Goal: Task Accomplishment & Management: Complete application form

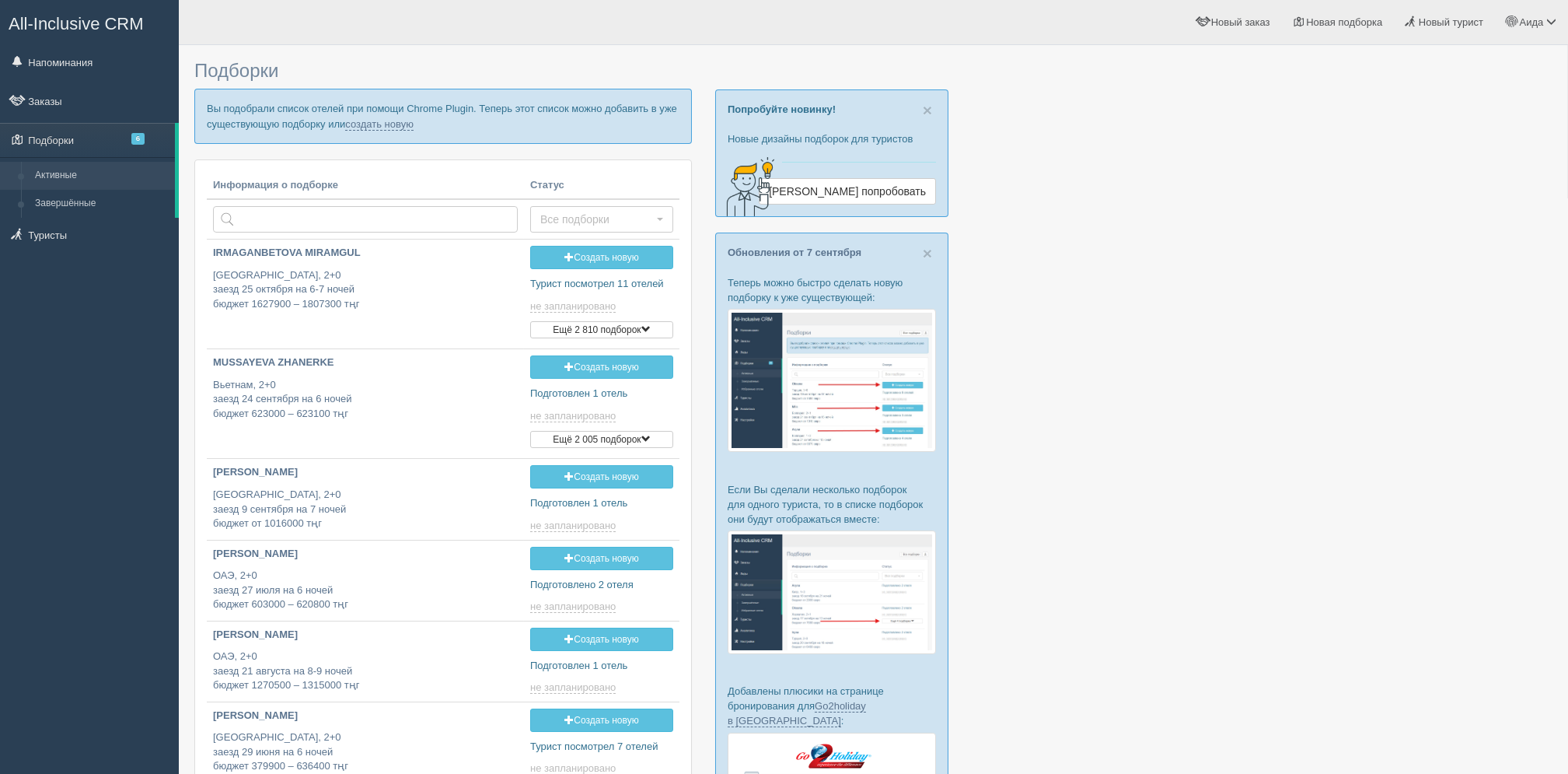
type input "[DATE] 12:25"
drag, startPoint x: 408, startPoint y: 126, endPoint x: 416, endPoint y: 125, distance: 8.1
click at [416, 125] on p "Вы подобрали список отелей при помощи Chrome Plugin. Теперь этот список можно д…" at bounding box center [443, 115] width 498 height 55
click at [400, 126] on link "создать новую" at bounding box center [379, 124] width 69 height 12
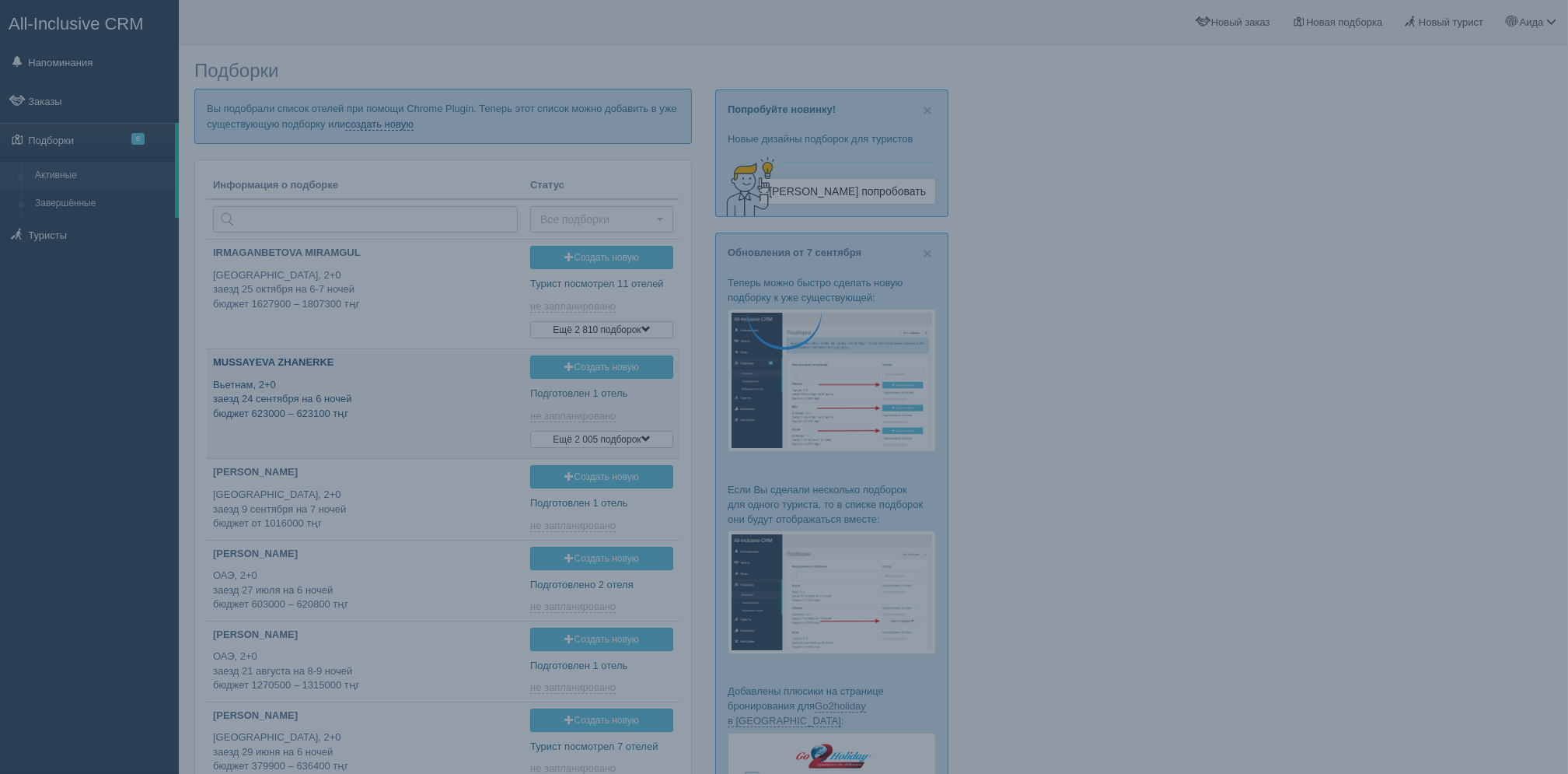
type input "2025-09-14 16:15"
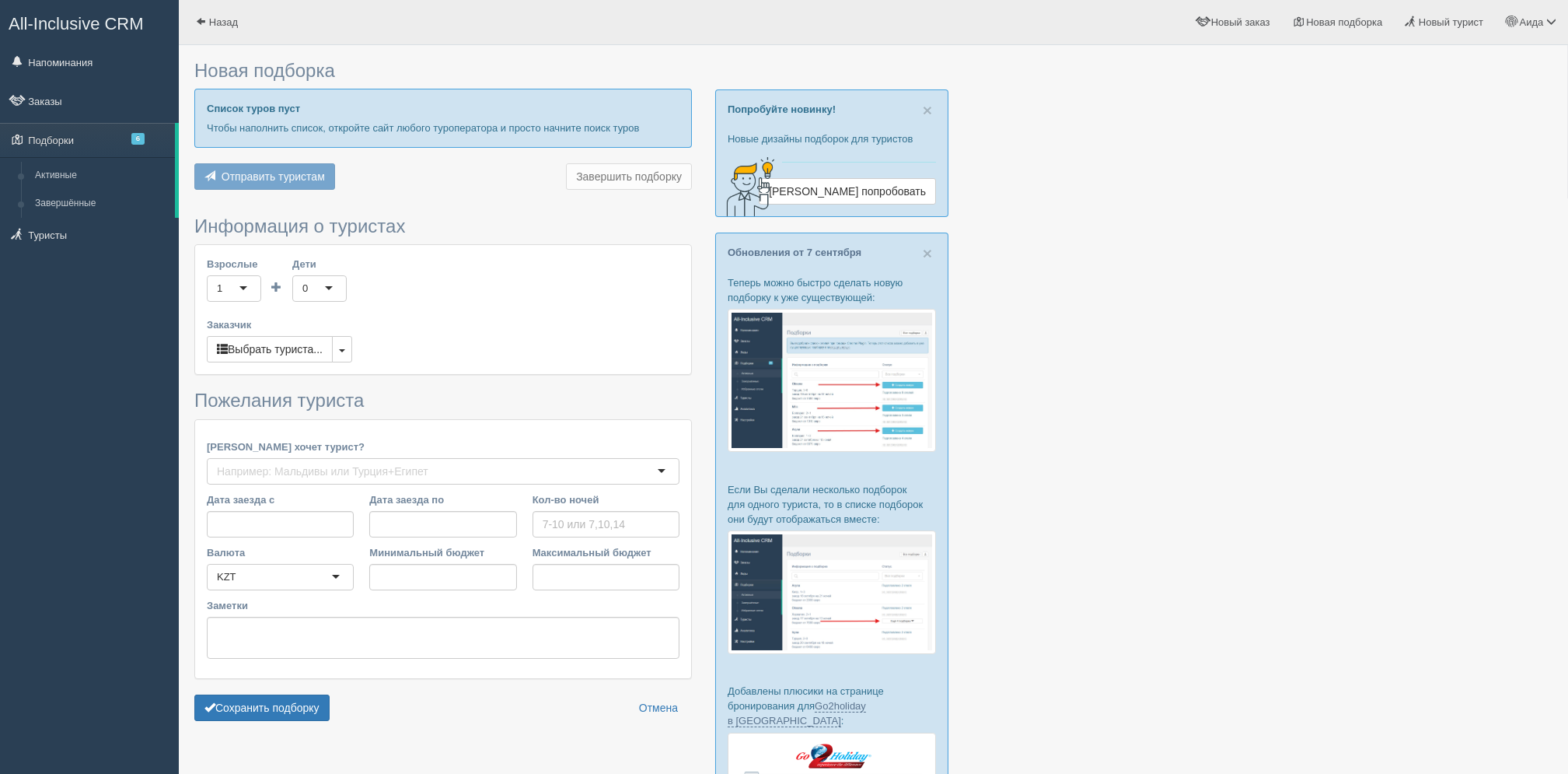
type input "6-7"
type input "1742900"
type input "1854700"
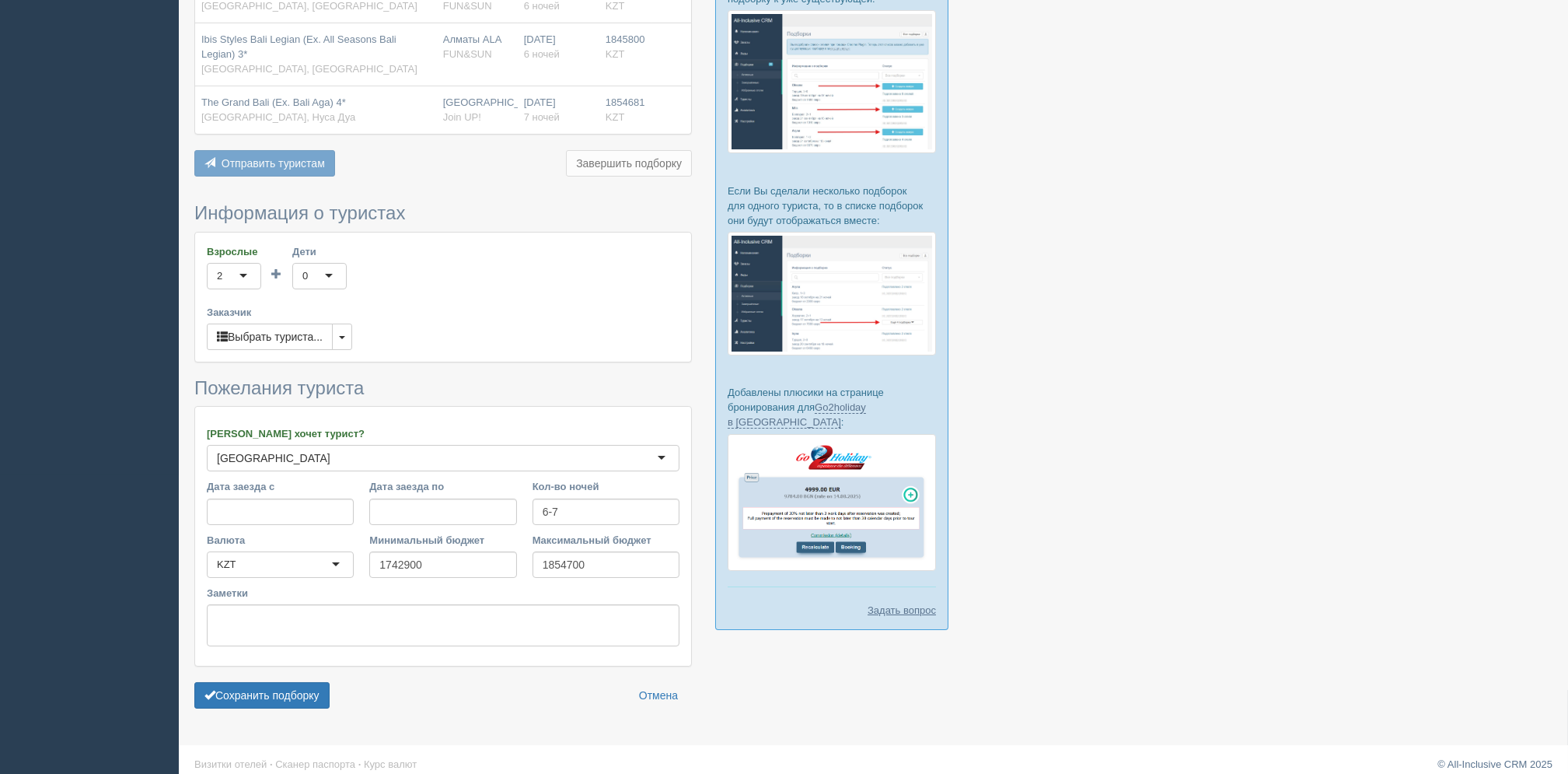
scroll to position [300, 0]
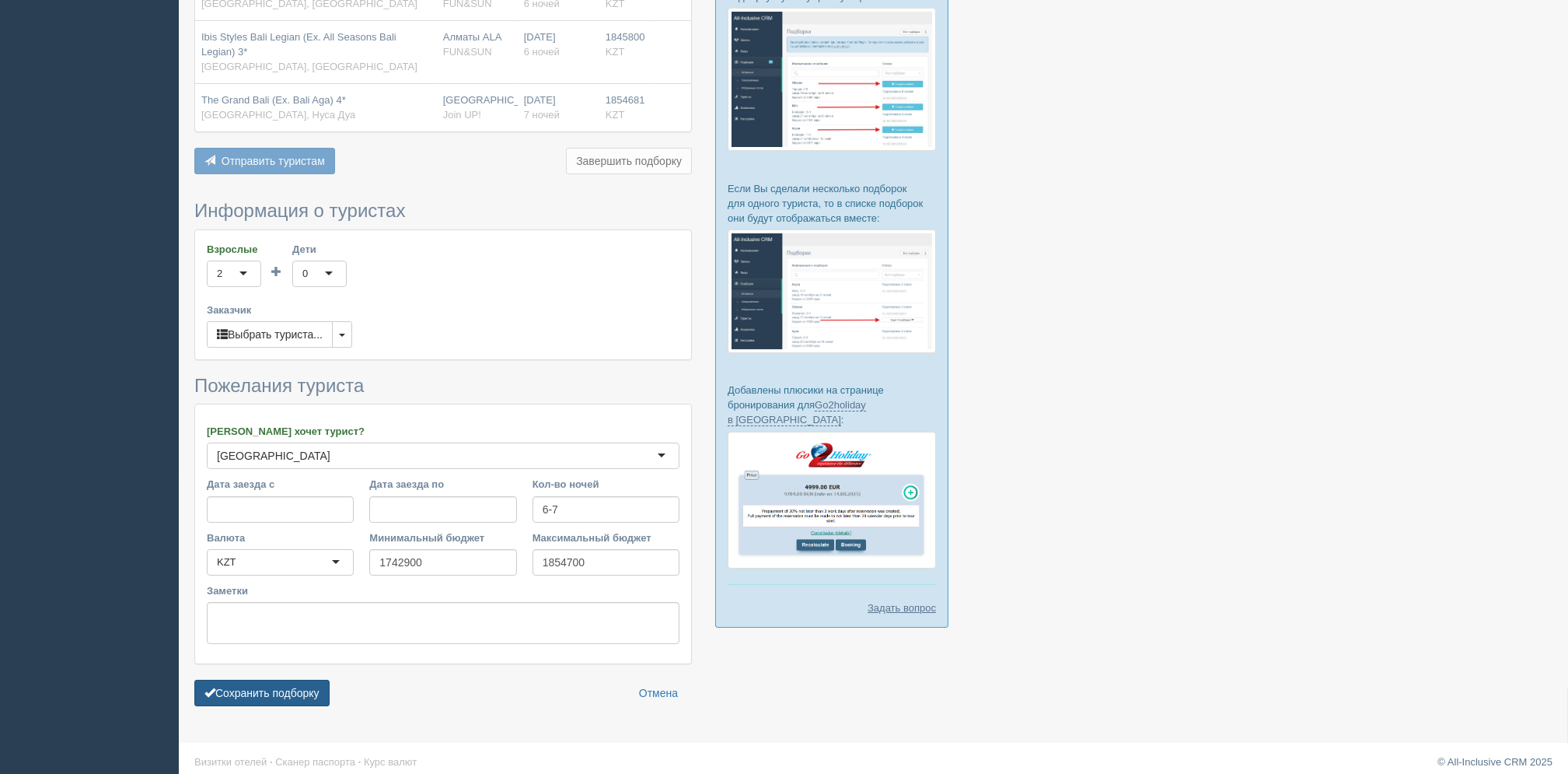
click at [272, 703] on button "Сохранить подборку" at bounding box center [261, 692] width 135 height 26
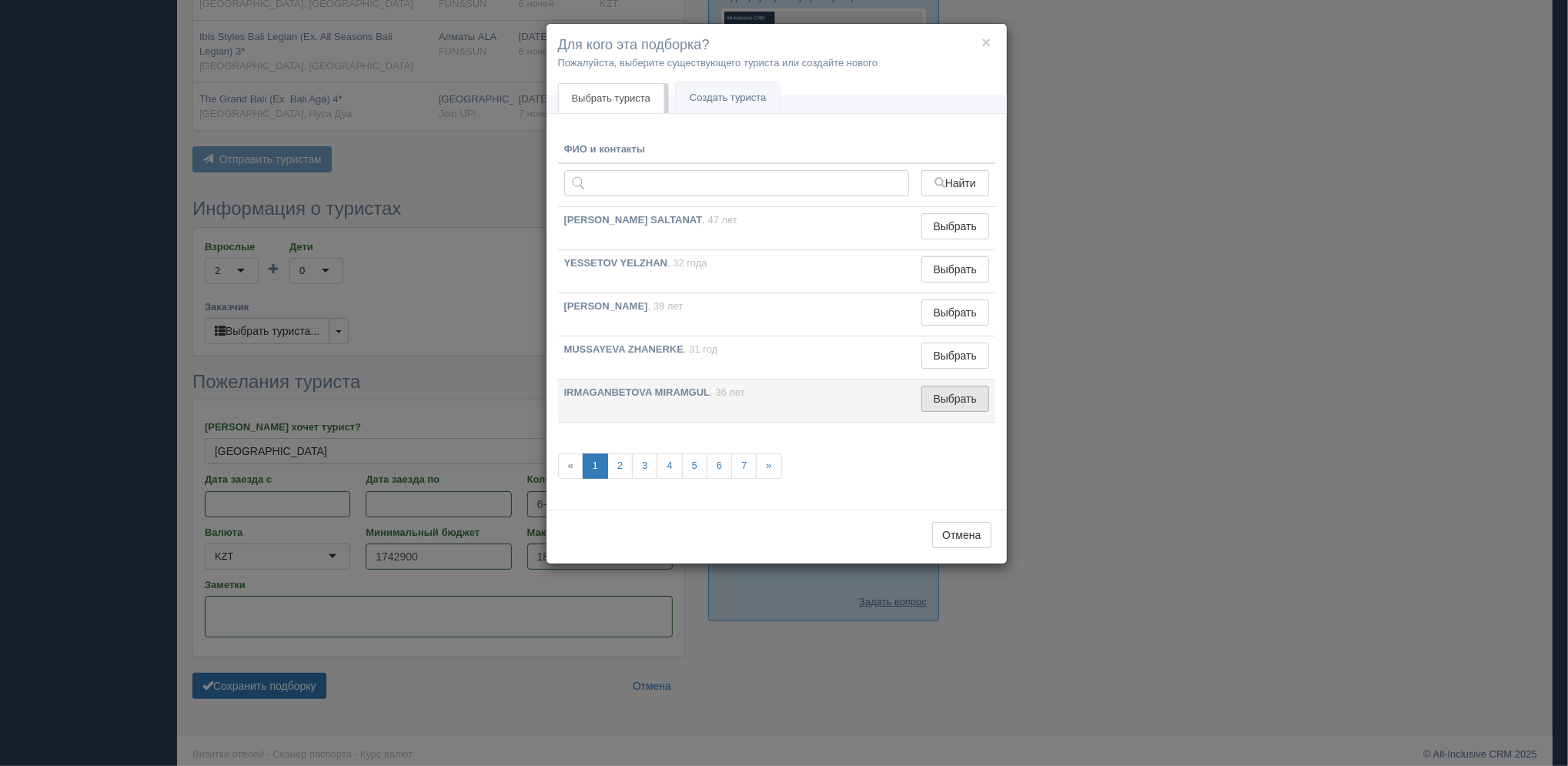
click at [943, 396] on button "Выбрать" at bounding box center [954, 399] width 67 height 26
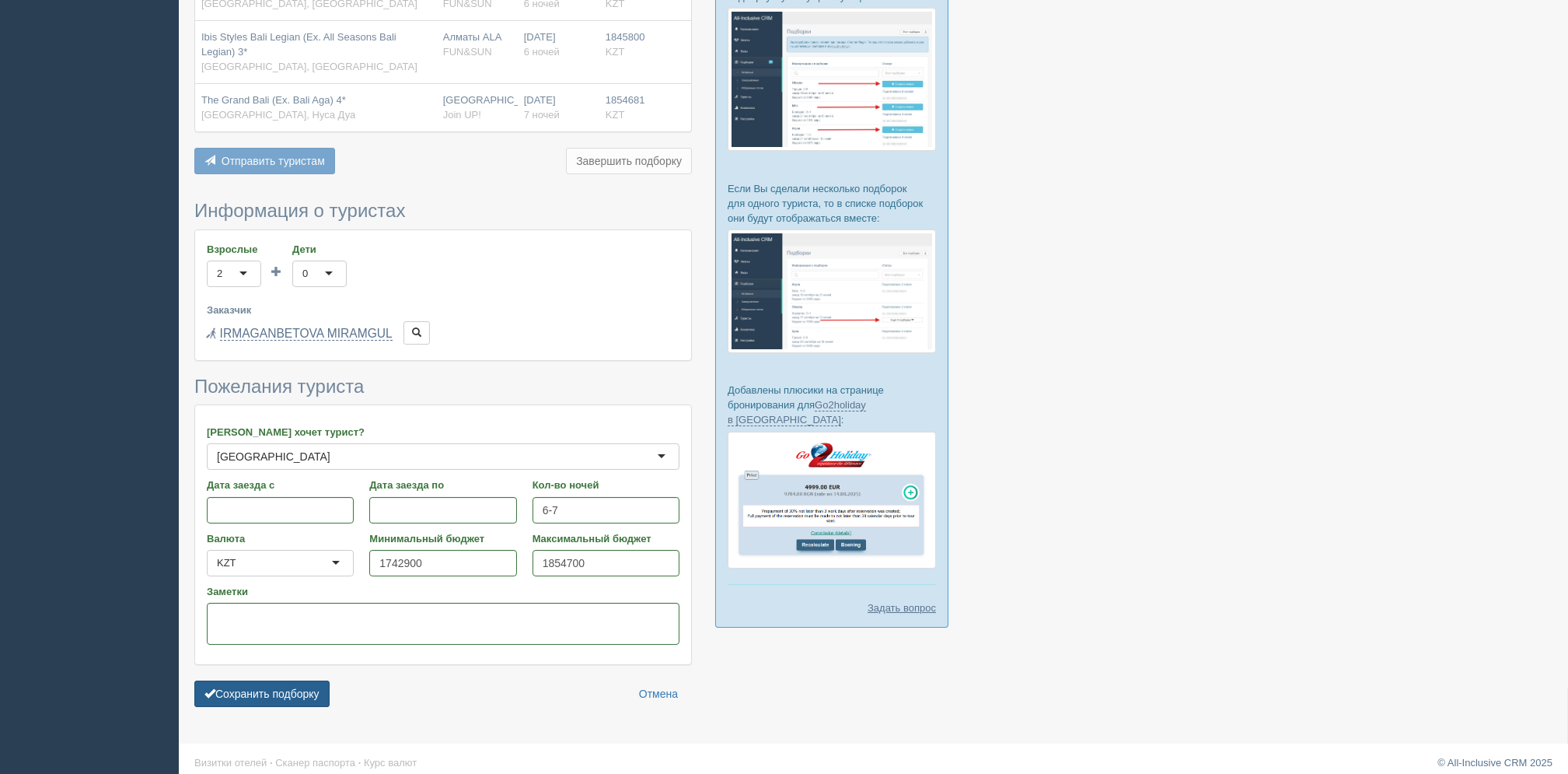
click at [266, 687] on button "Сохранить подборку" at bounding box center [261, 693] width 135 height 26
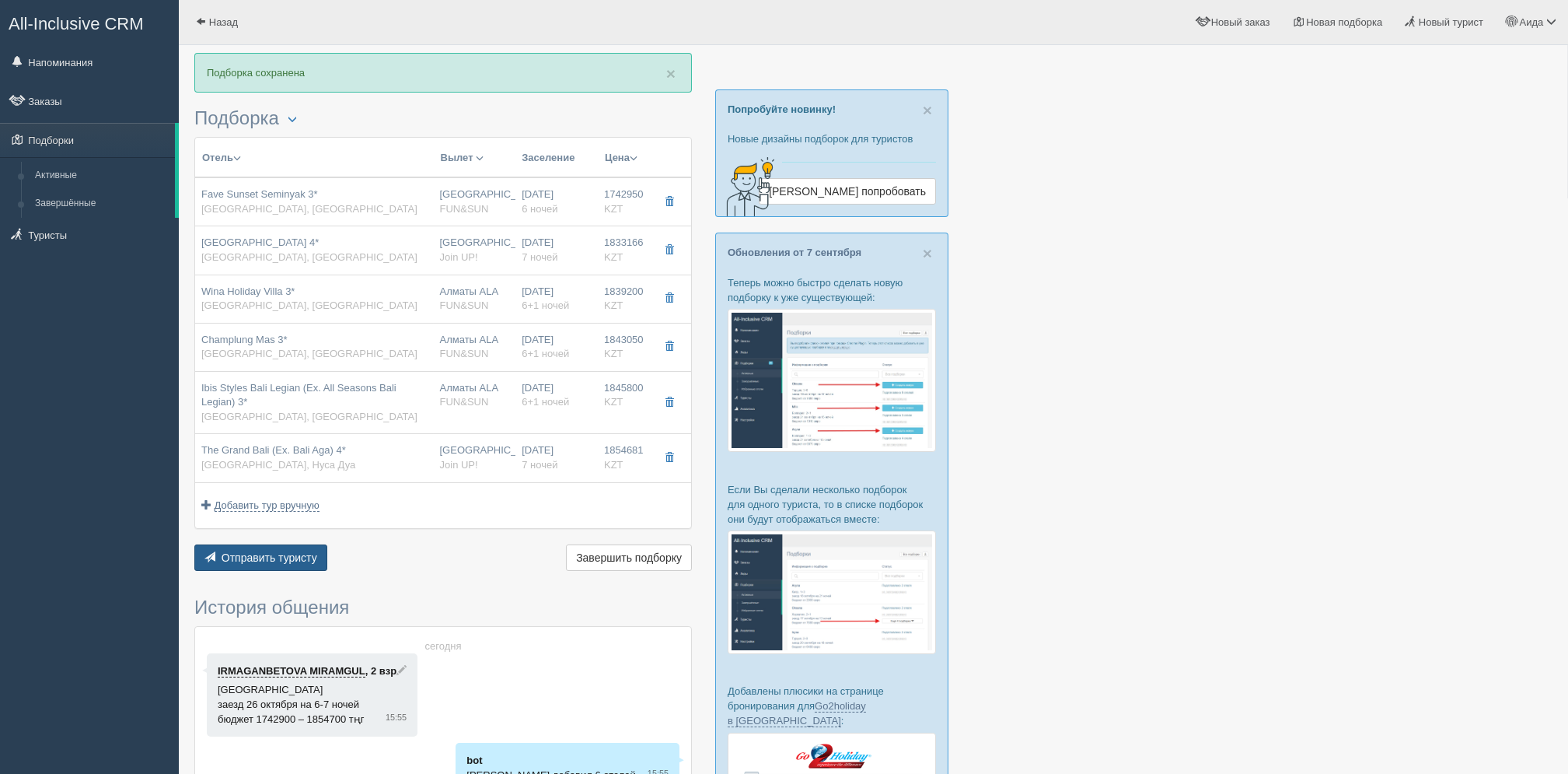
click at [216, 554] on button "Отправить туристу Отправить" at bounding box center [260, 557] width 133 height 26
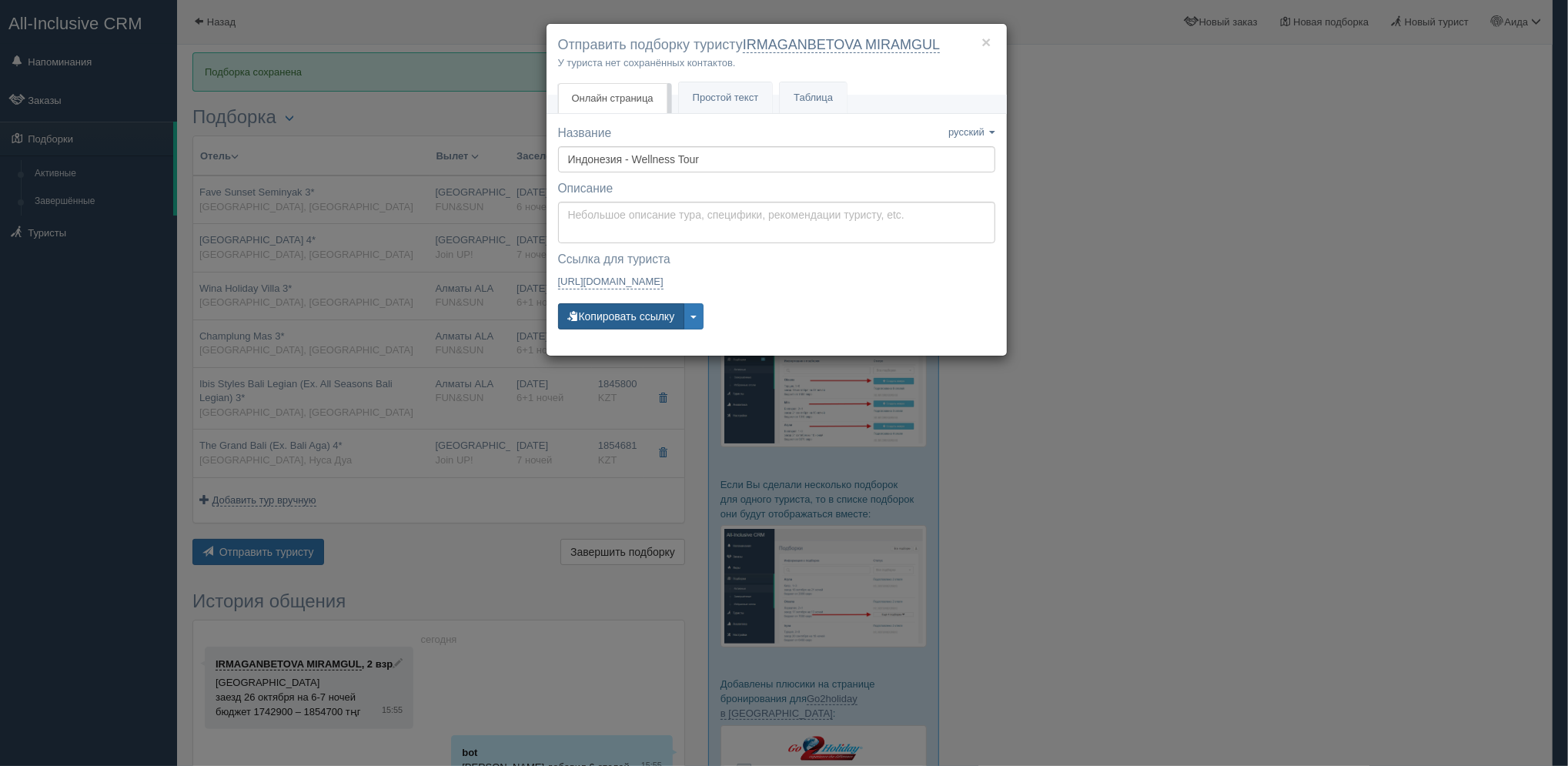
click at [660, 308] on button "Копировать ссылку" at bounding box center [622, 316] width 127 height 26
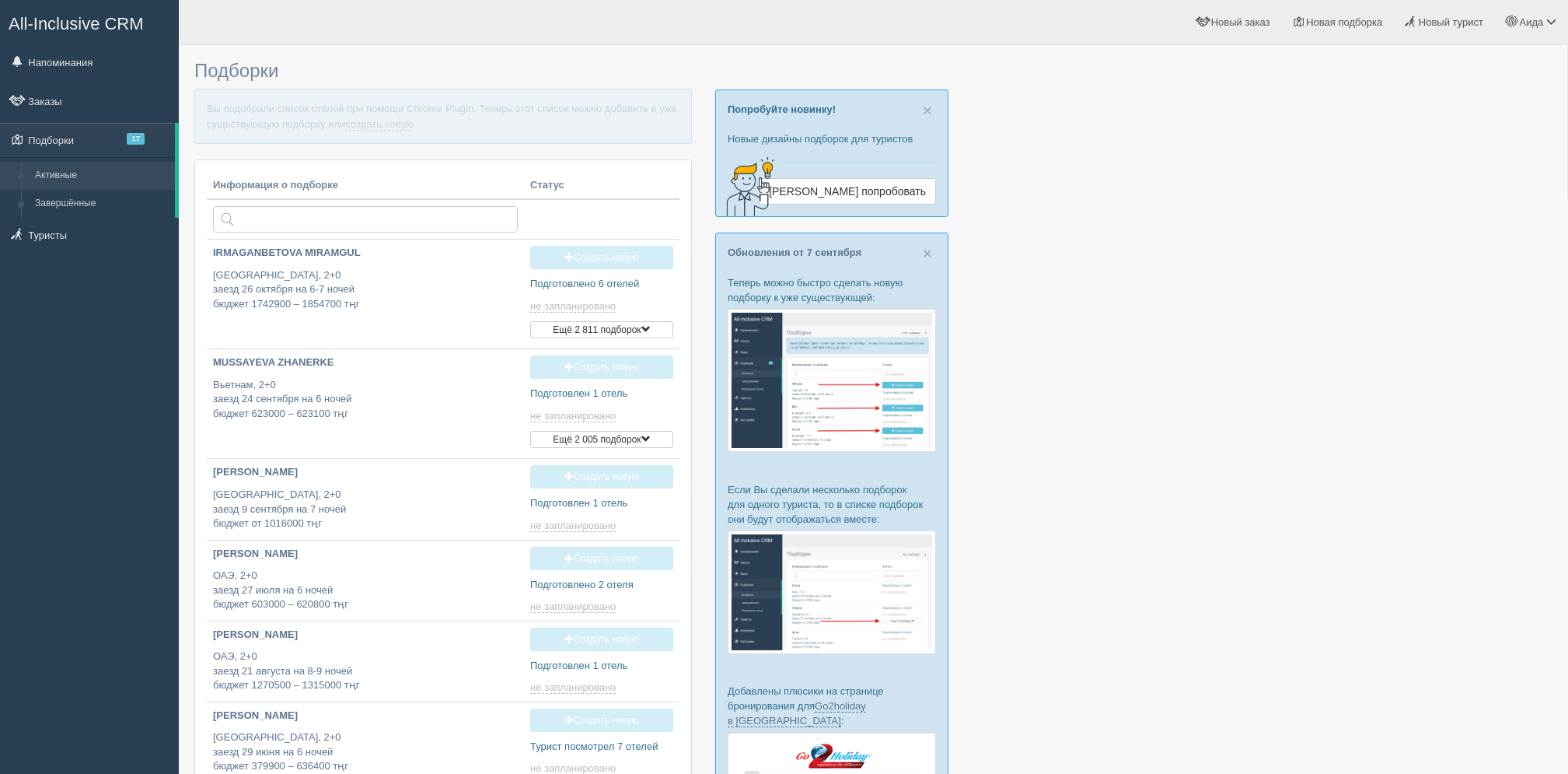
type input "2025-09-14 16:55"
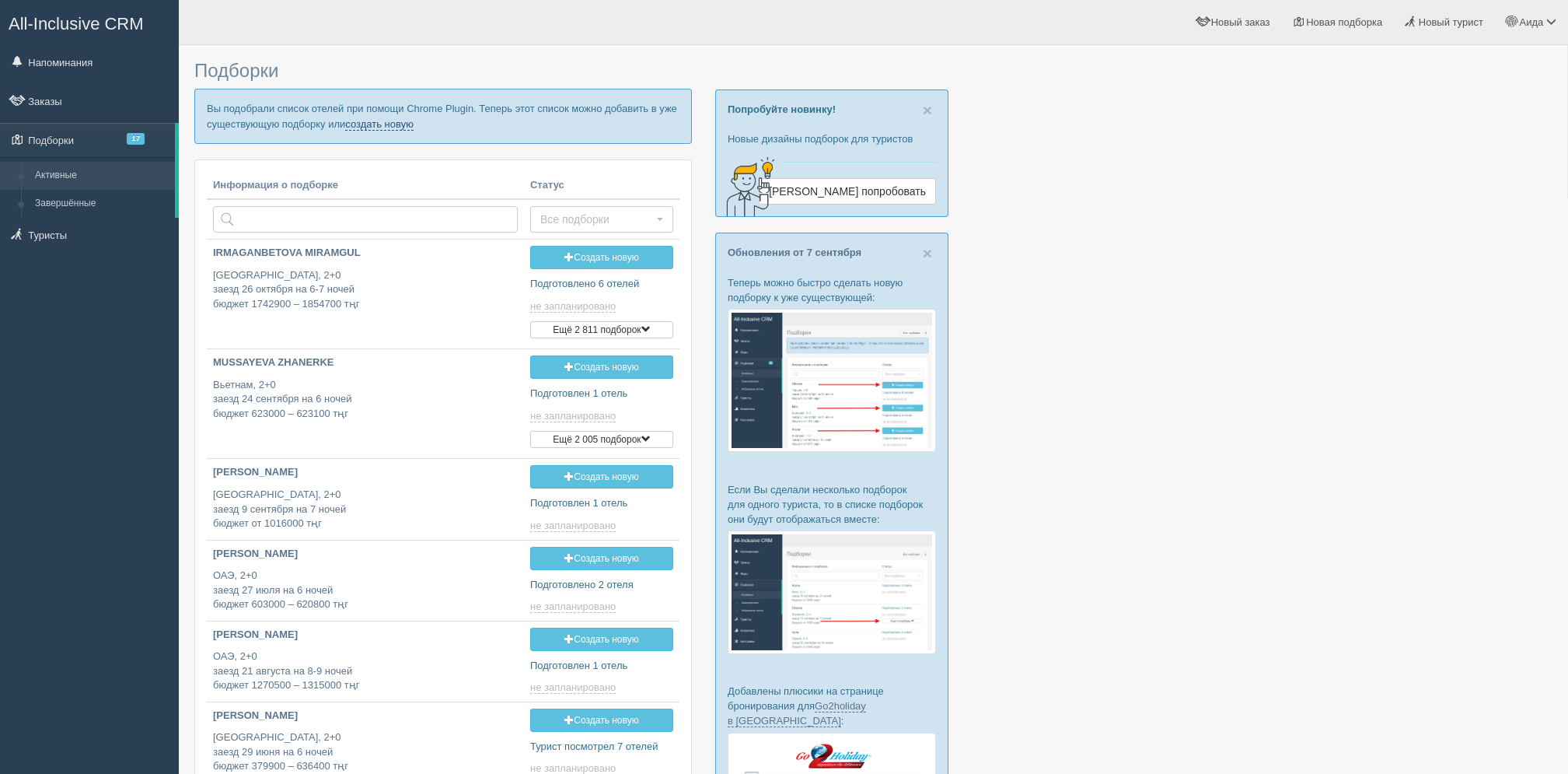
click at [389, 129] on link "создать новую" at bounding box center [379, 124] width 69 height 12
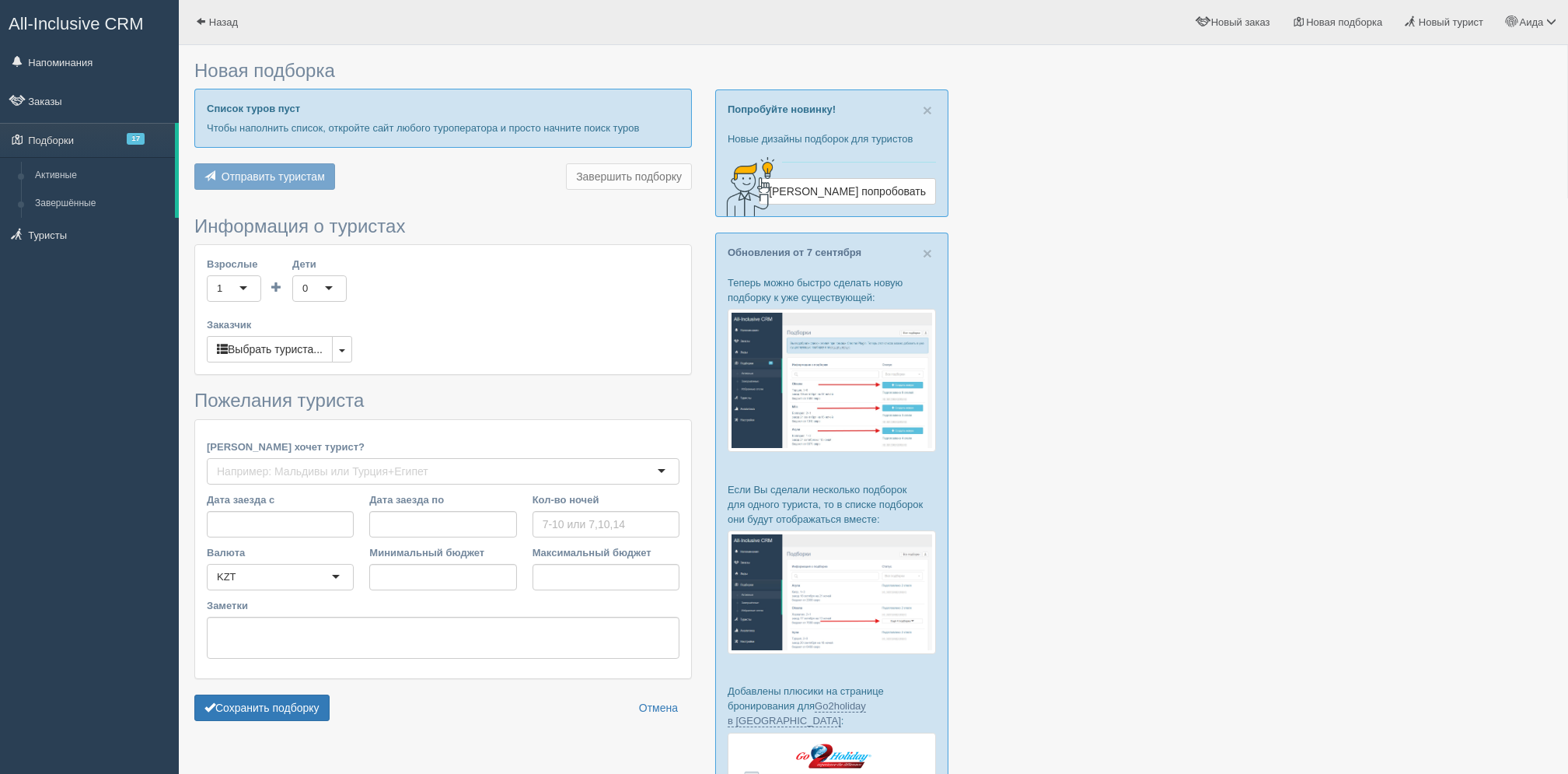
type input "7-9"
type input "590000"
type input "716600"
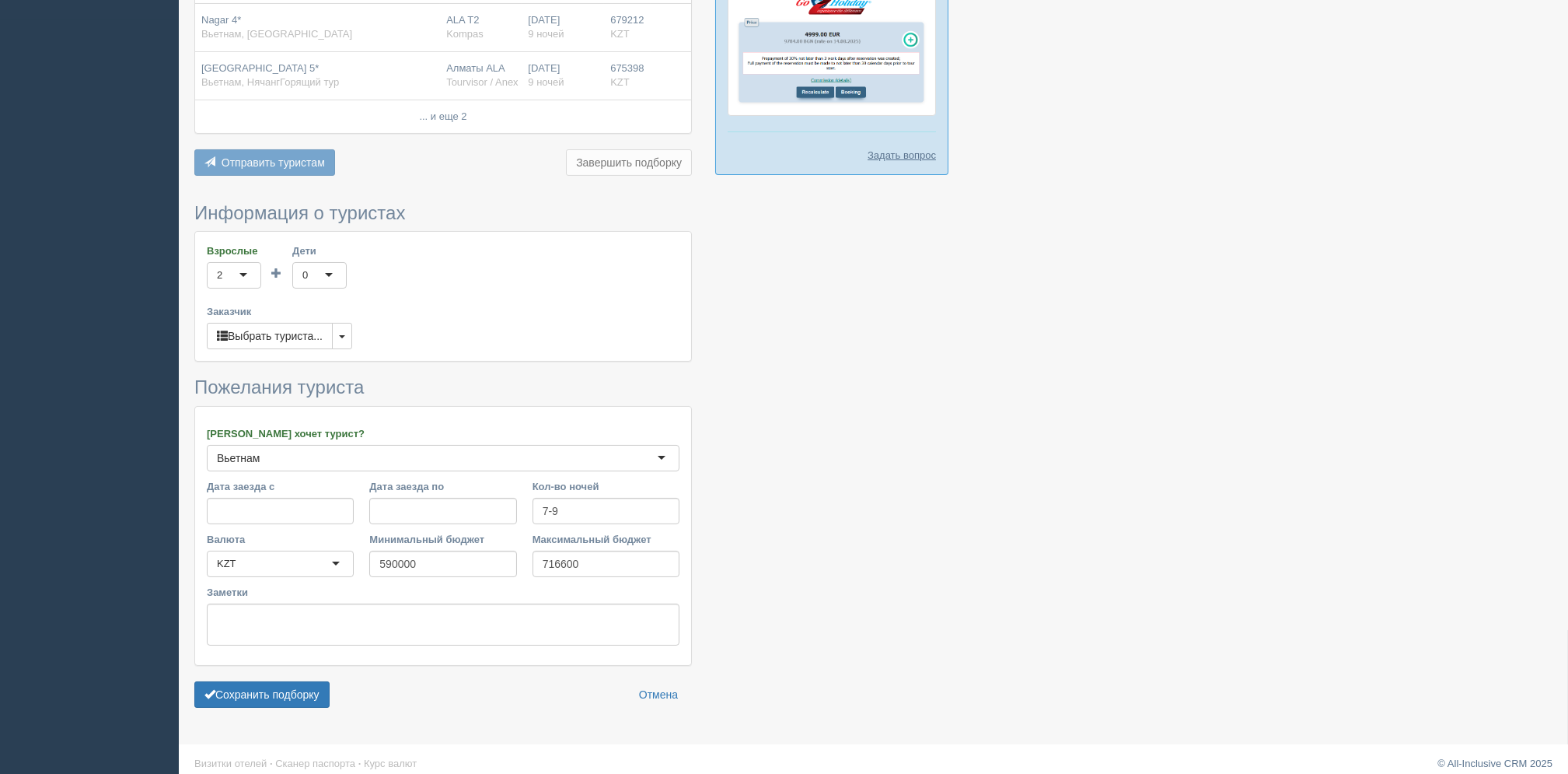
scroll to position [766, 0]
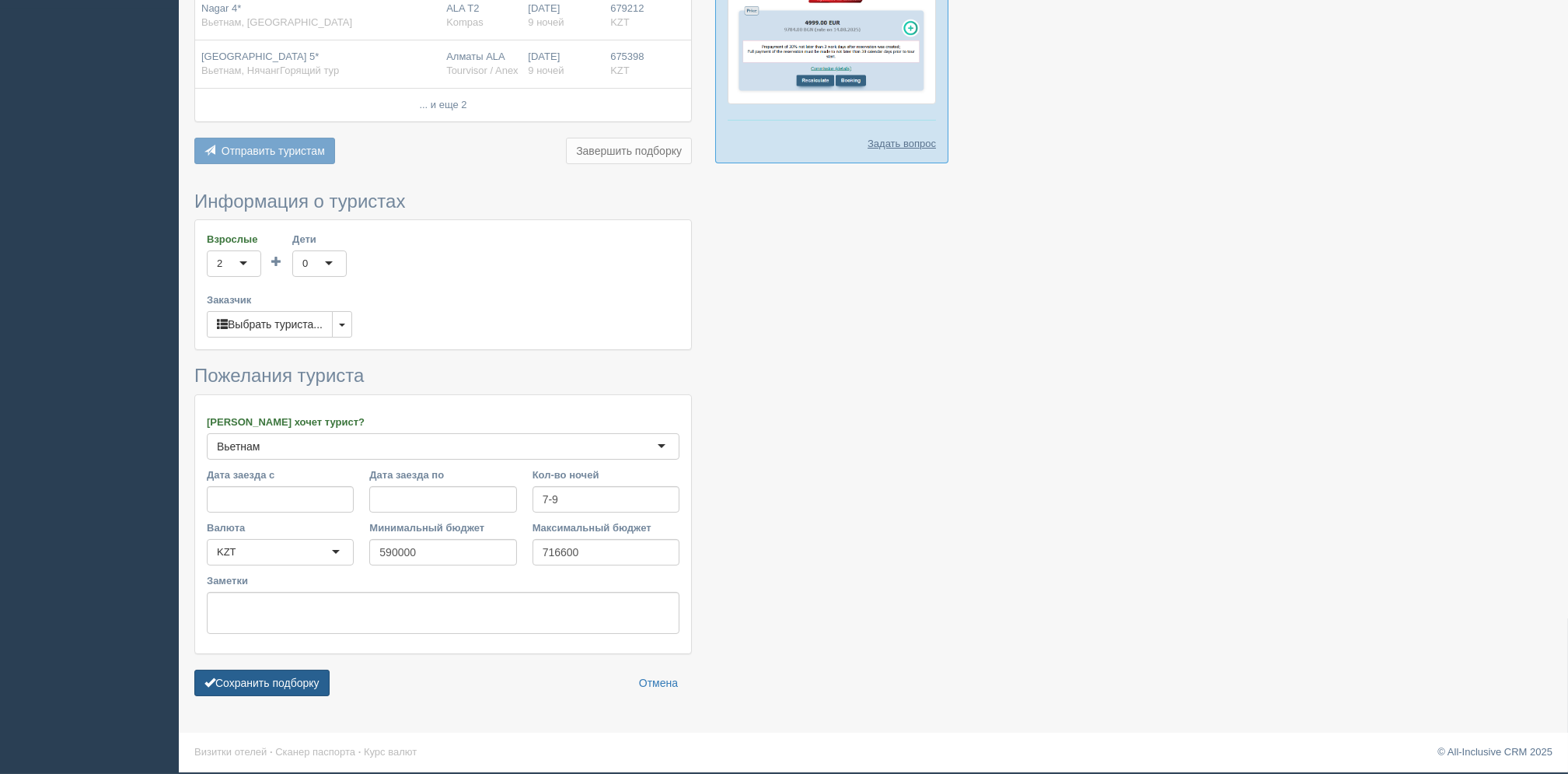
click at [273, 681] on button "Сохранить подборку" at bounding box center [261, 683] width 135 height 26
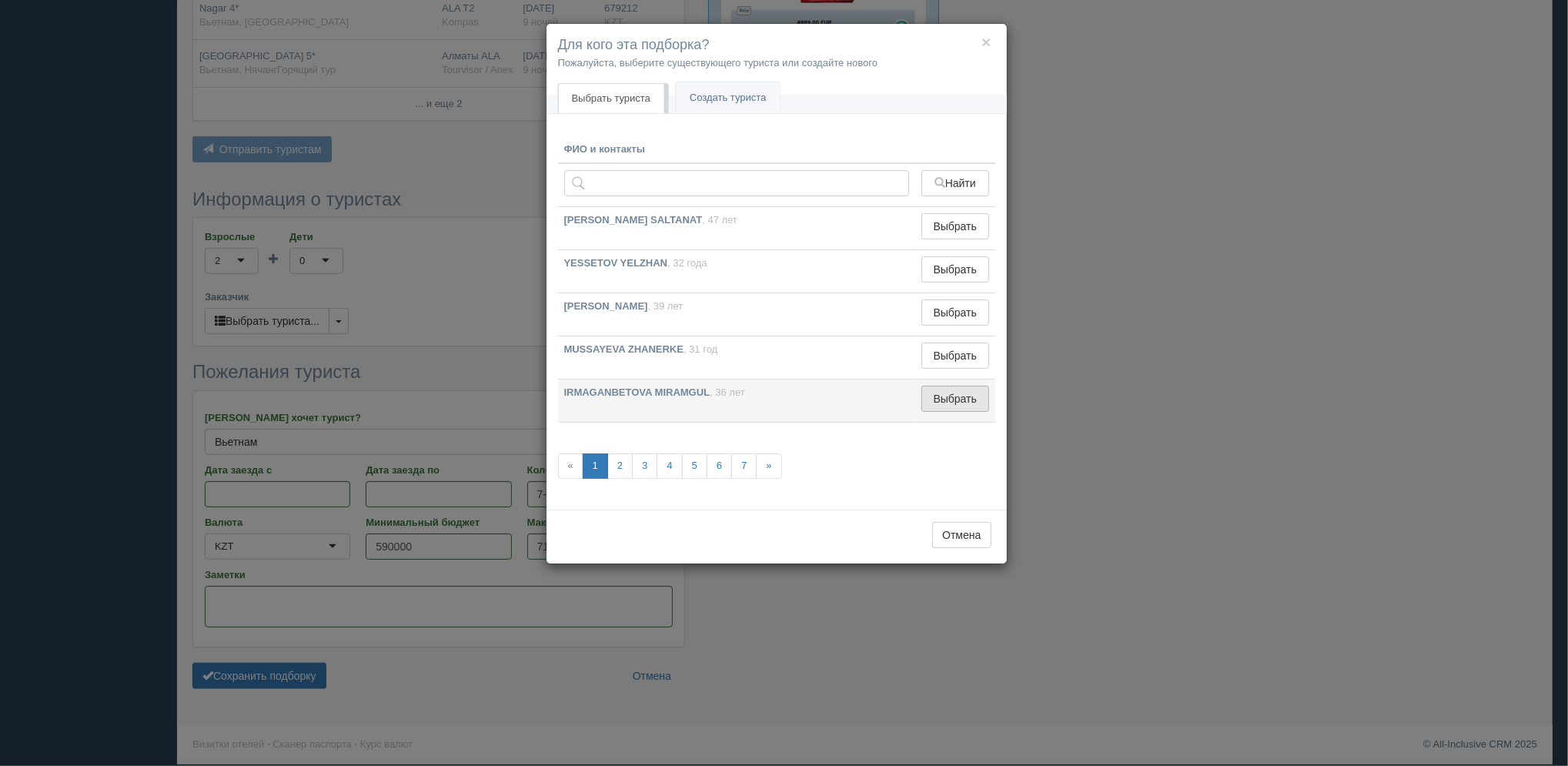
click at [940, 395] on button "Выбрать" at bounding box center [954, 399] width 67 height 26
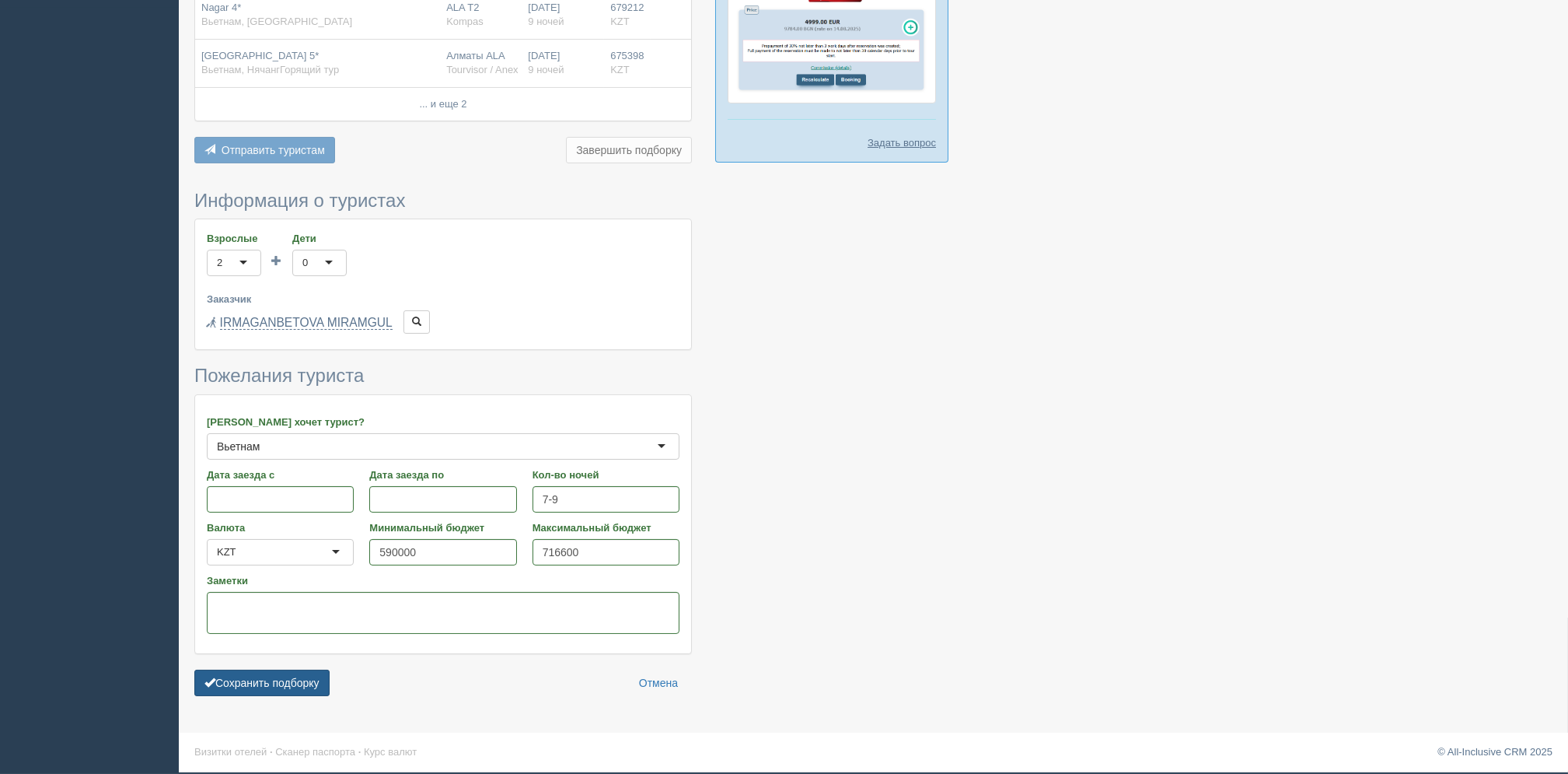
click at [299, 688] on button "Сохранить подборку" at bounding box center [261, 683] width 135 height 26
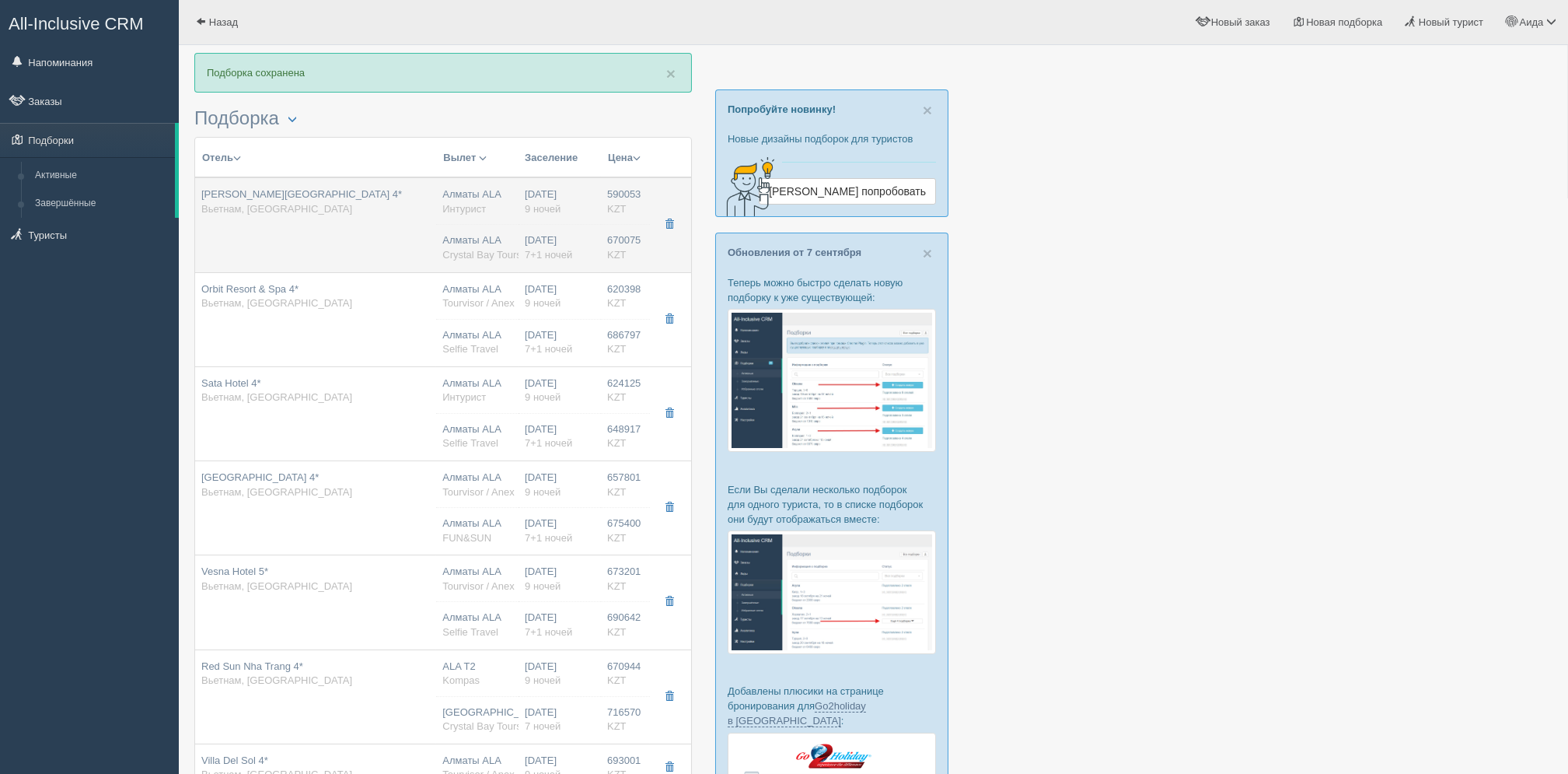
click at [594, 241] on td "[DATE] 9 ночей [DATE] 7+1 ночей" at bounding box center [559, 225] width 83 height 95
type input "[PERSON_NAME][GEOGRAPHIC_DATA] 4*"
type input "Вьетнам"
type input "Нячанг"
type input "590053.00"
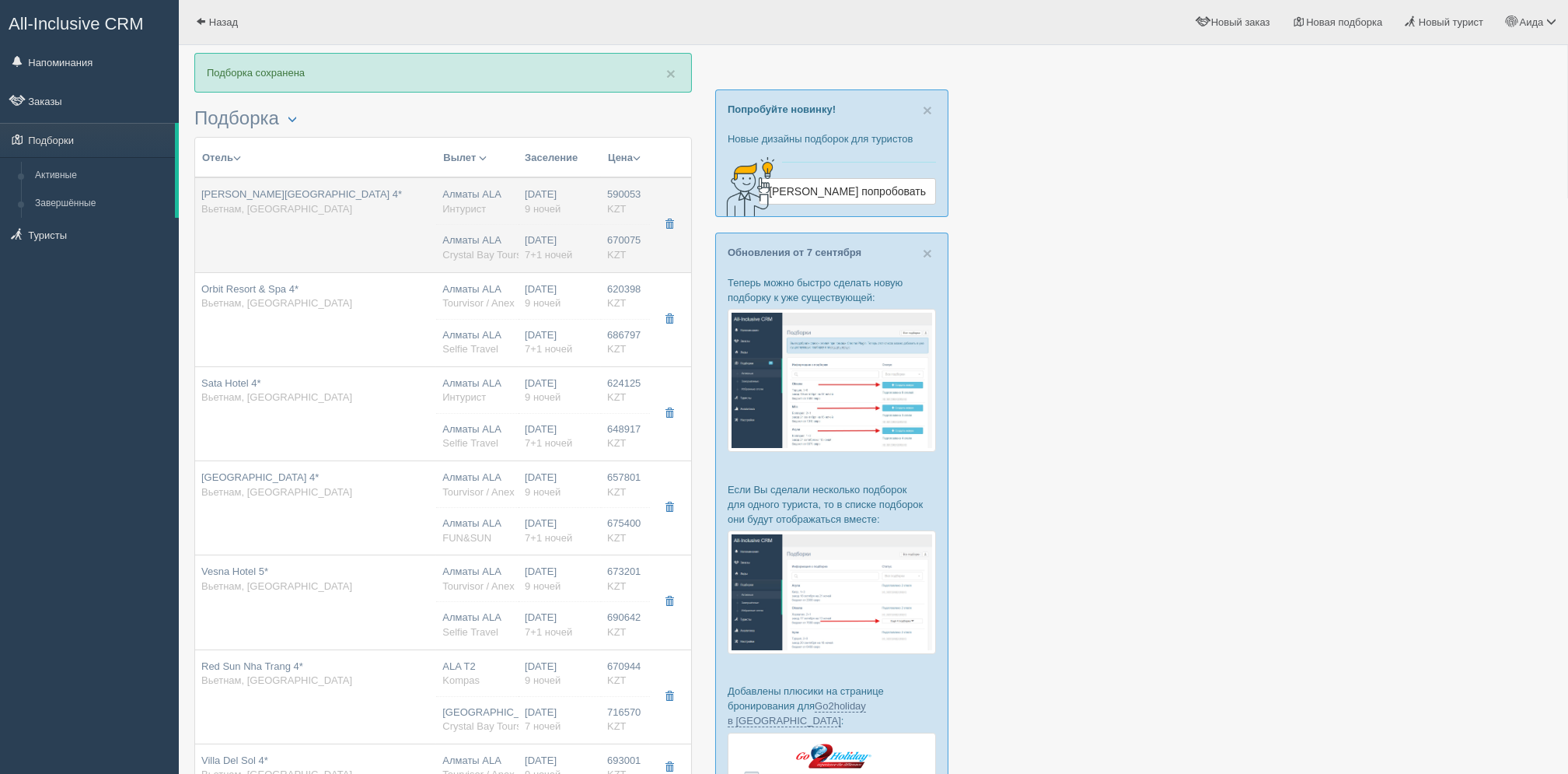
type input "Алматы ALA"
type input "Нячанг Камрань CXR"
type input "01:05"
type input "10:30"
type input "VietJet Air"
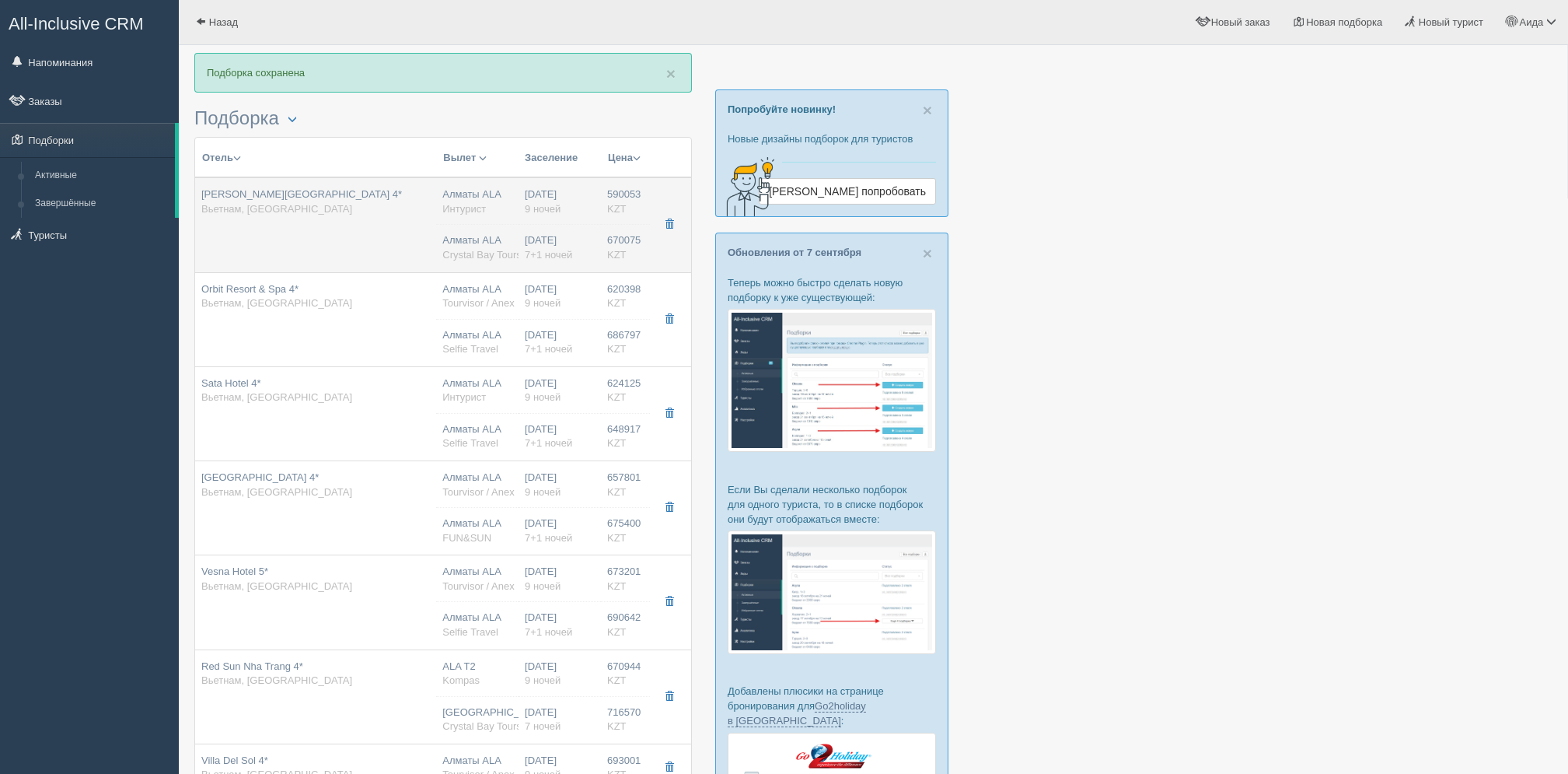
type input "17:50"
type input "23:35"
type input "9"
type input "superior"
type input "BB - Только завтрак"
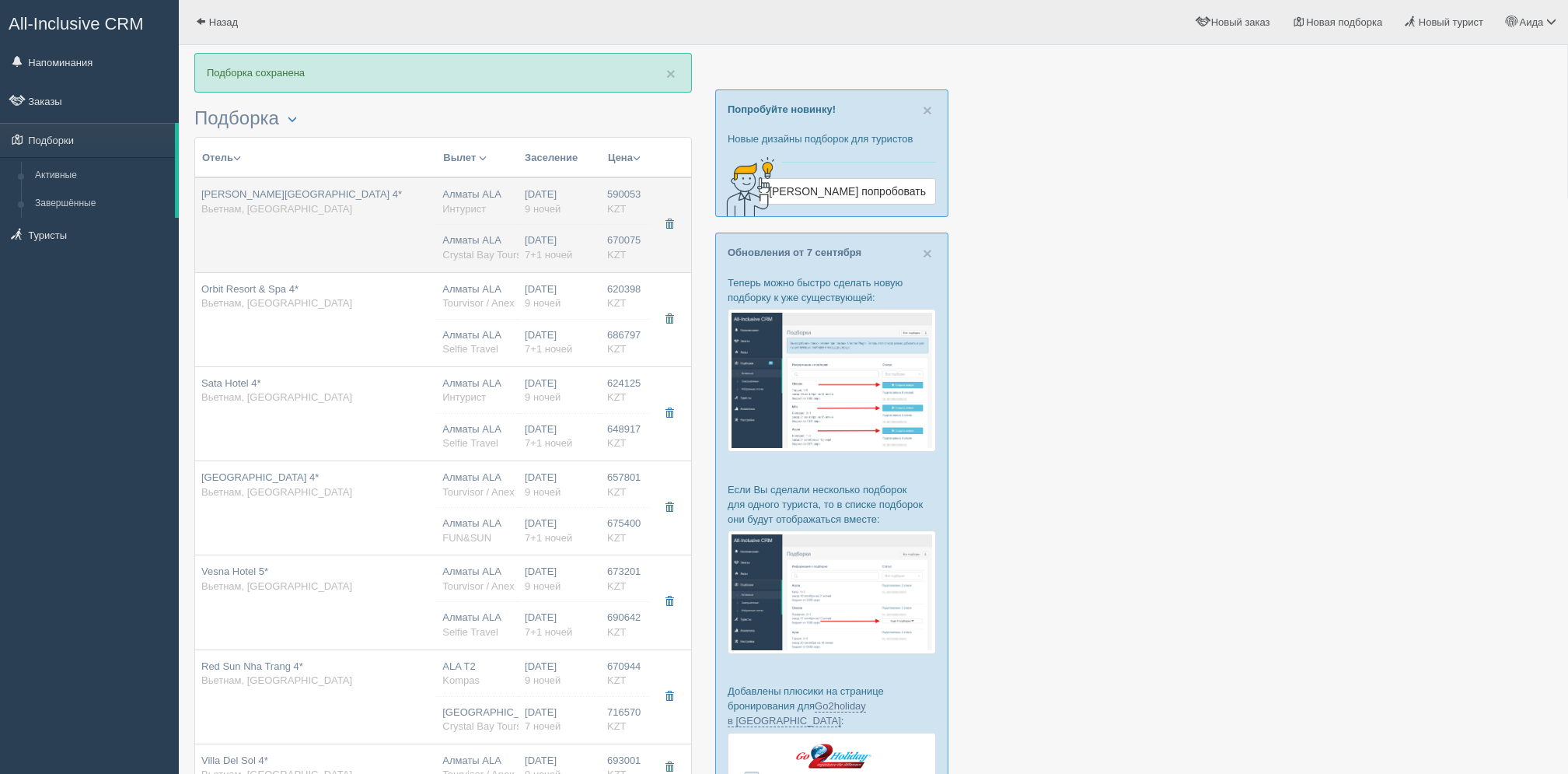
type input "Интурист"
type input "[URL][DOMAIN_NAME][PERSON_NAME]"
type input "670075.00"
type input "Алматы ALA"
type input "Нячанг Камрань CXR"
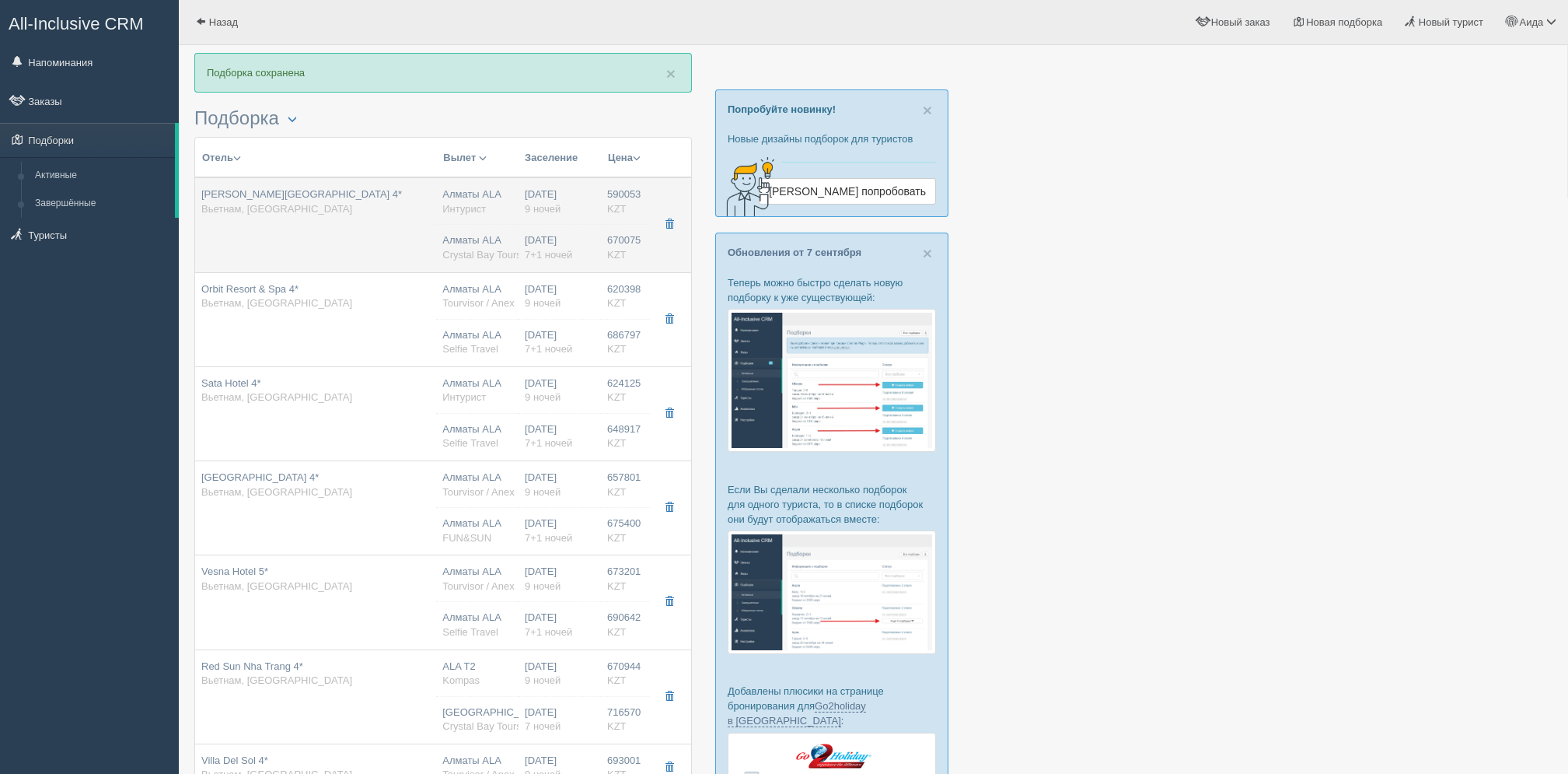
type input "23:25"
type input "09:20"
type input "Air Astana"
type input "10:50"
type input "16:45"
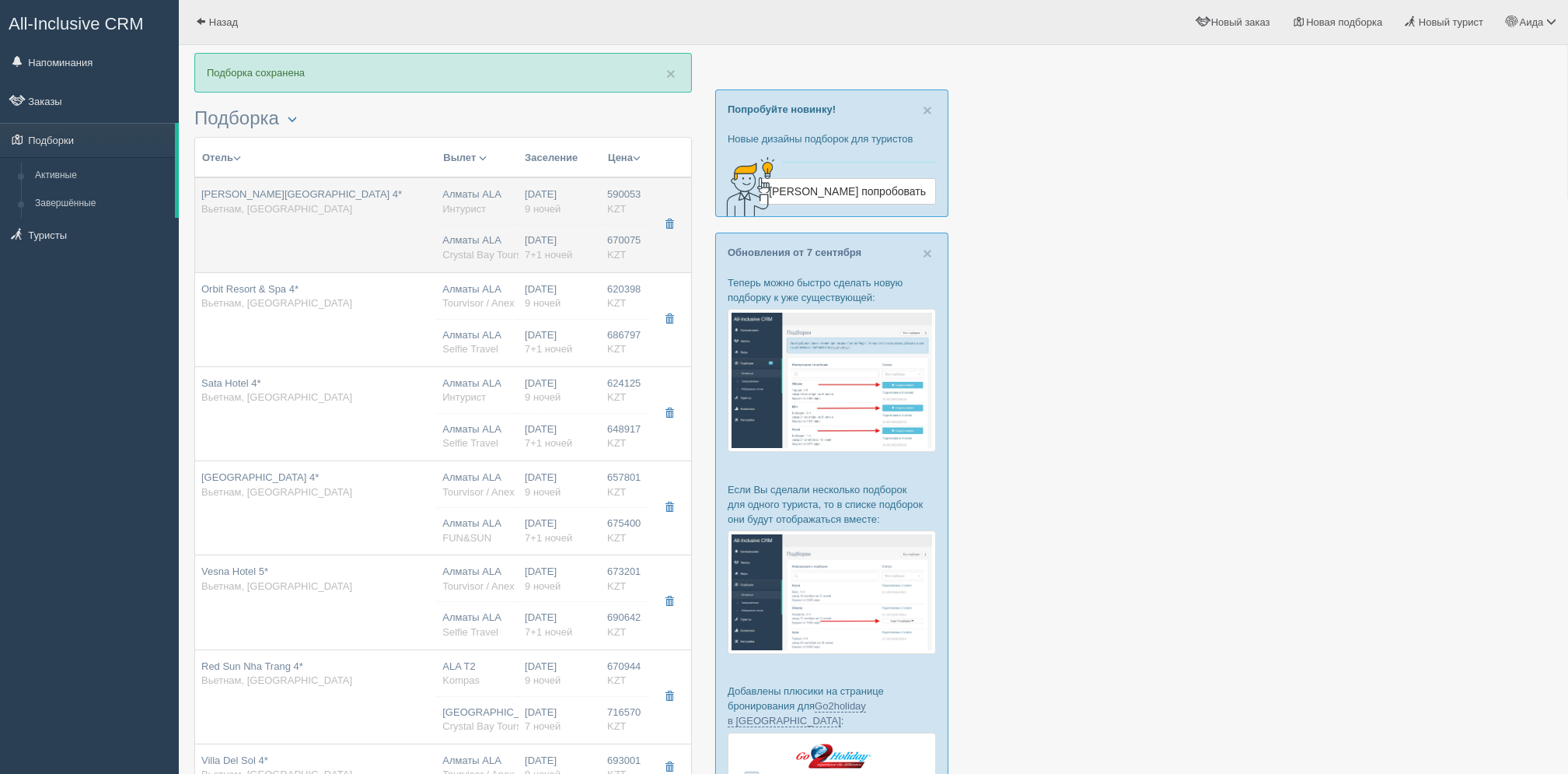
type input "7+1"
type input "superior"
type input "BB - Только завтрак"
type input "Crystal Bay Tours"
type input "[URL][DOMAIN_NAME][PERSON_NAME]"
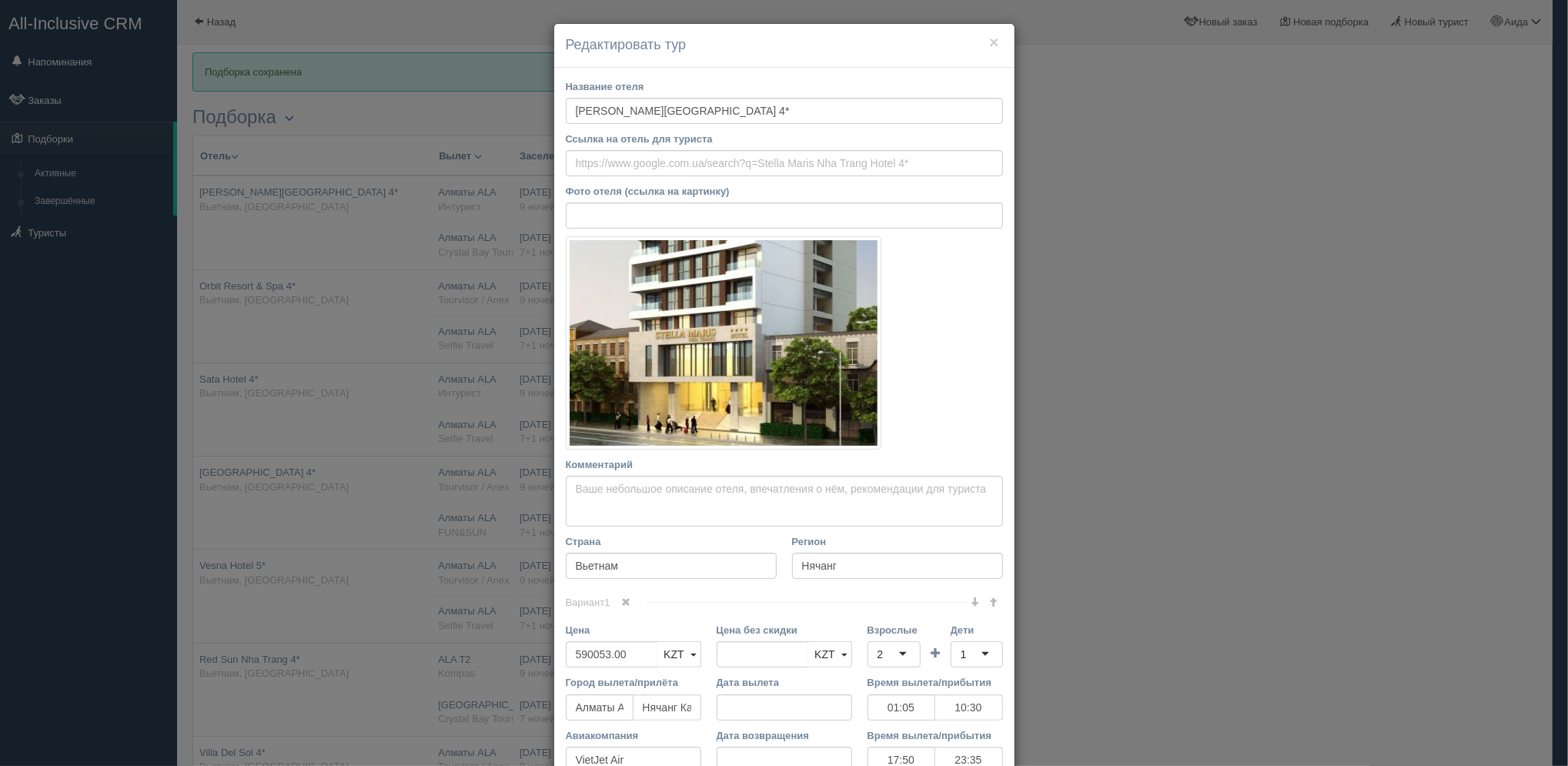
click at [1067, 274] on div "× Редактировать тур Название отеля [PERSON_NAME][GEOGRAPHIC_DATA] 4* Ссылка на …" at bounding box center [784, 383] width 1568 height 766
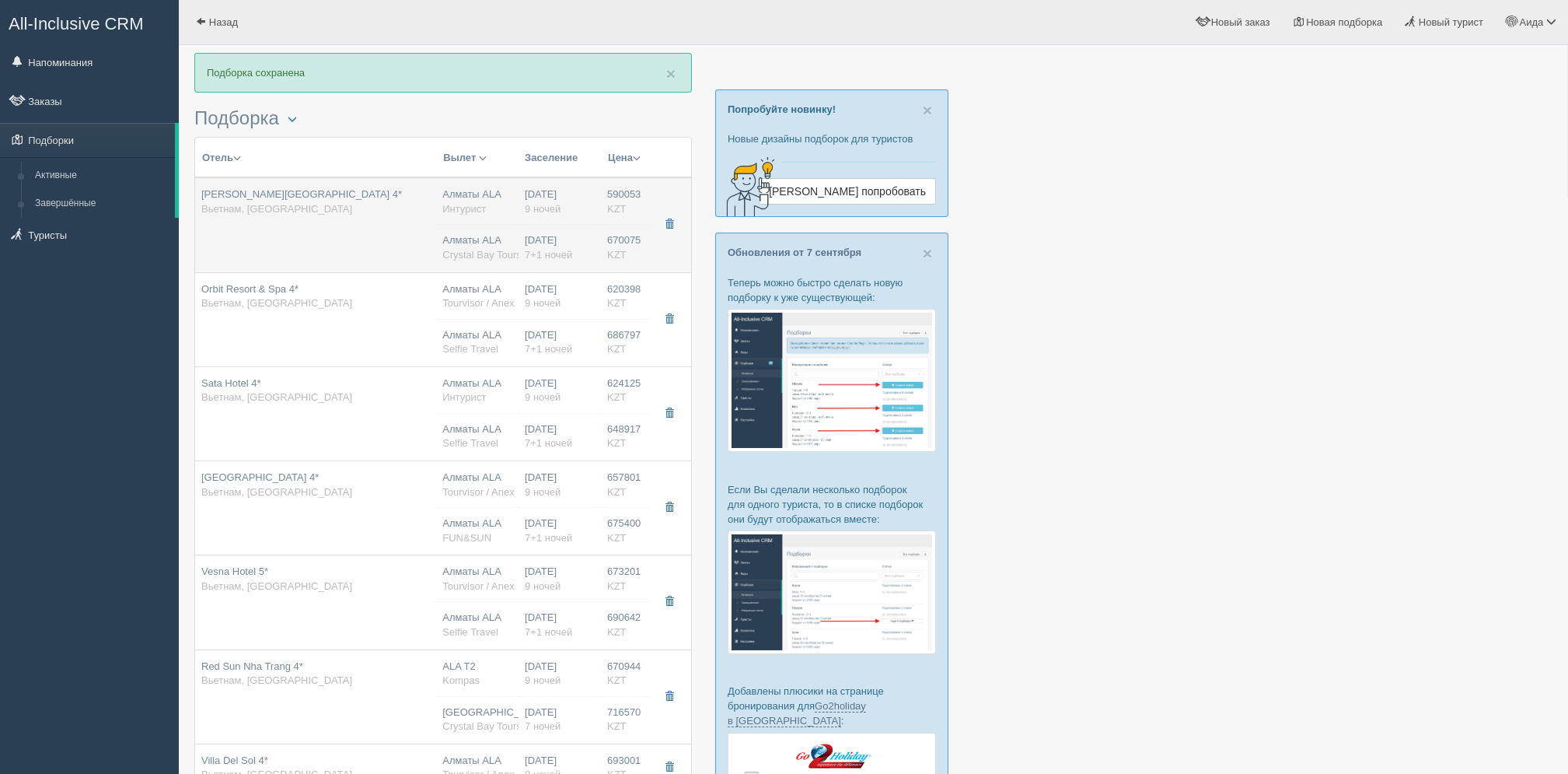
click at [610, 196] on span "590053" at bounding box center [624, 194] width 33 height 12
type input "01:05"
type input "10:30"
type input "17:50"
type input "23:35"
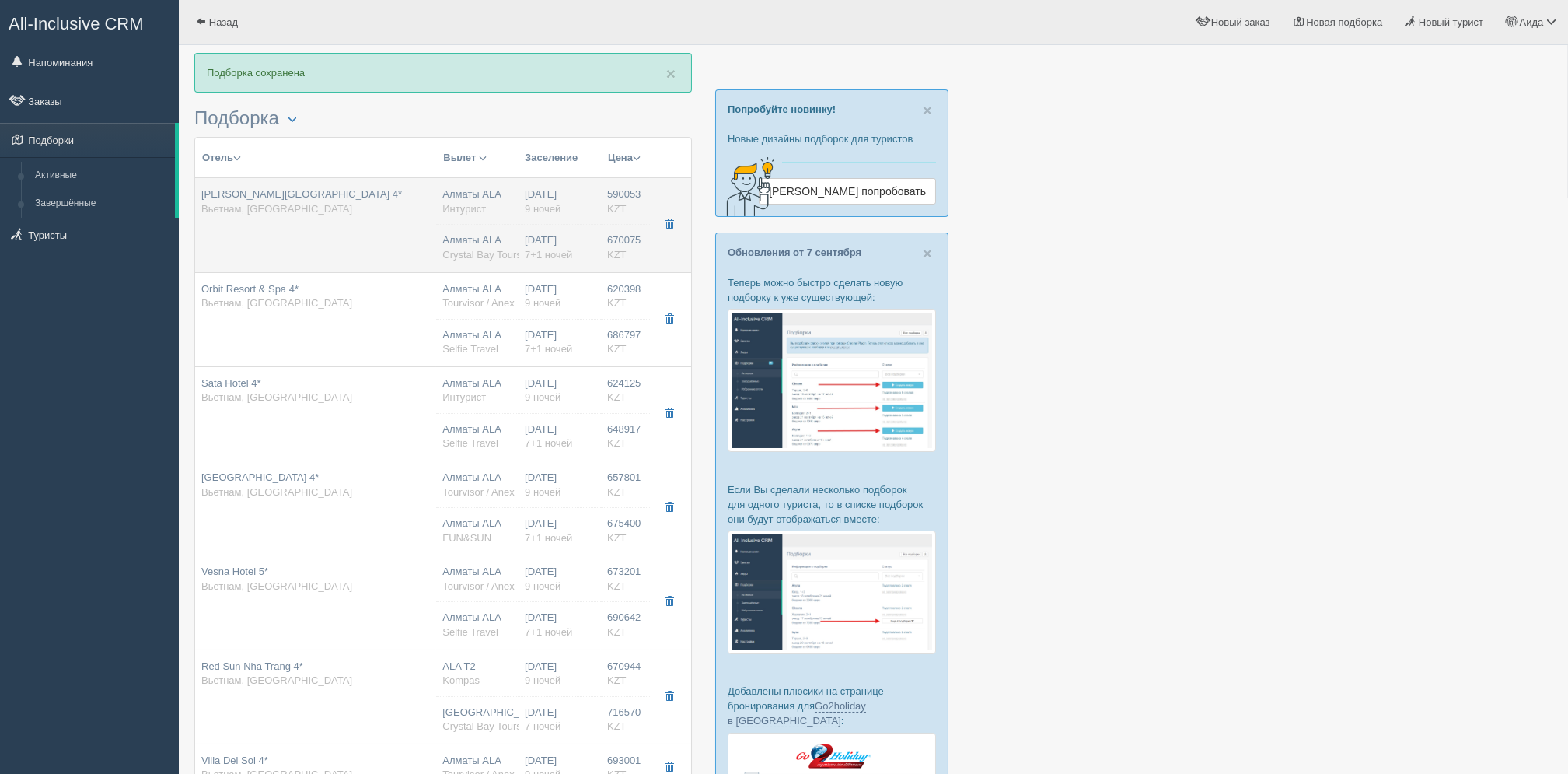
type input "23:25"
type input "09:20"
type input "10:50"
type input "16:45"
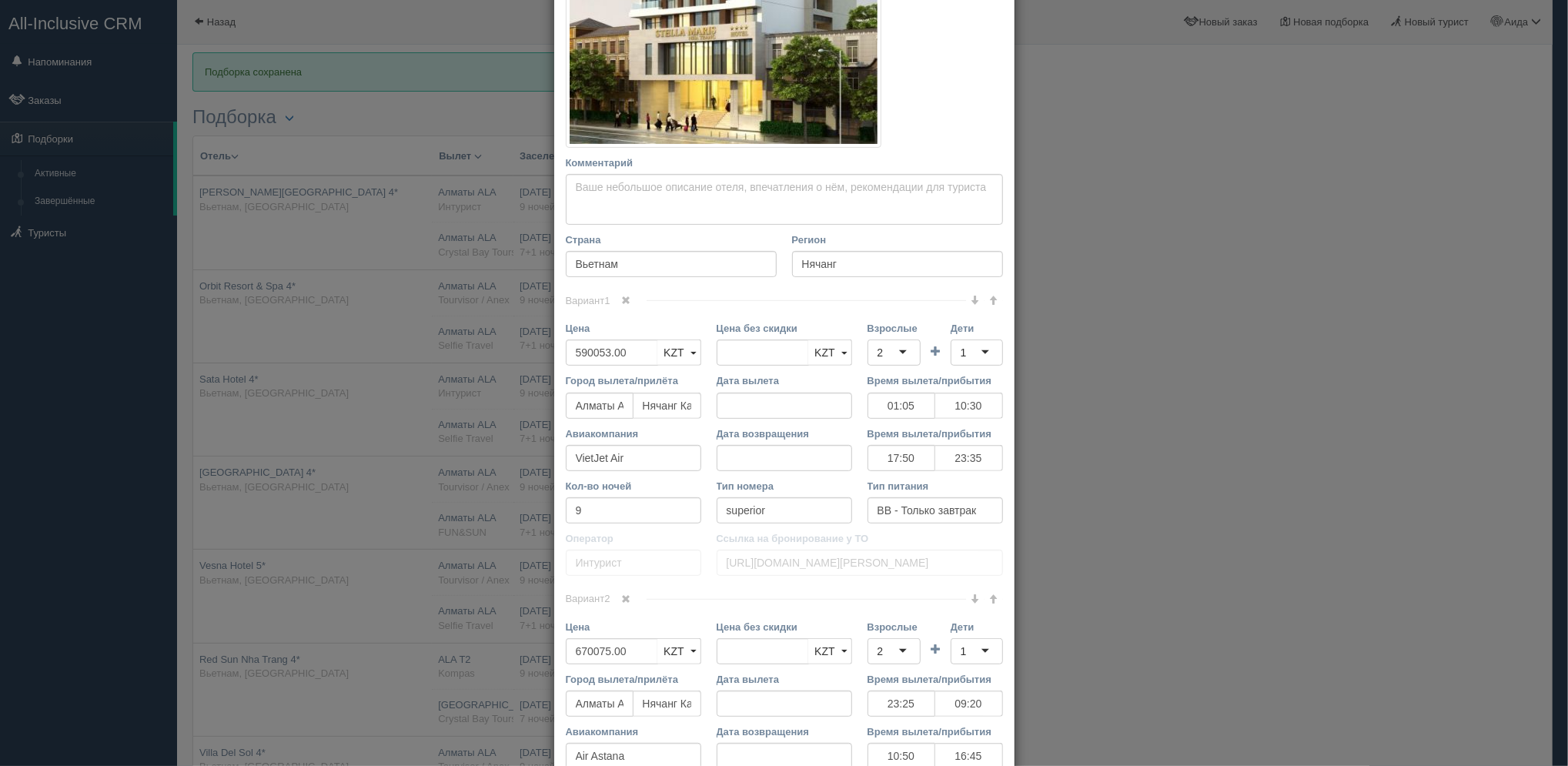
scroll to position [305, 0]
click at [617, 348] on input "590053.00" at bounding box center [612, 349] width 92 height 26
type input "590053.0"
type input "590053.00"
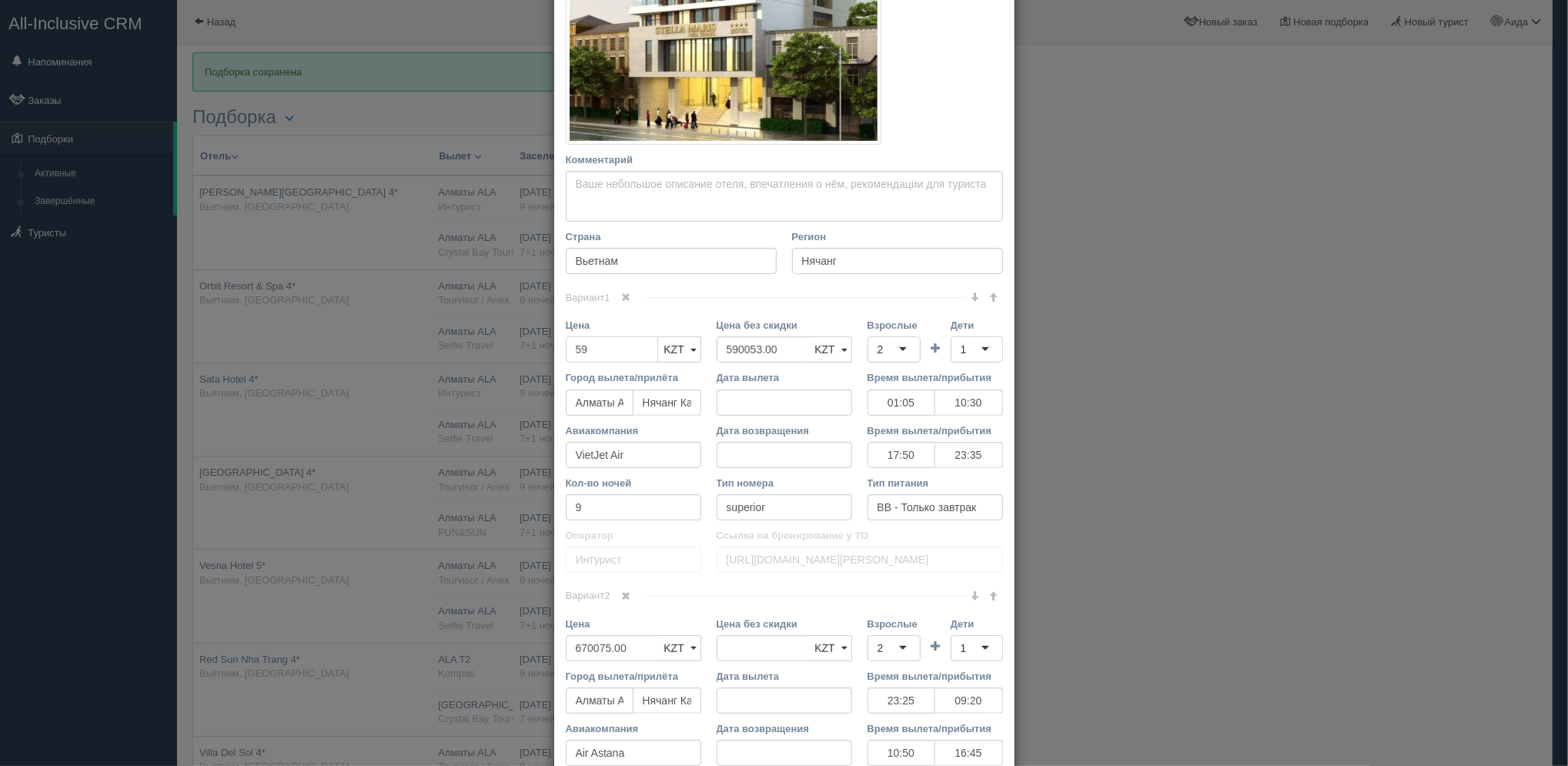
type input "5"
type input "610053"
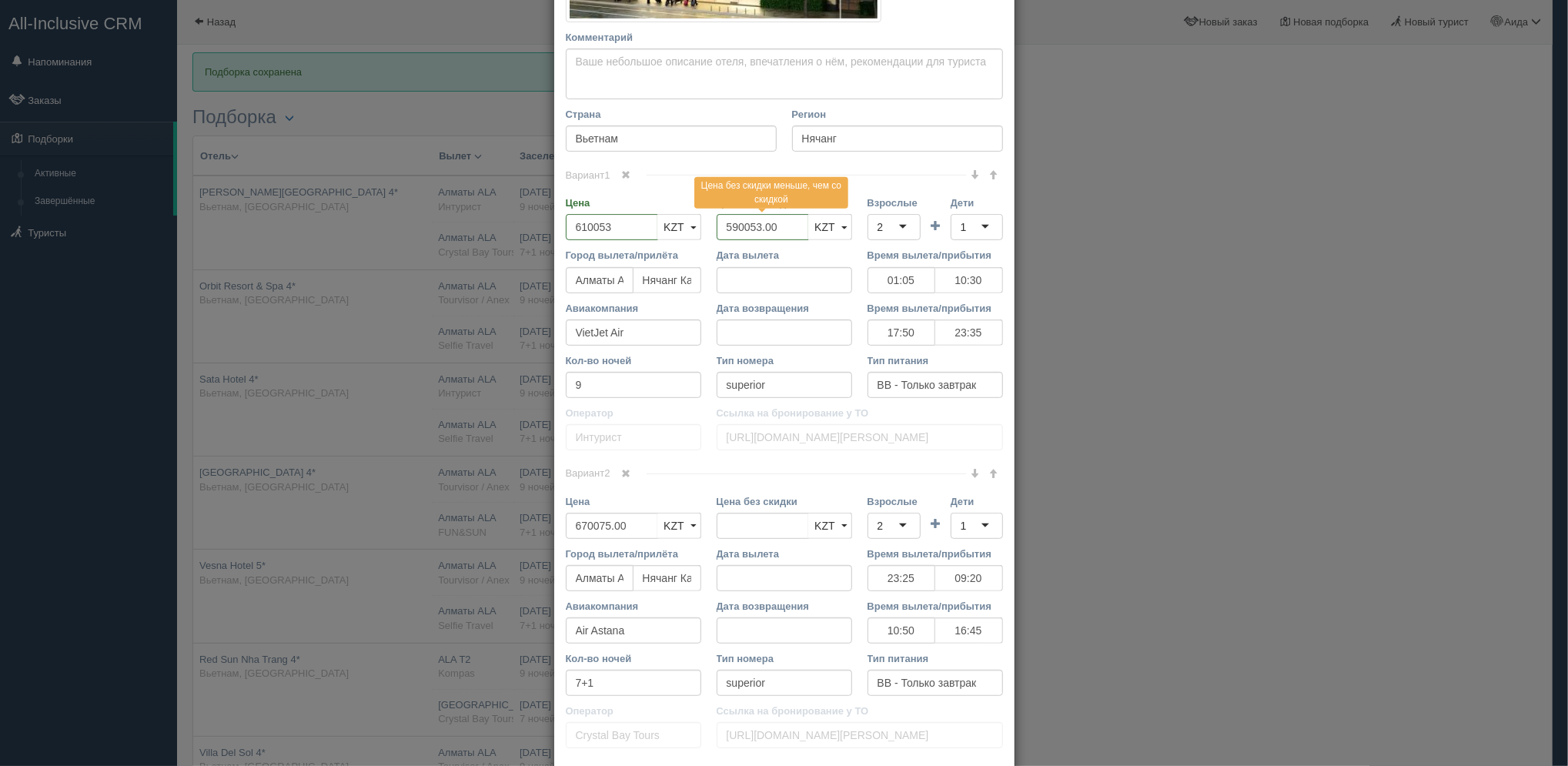
scroll to position [429, 0]
click at [645, 528] on input "670075.00" at bounding box center [612, 524] width 92 height 26
type input "670075.00"
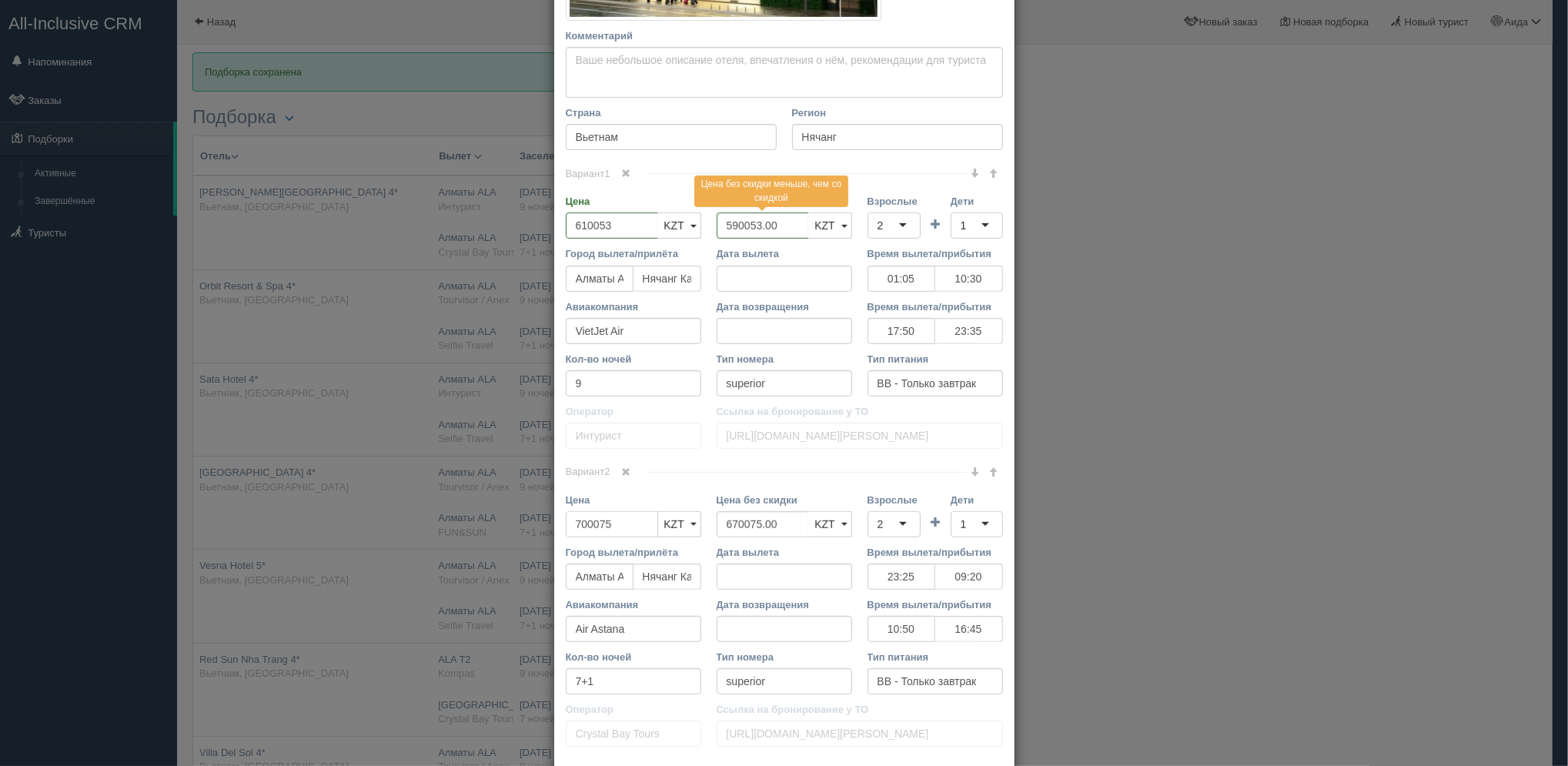
type input "700075"
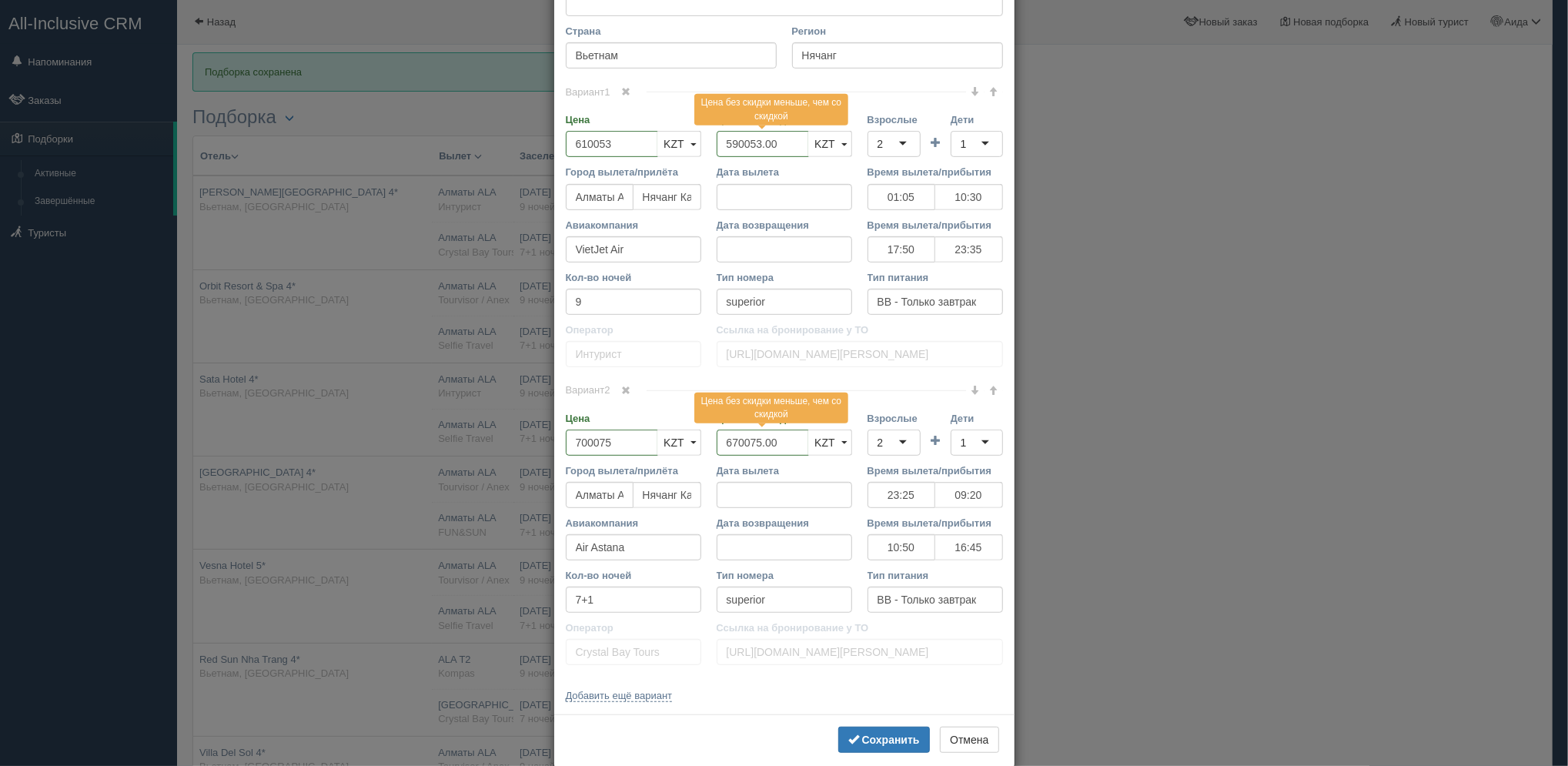
scroll to position [537, 0]
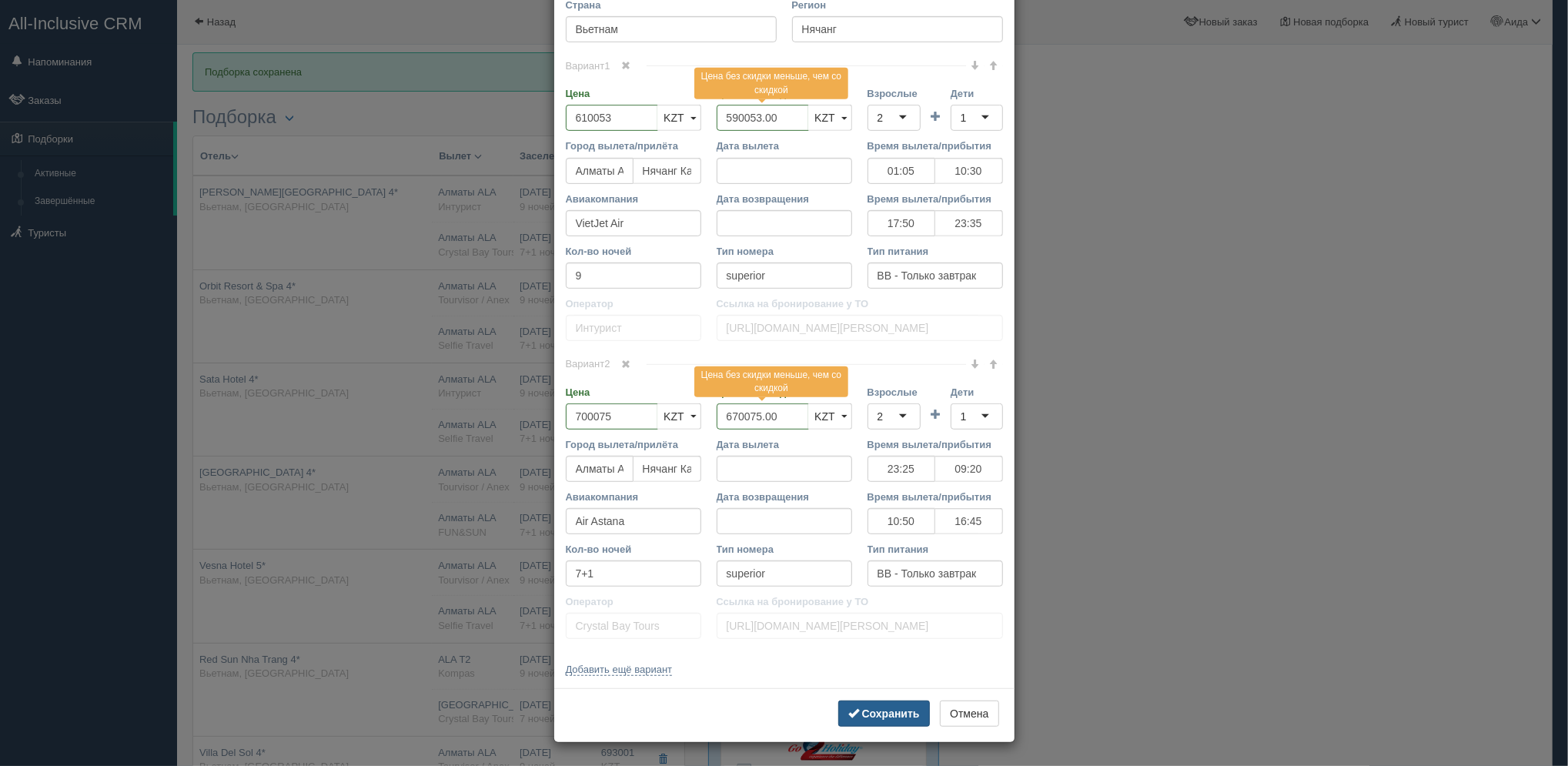
click at [899, 707] on b "Сохранить" at bounding box center [891, 713] width 58 height 12
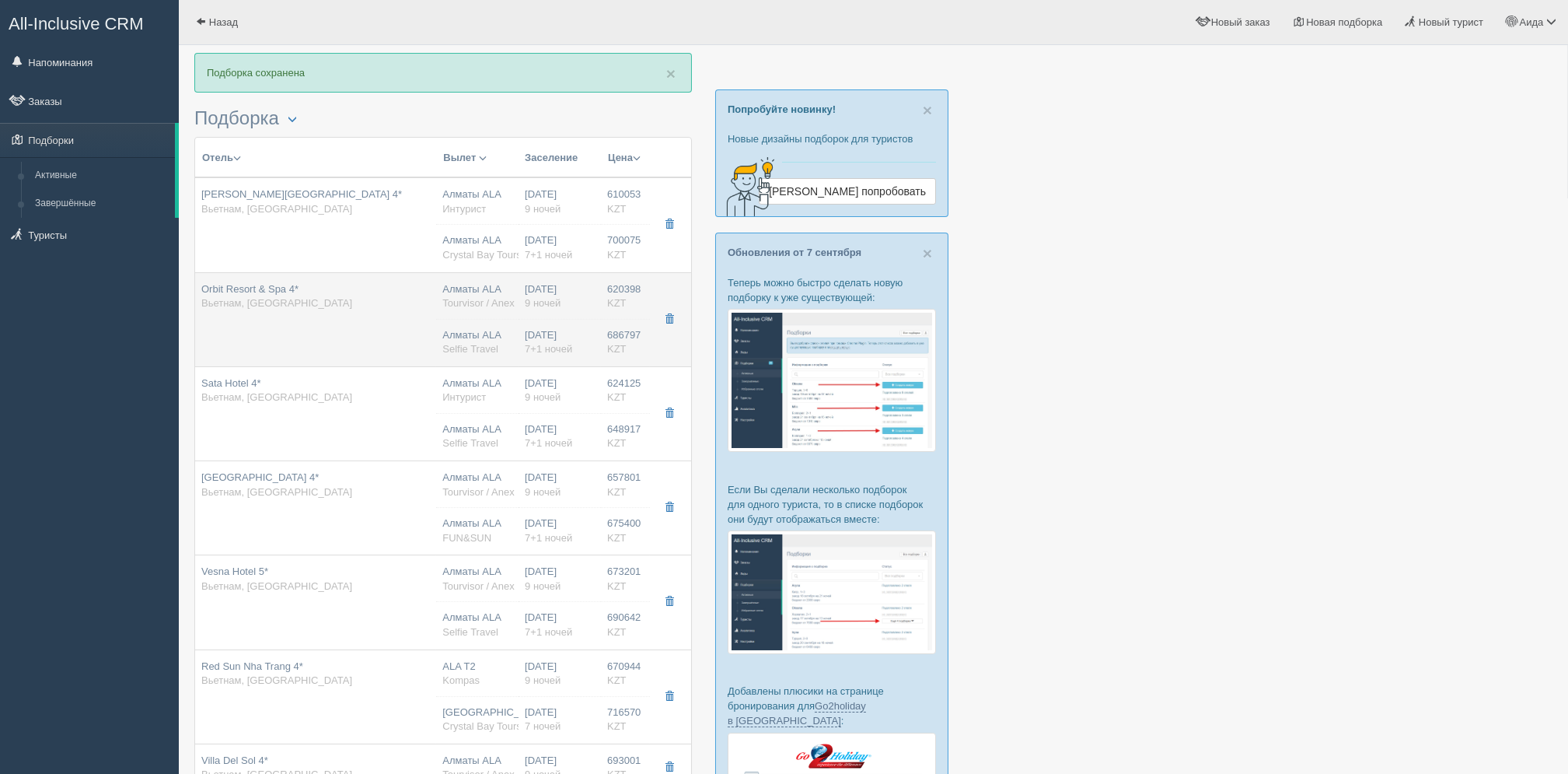
click at [493, 300] on span "Tourvisor / Anex" at bounding box center [479, 302] width 73 height 12
type input "Orbit Resort & Spa 4*"
type input "[URL][DOMAIN_NAME]"
type input "620398.00"
type input "01:05"
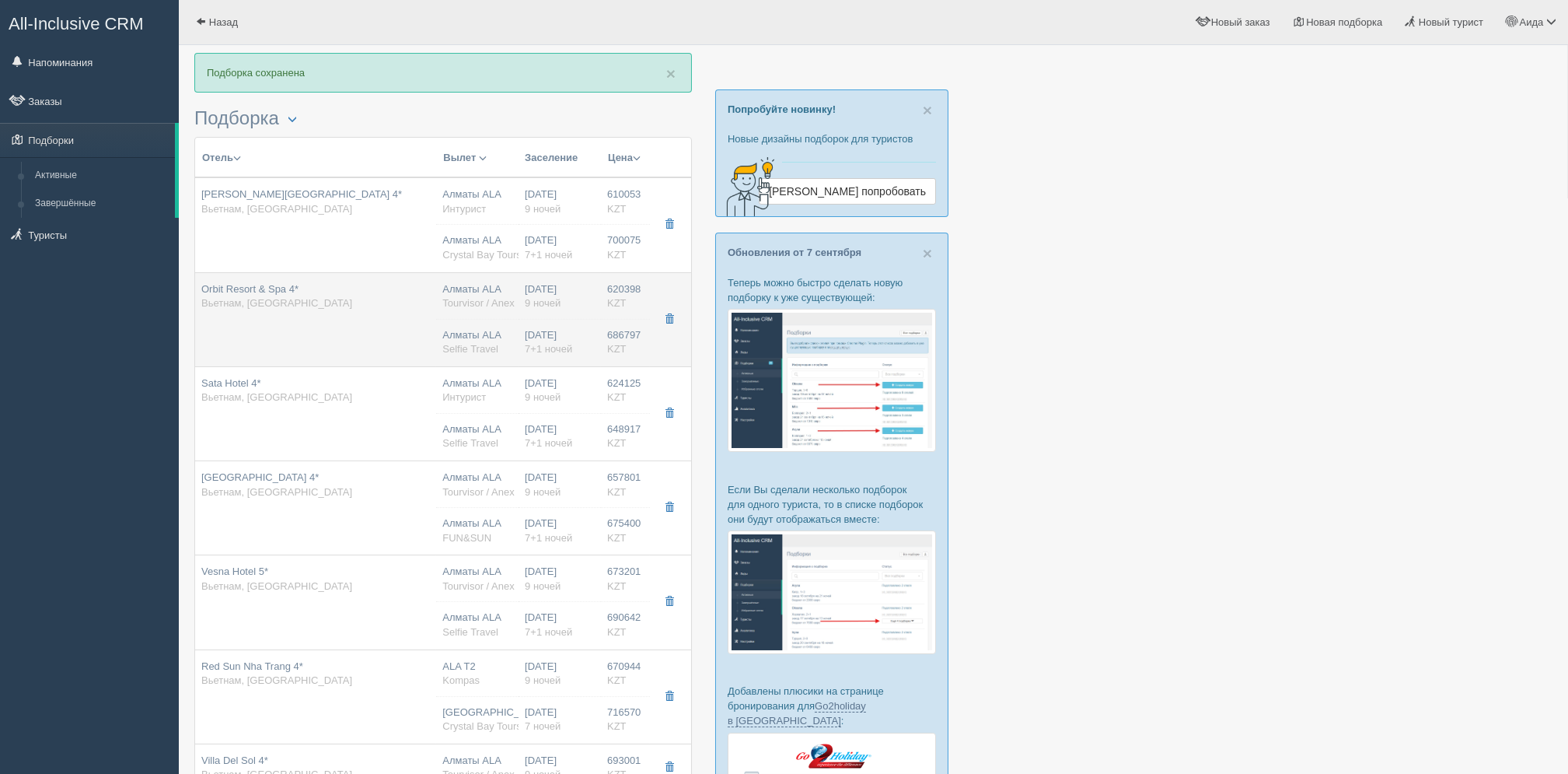
type input "10:30"
type input "17:50"
type input "23:35"
type input "deluxe limited view"
type input "Tourvisor / Anex"
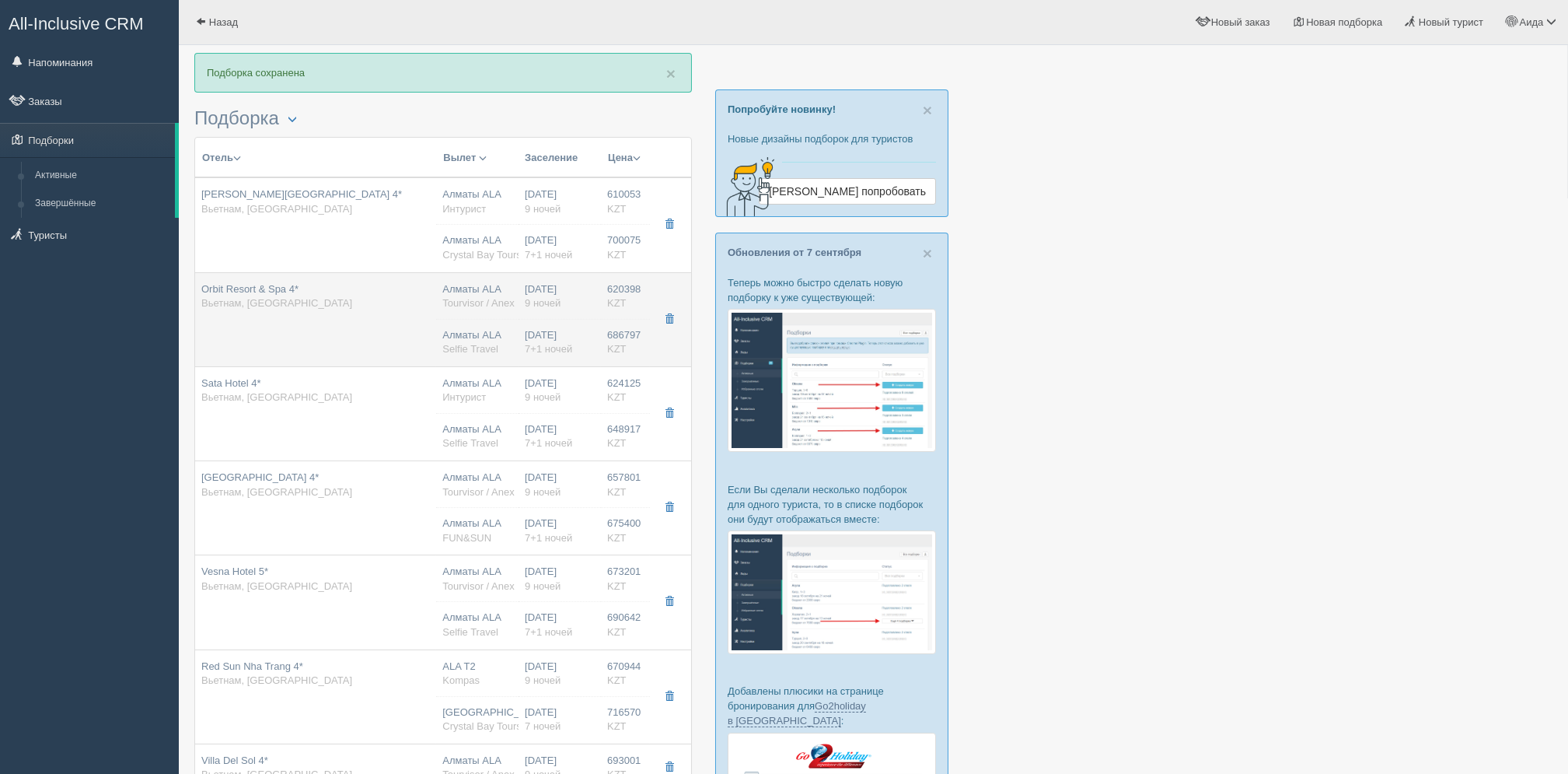
type input "[URL][DOMAIN_NAME]"
type input "686797.00"
type input "23:00"
type input "08:30"
type input "[DATE] Airlines"
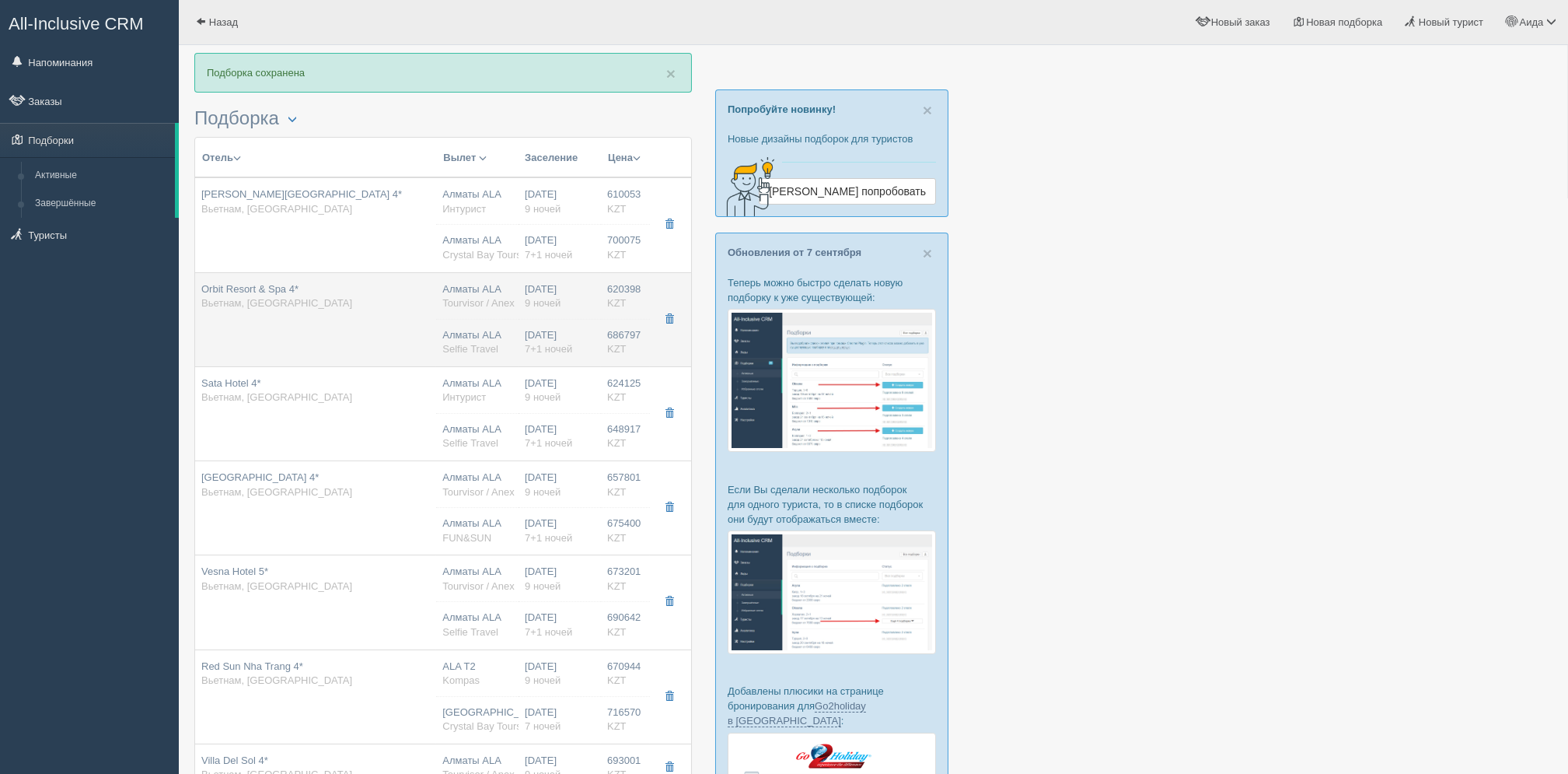
type input "10:30"
type input "15:30"
type input "deluxe limited view"
type input "Selfie Travel"
type input "[URL][DOMAIN_NAME]"
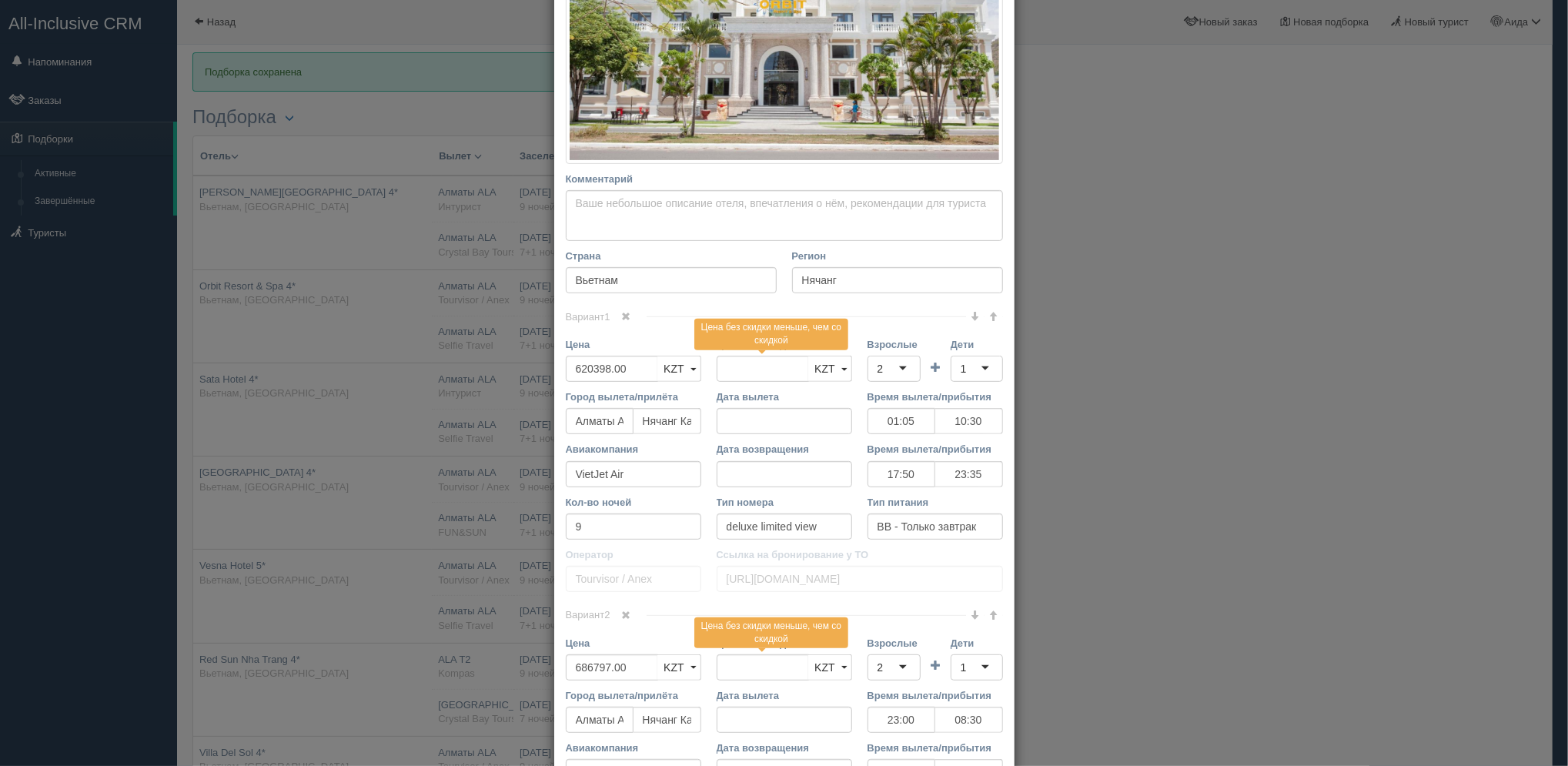
scroll to position [367, 0]
click at [580, 366] on input "620398.00" at bounding box center [612, 366] width 92 height 26
type input "60398.00"
type input "620398.00"
type input "640398.00"
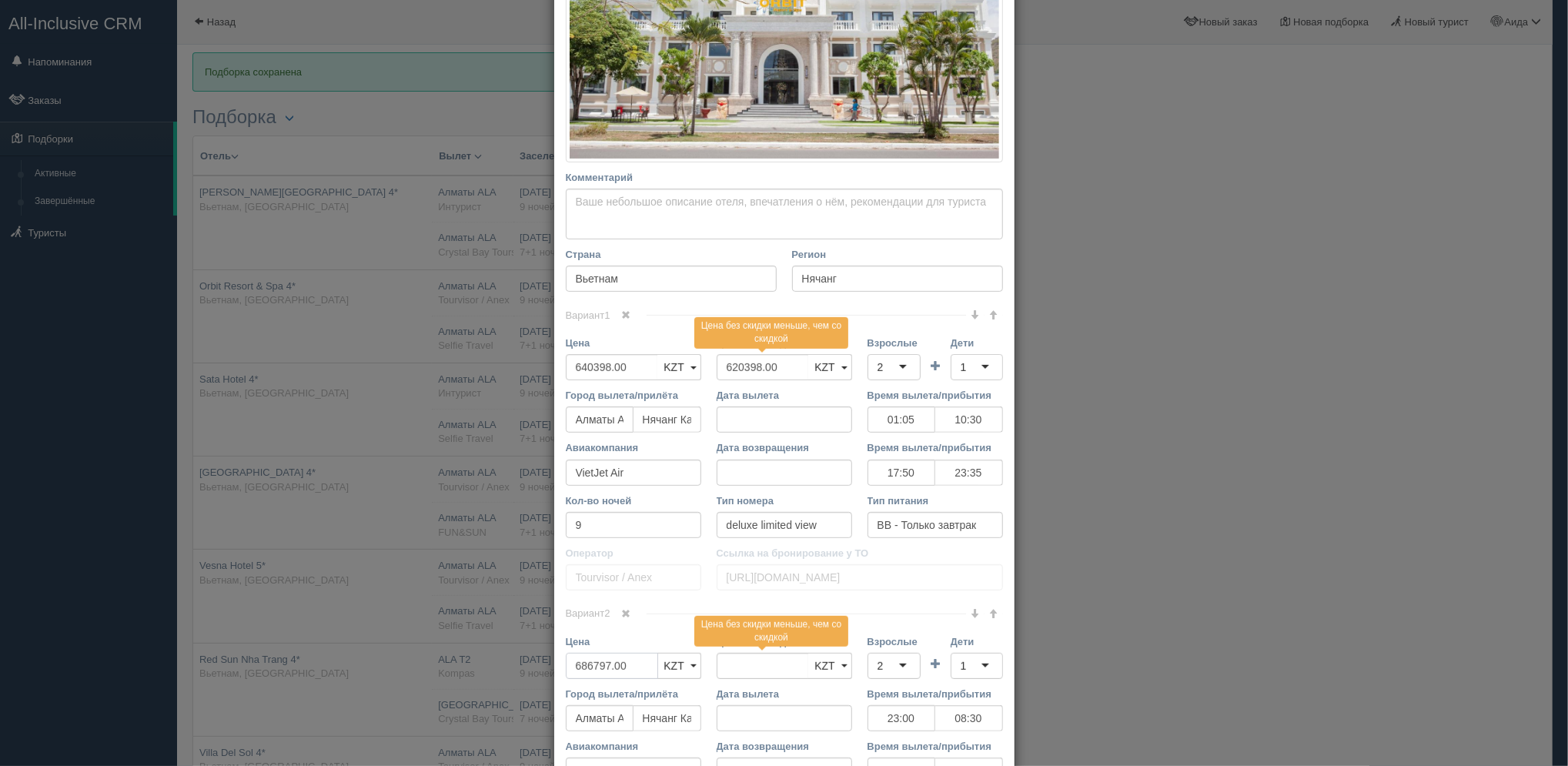
click at [578, 665] on input "686797.00" at bounding box center [612, 666] width 92 height 26
type input "66797.00"
type input "686797.00"
type input "706797.00"
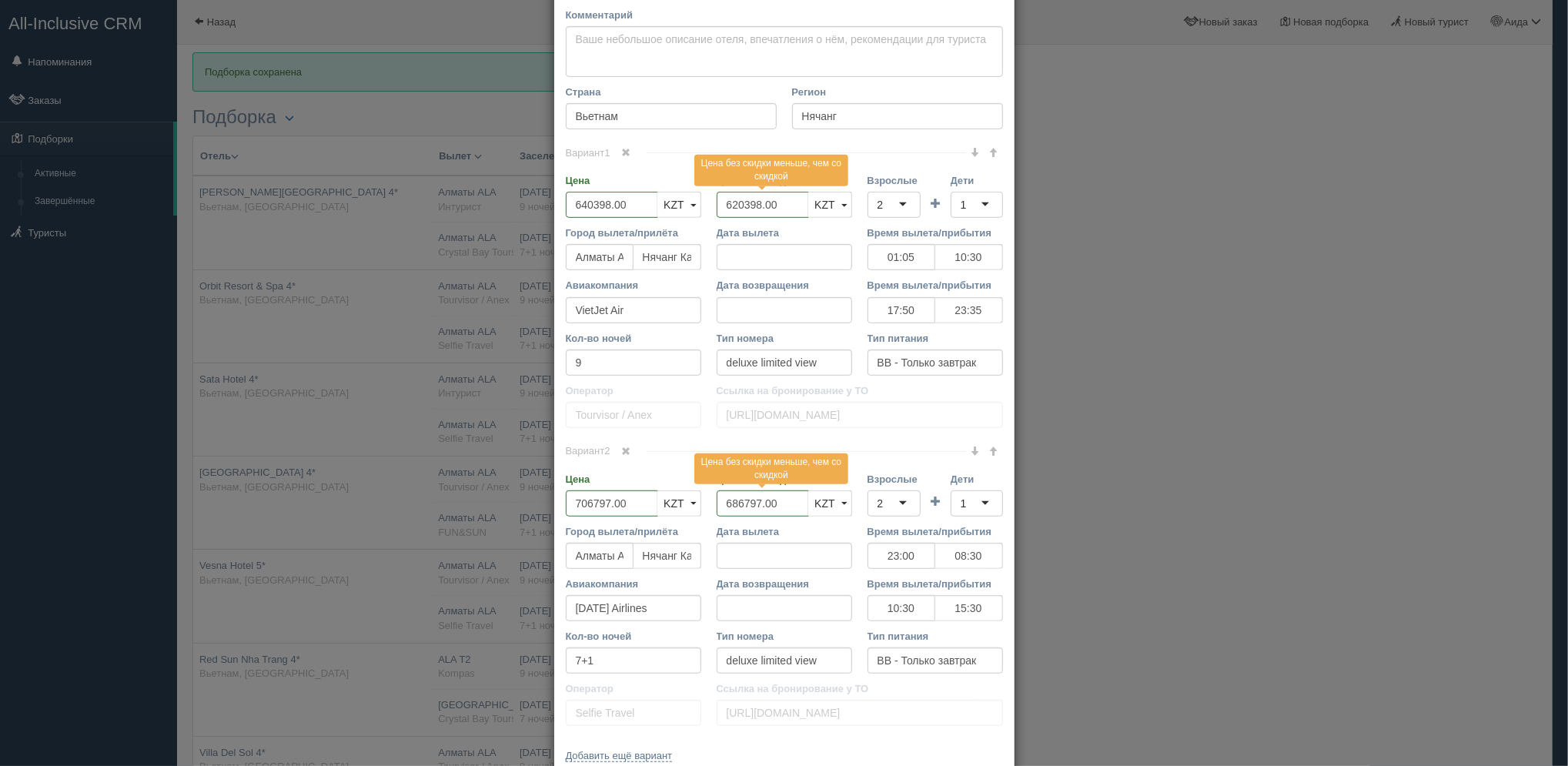
scroll to position [563, 0]
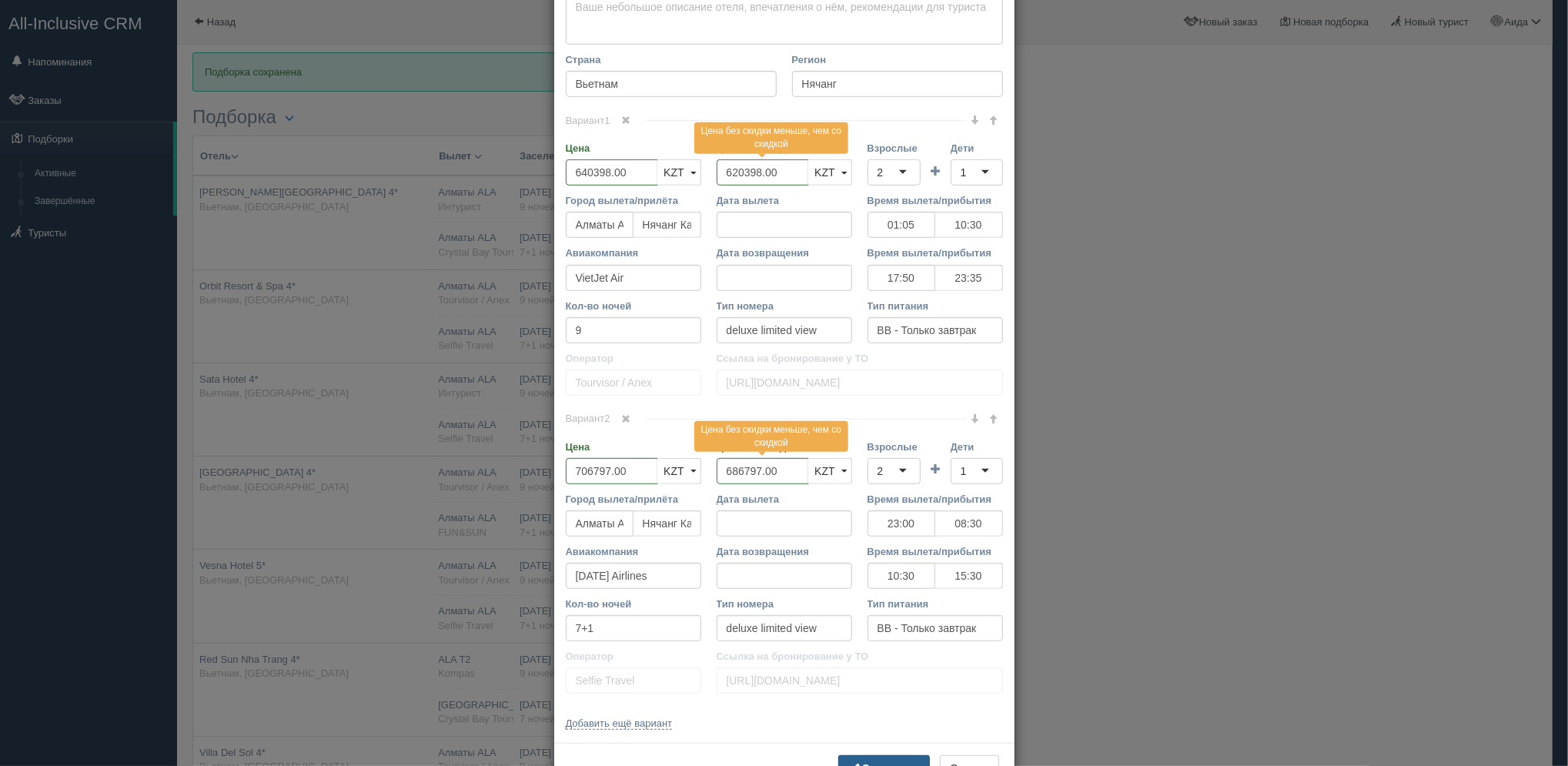
click at [901, 757] on button "Сохранить" at bounding box center [883, 768] width 91 height 26
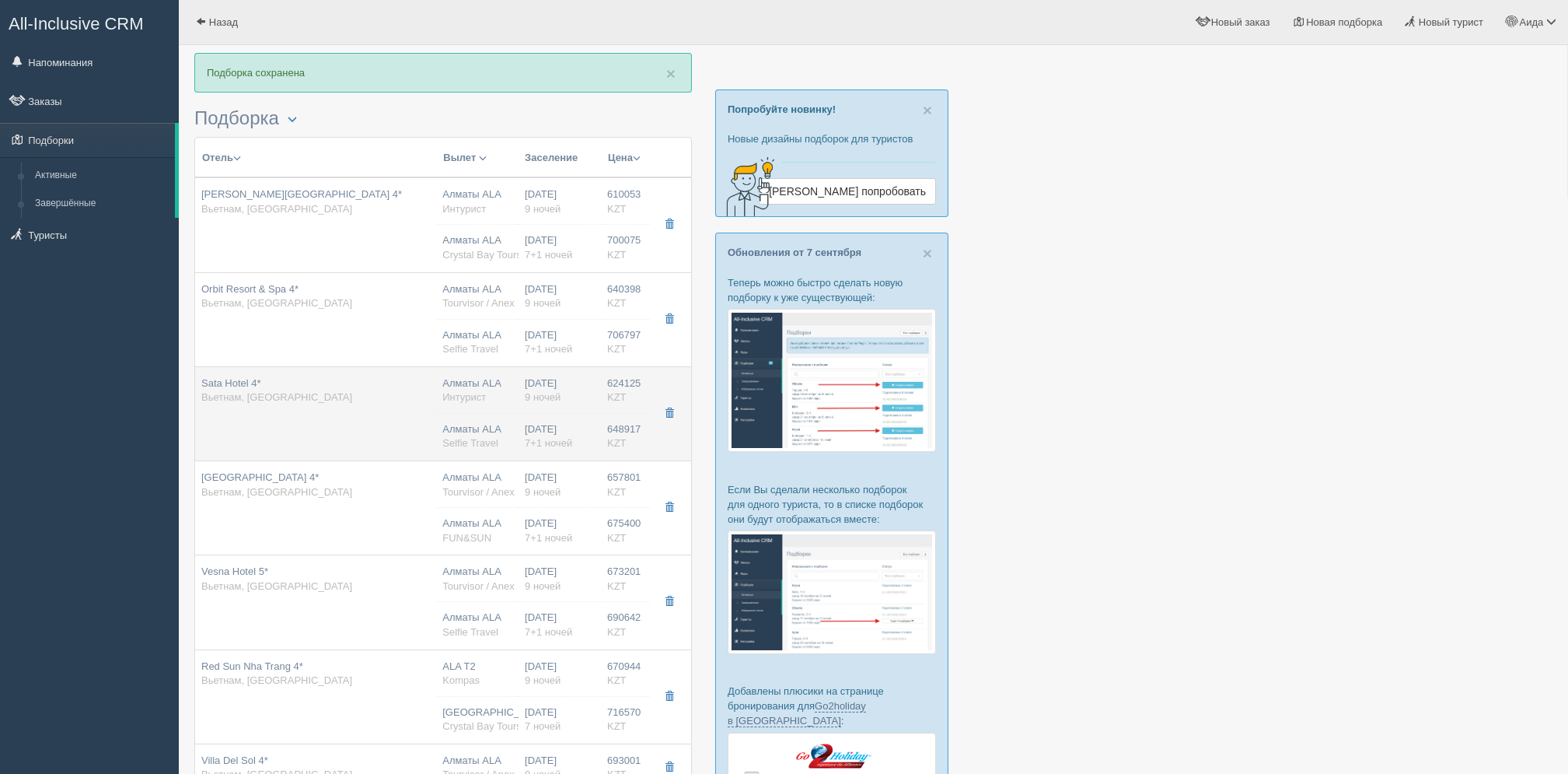
click at [539, 386] on div "[DATE] 9 ночей" at bounding box center [559, 391] width 70 height 29
type input "Sata Hotel 4*"
type input "[URL][DOMAIN_NAME]"
type input "624125.00"
type input "01:05"
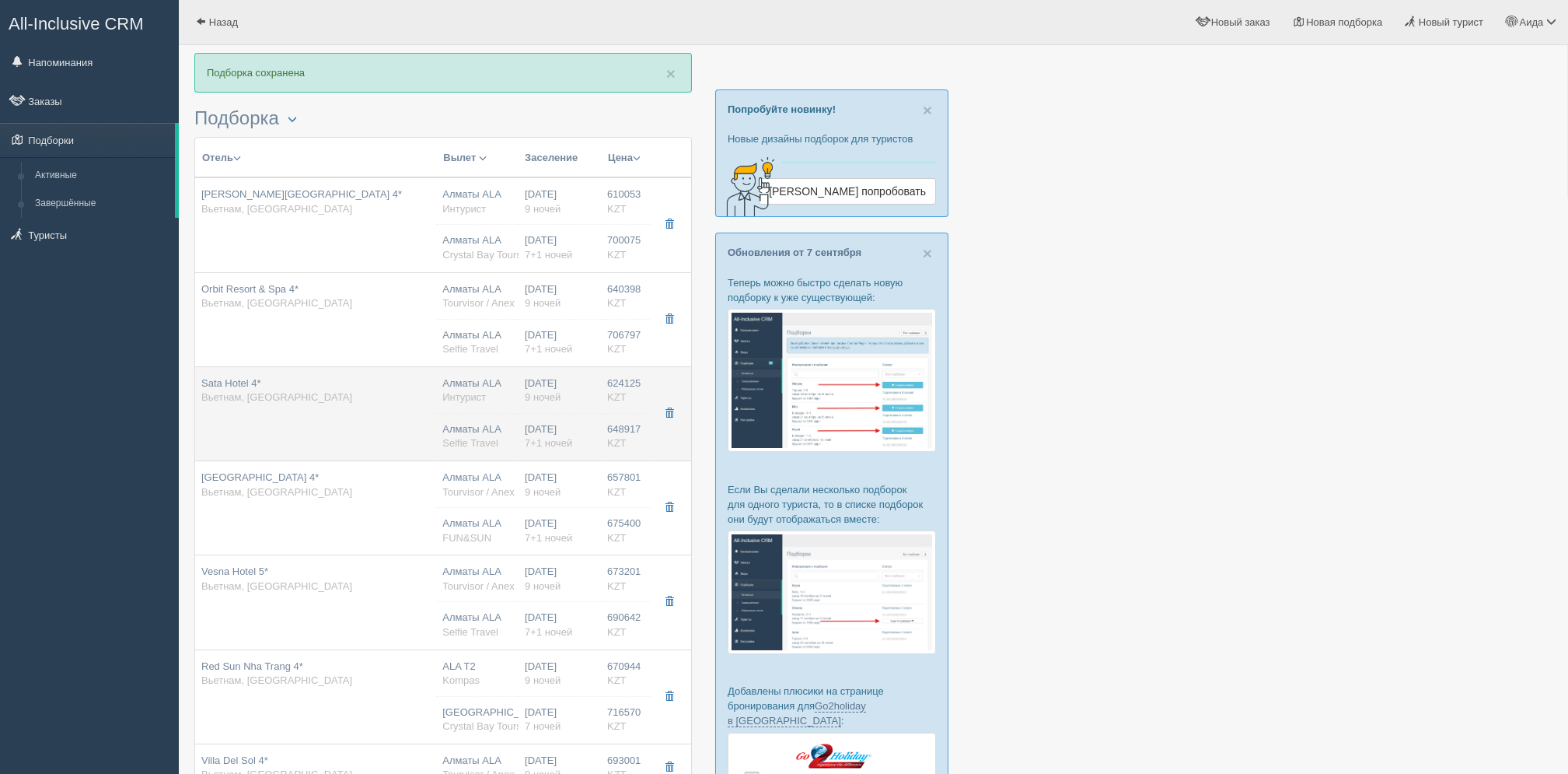
type input "10:30"
type input "17:50"
type input "23:35"
type input "superior room - twin"
type input "Интурист"
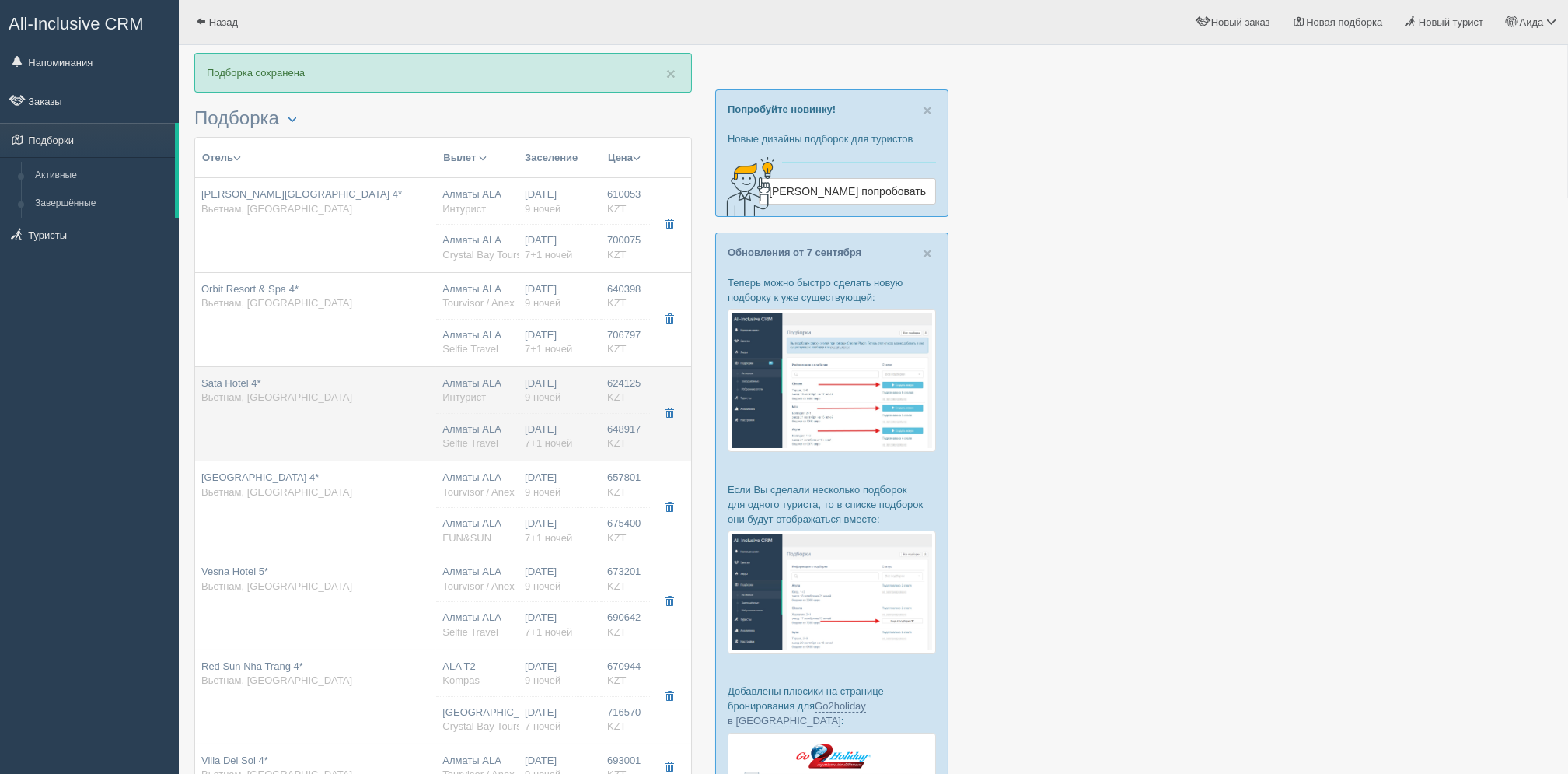
type input "[URL][DOMAIN_NAME]"
type input "648917.00"
type input "23:00"
type input "08:30"
type input "10:30"
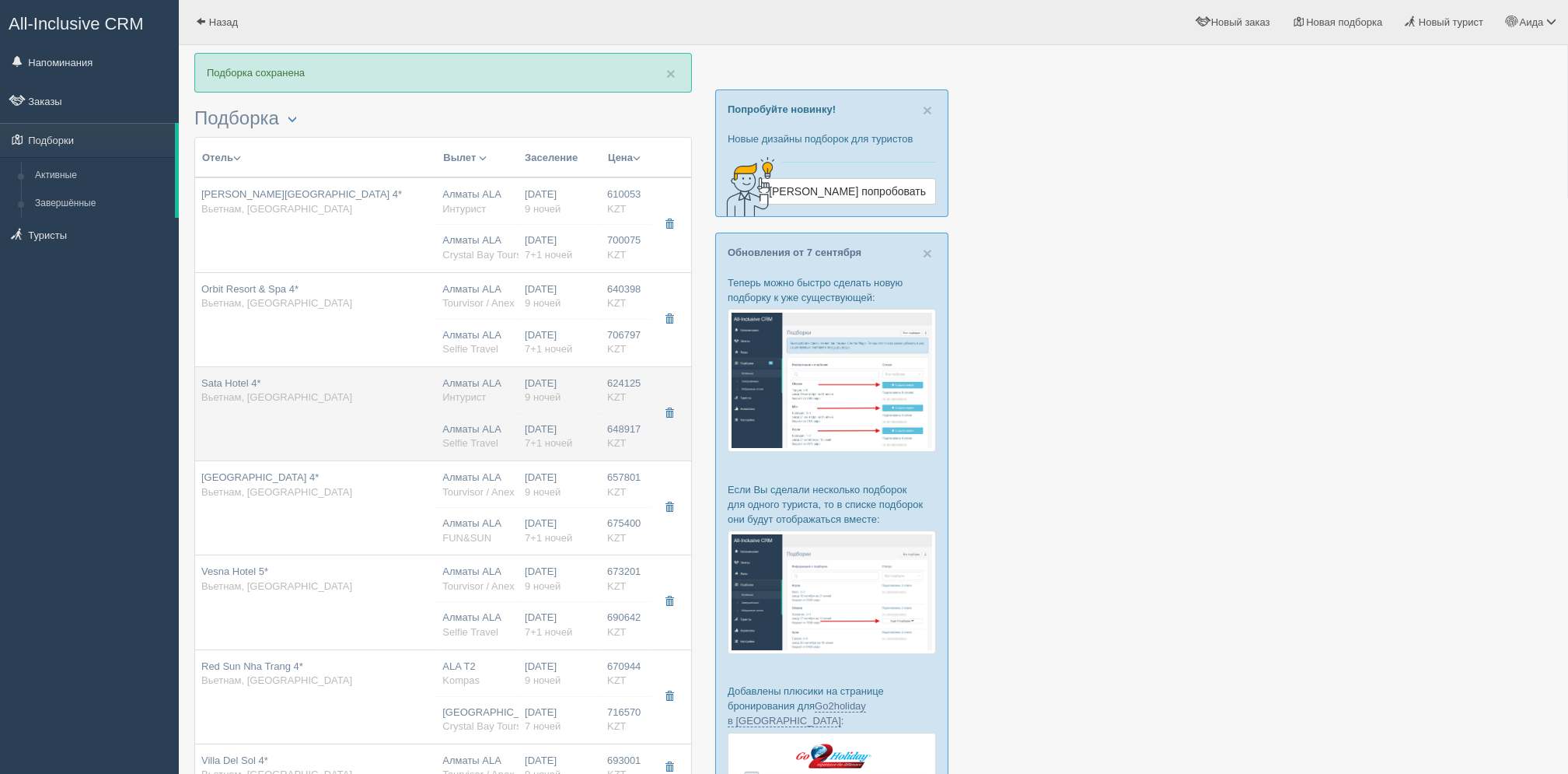
type input "15:30"
type input "standard"
type input "[URL][DOMAIN_NAME]"
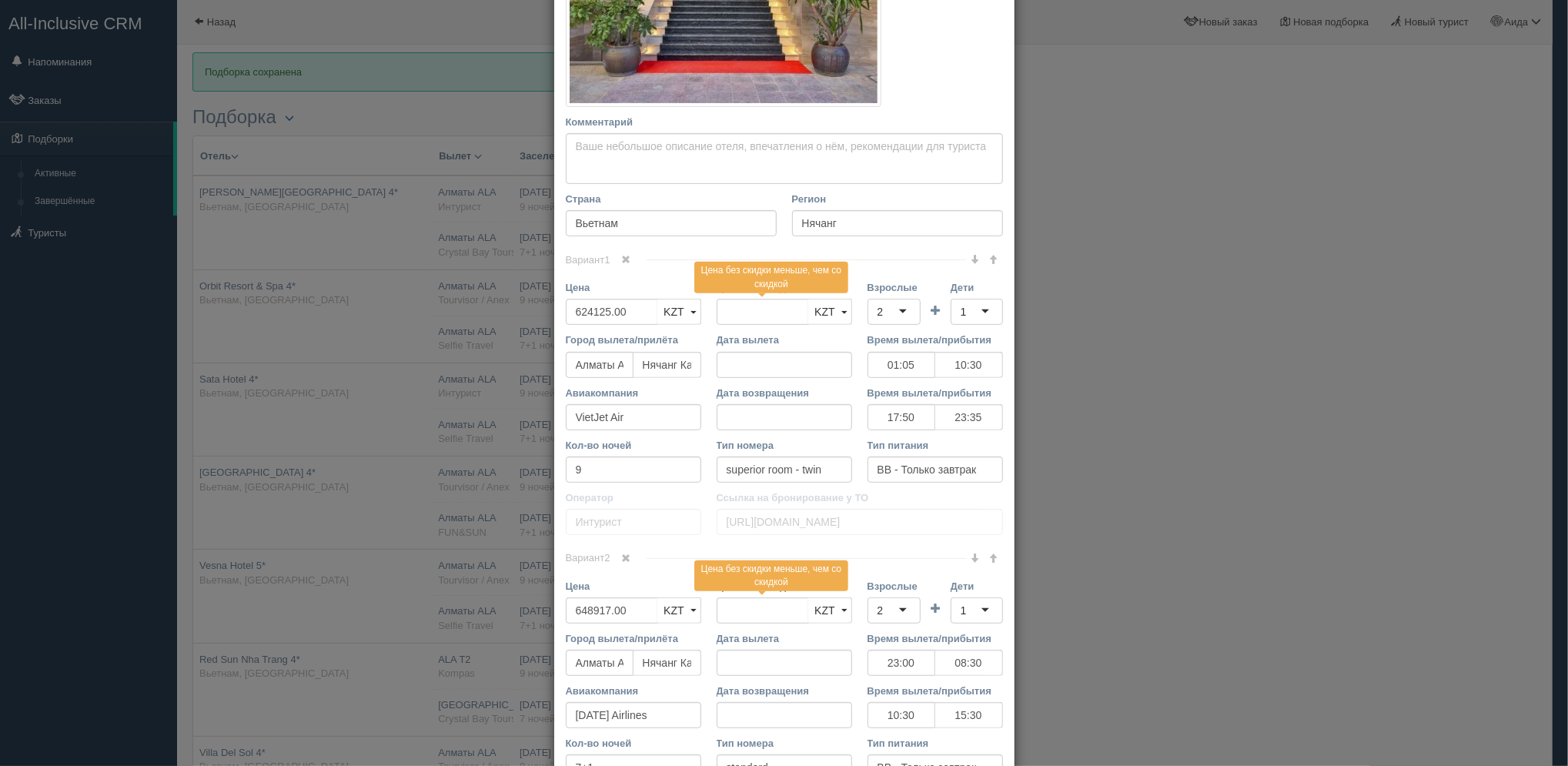
scroll to position [358, 0]
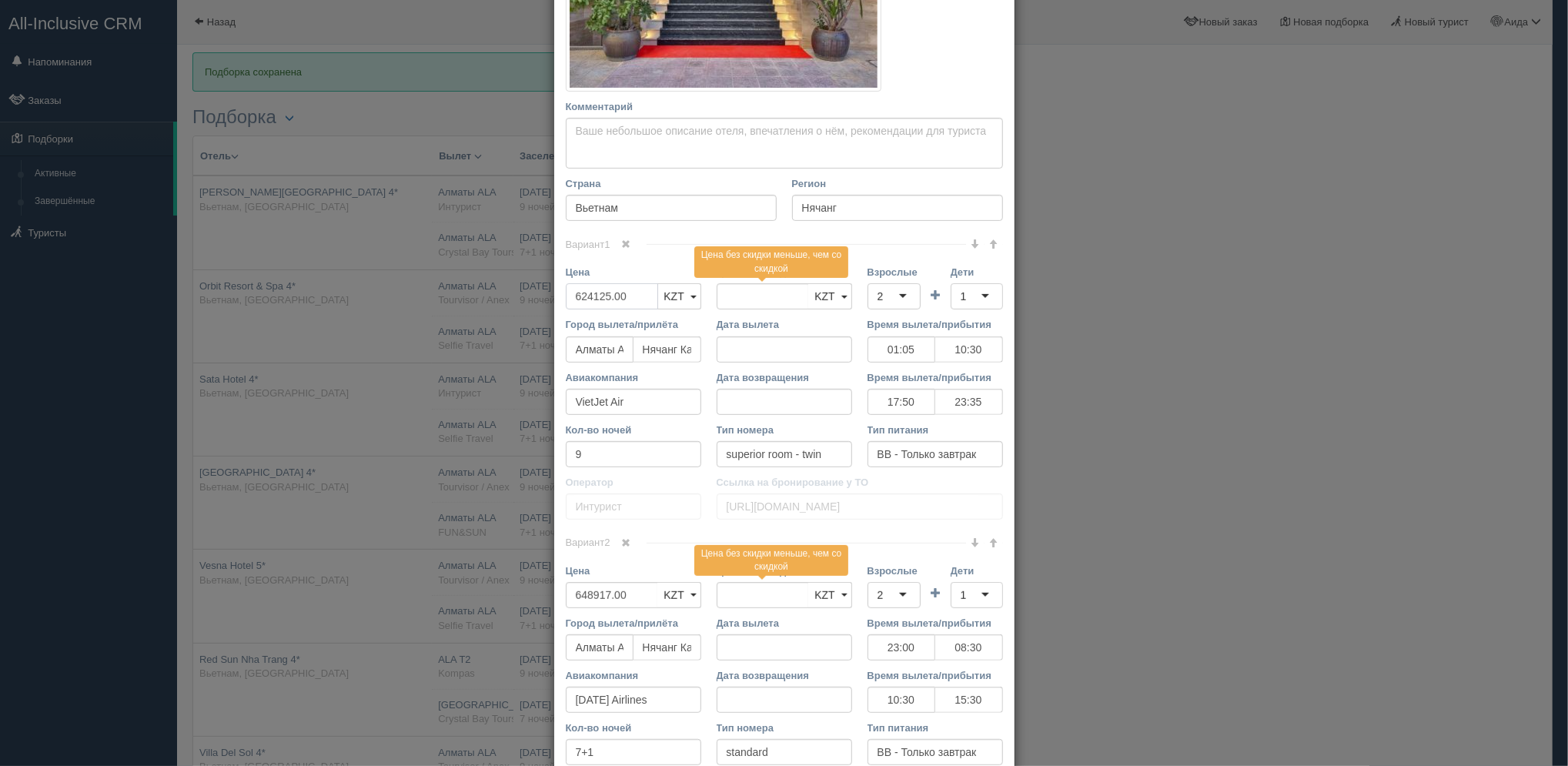
click at [579, 297] on input "624125.00" at bounding box center [612, 296] width 92 height 26
type input "64125.00"
type input "624125.00"
type input "644125.00"
click at [578, 589] on input "648917.00" at bounding box center [612, 595] width 92 height 26
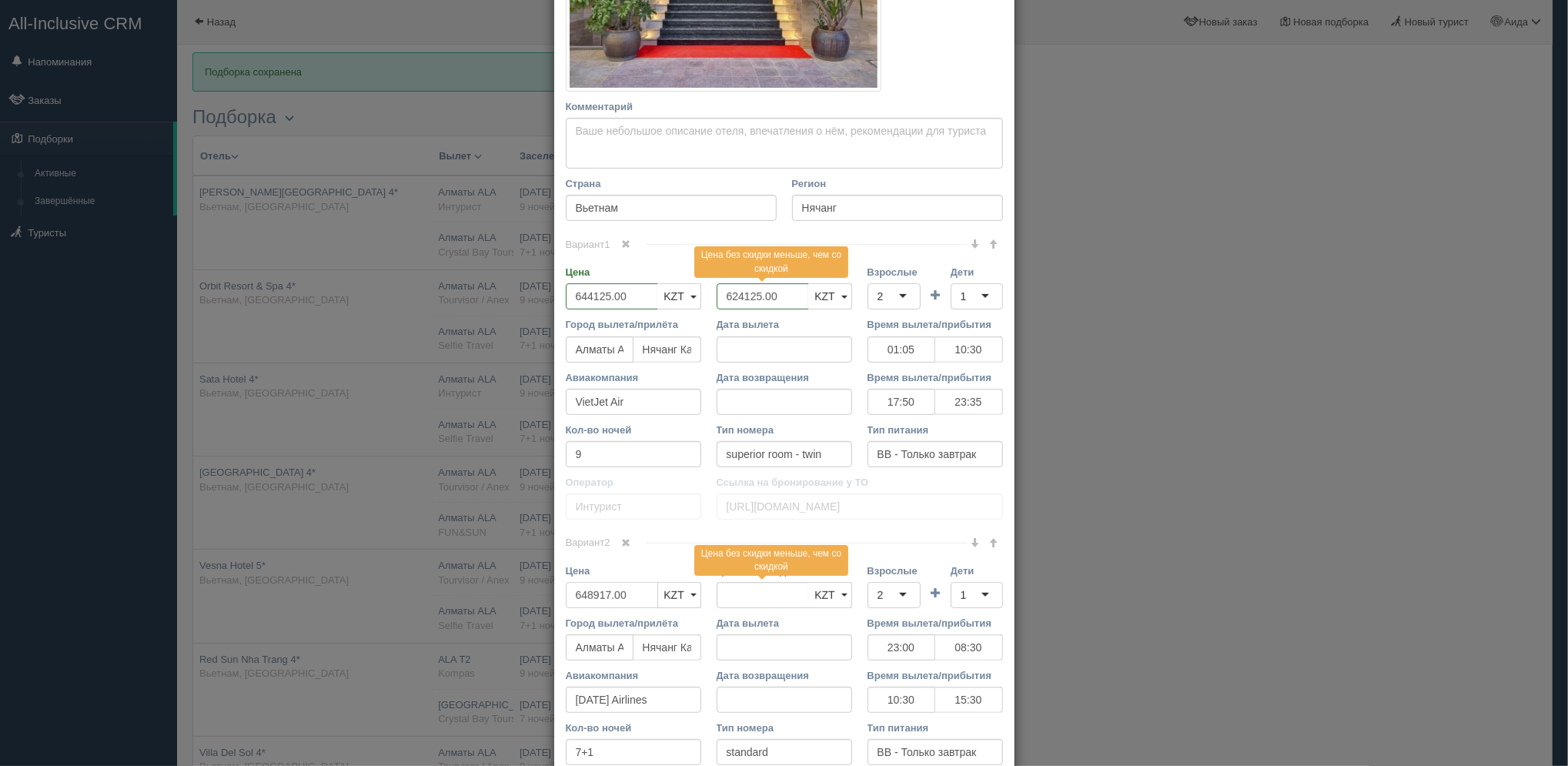
type input "68917.00"
type input "648917.00"
type input "668917.00"
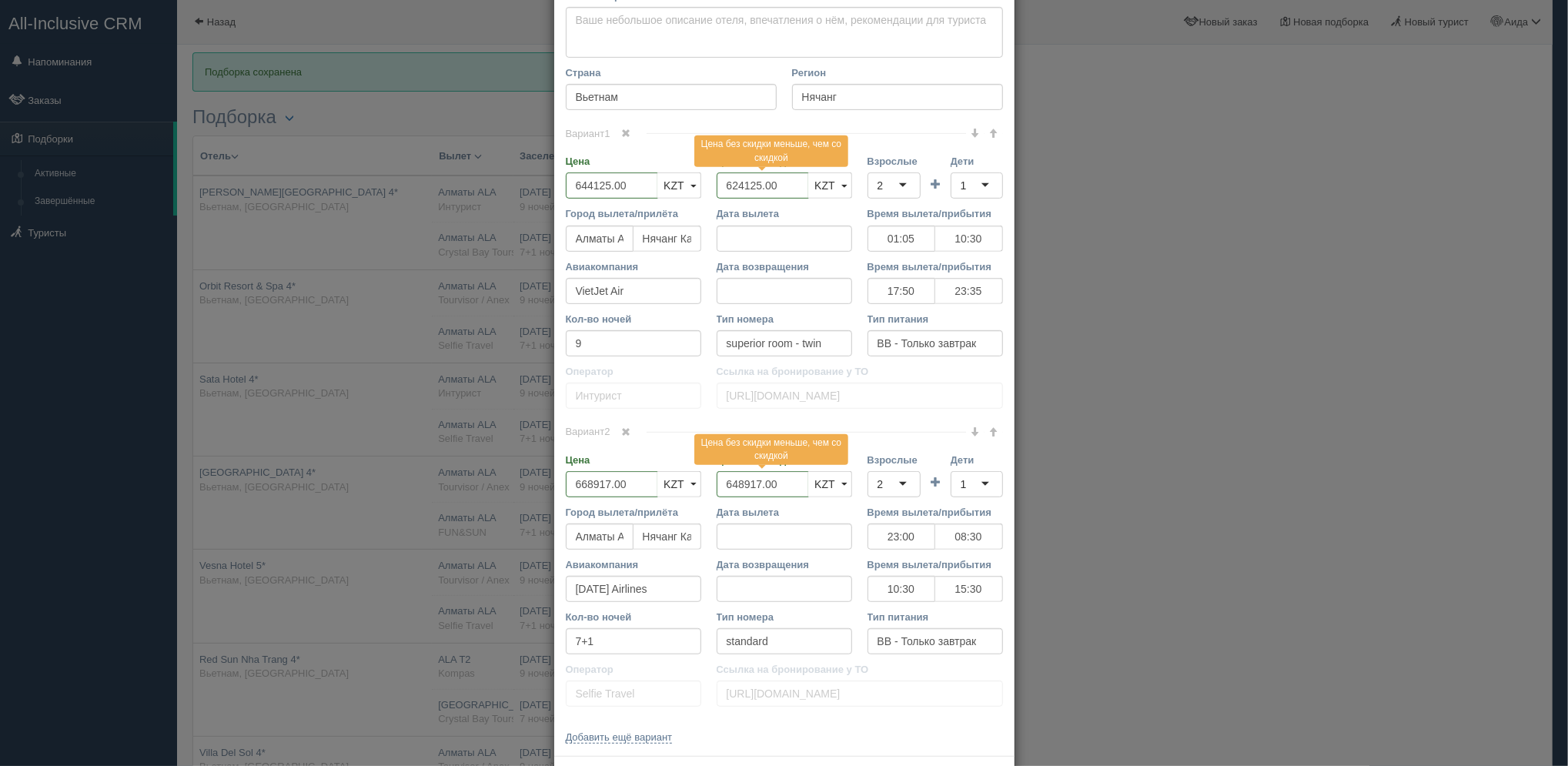
scroll to position [532, 0]
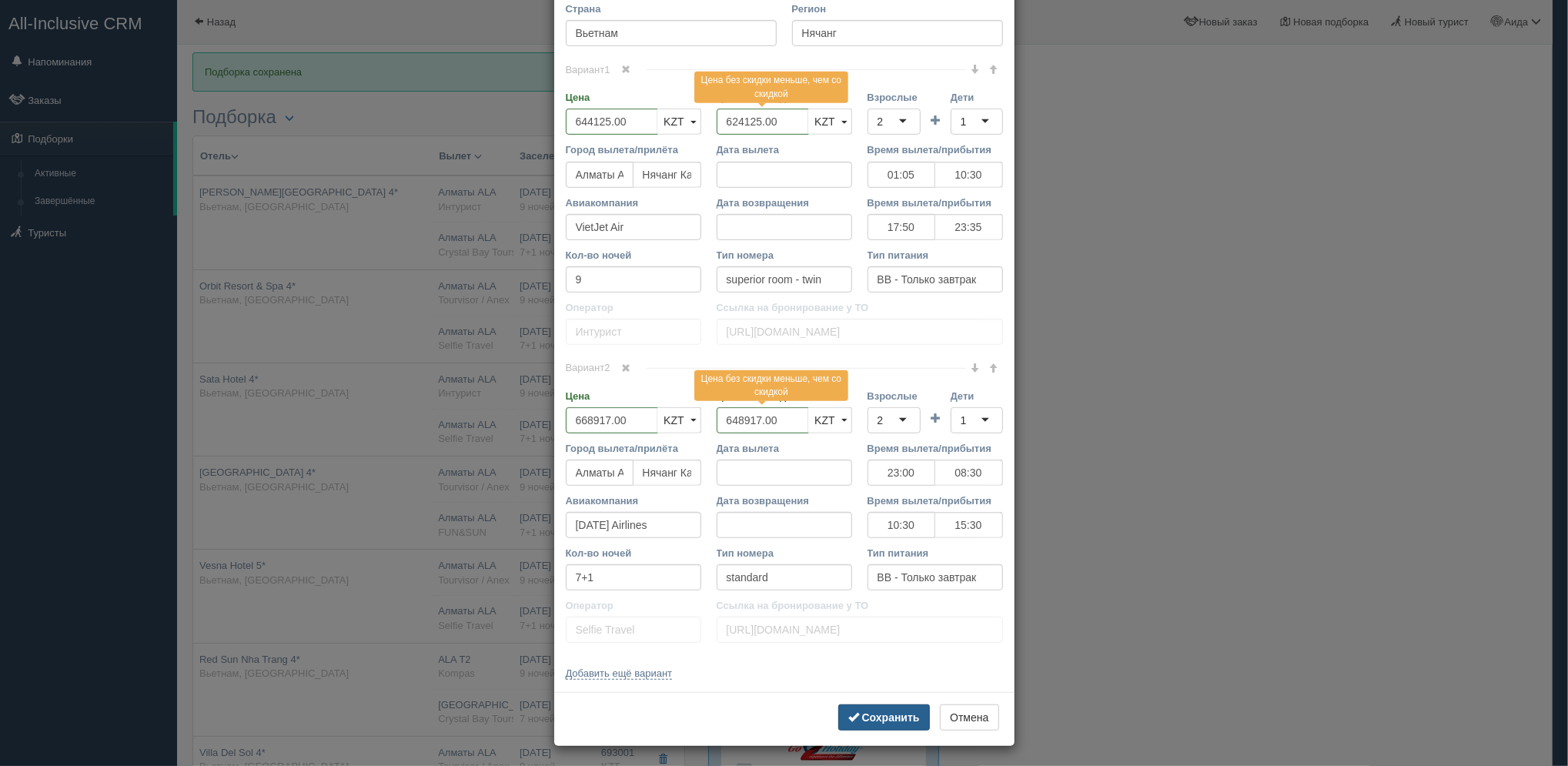
click at [885, 709] on button "Сохранить" at bounding box center [883, 717] width 91 height 26
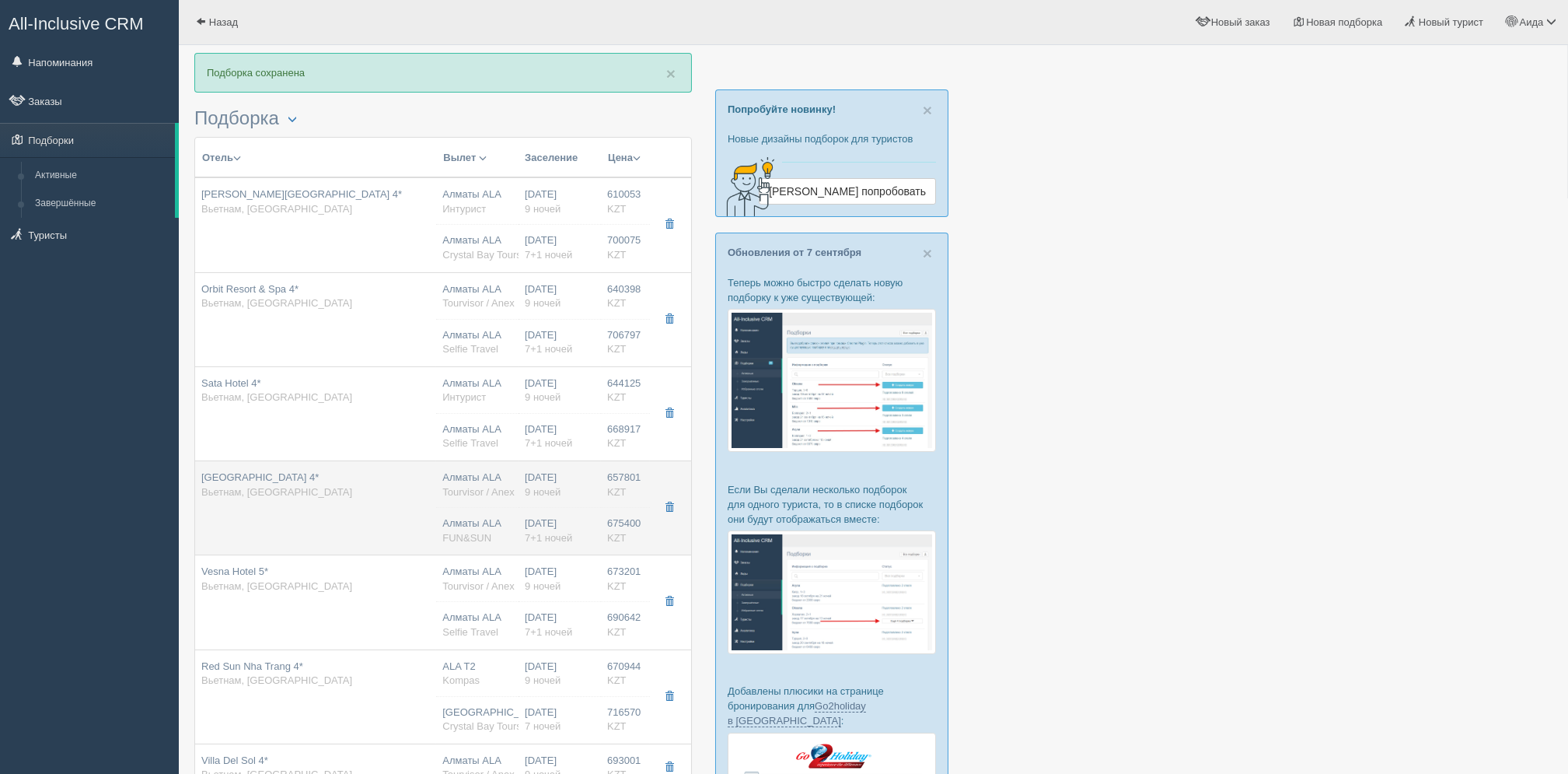
click at [538, 518] on div "[DATE] 7+1 ночей" at bounding box center [559, 530] width 70 height 29
type input "[GEOGRAPHIC_DATA] 4*"
type input "657801.00"
type input "01:05"
type input "10:30"
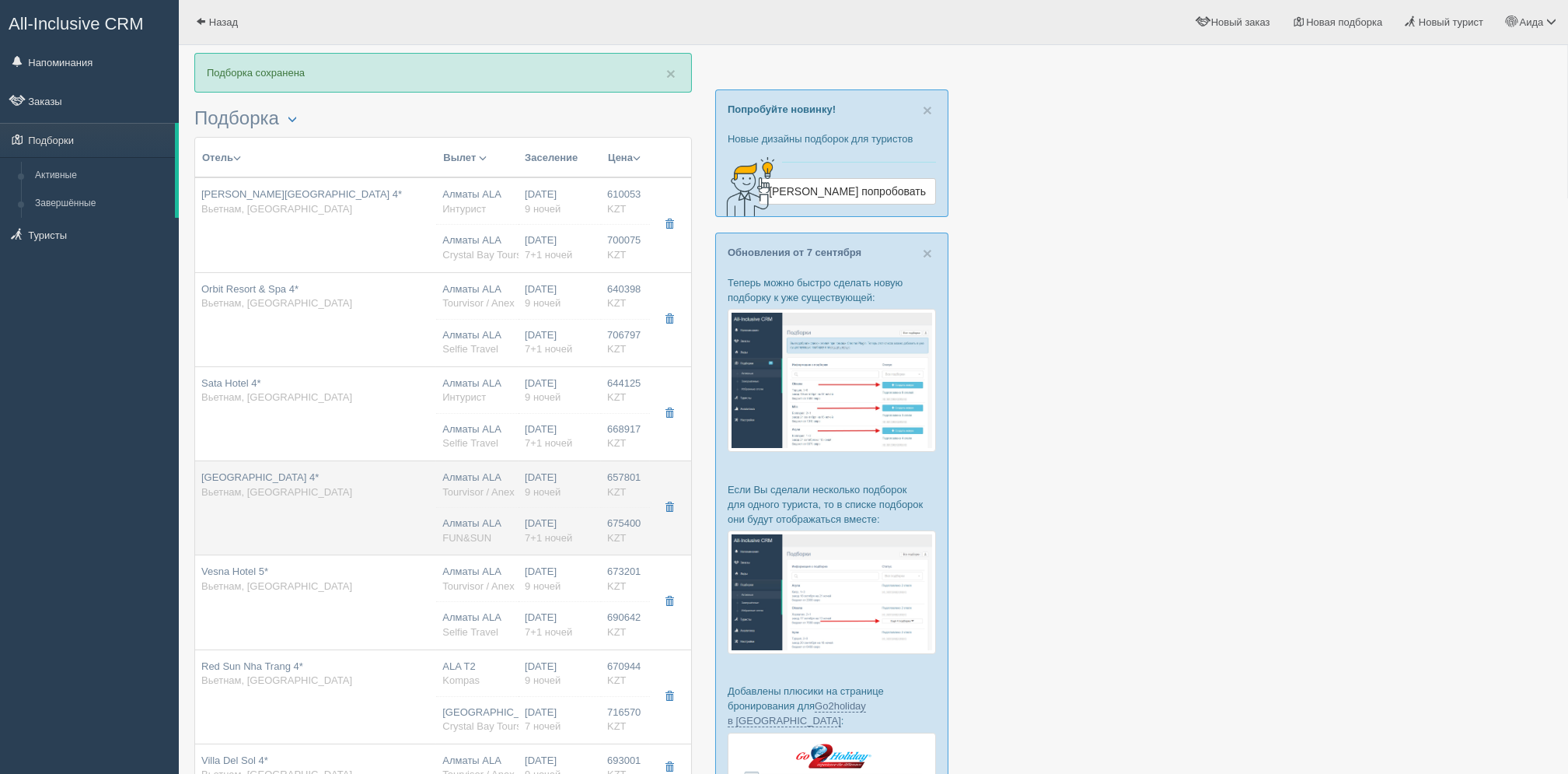
type input "17:50"
type input "23:35"
type input "deluxe city view"
type input "Tourvisor / Anex"
type input "[URL][DOMAIN_NAME]"
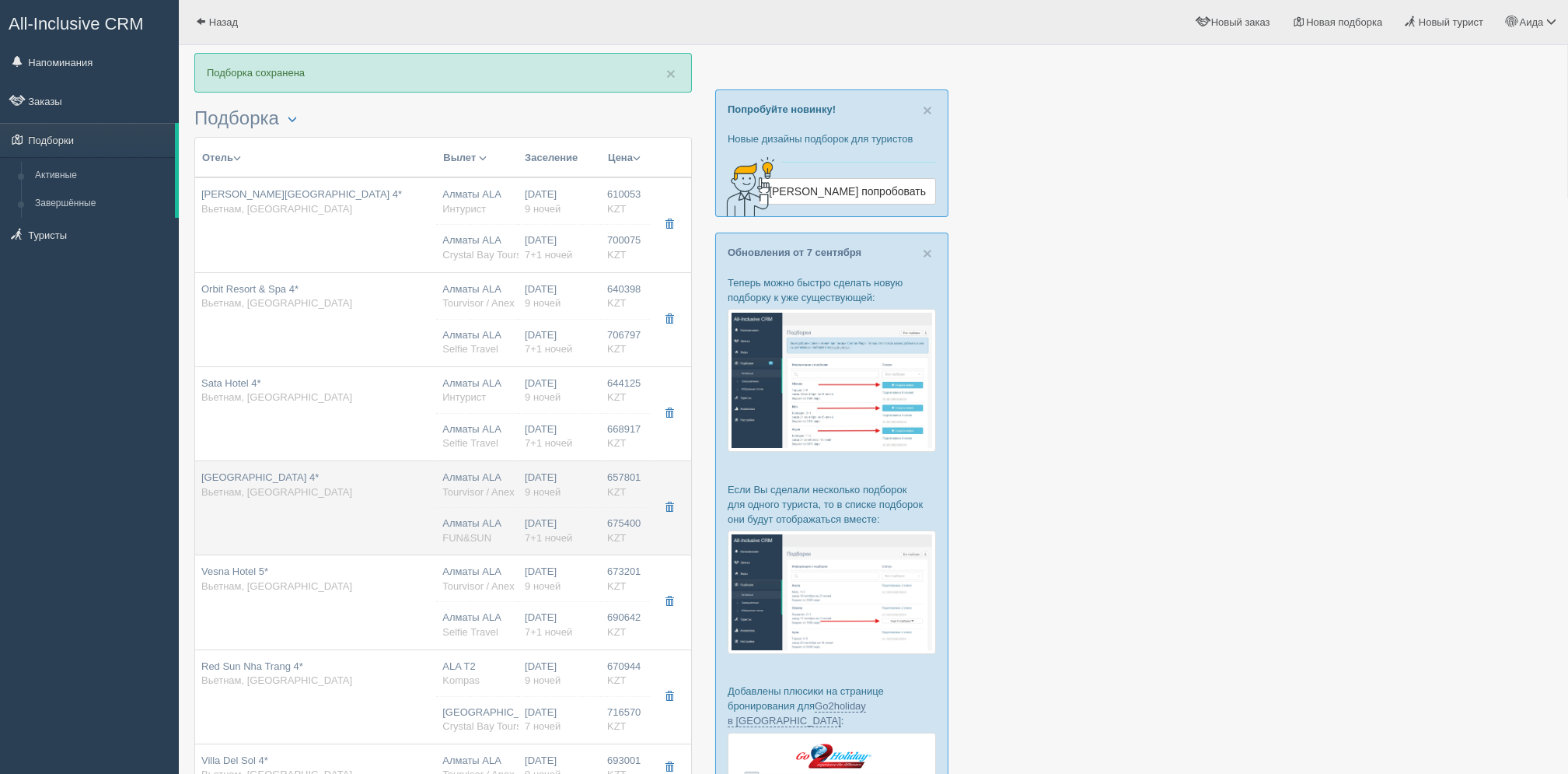
type input "675400.00"
type input "23:00"
type input "08:30"
type input "10:30"
type input "15:30"
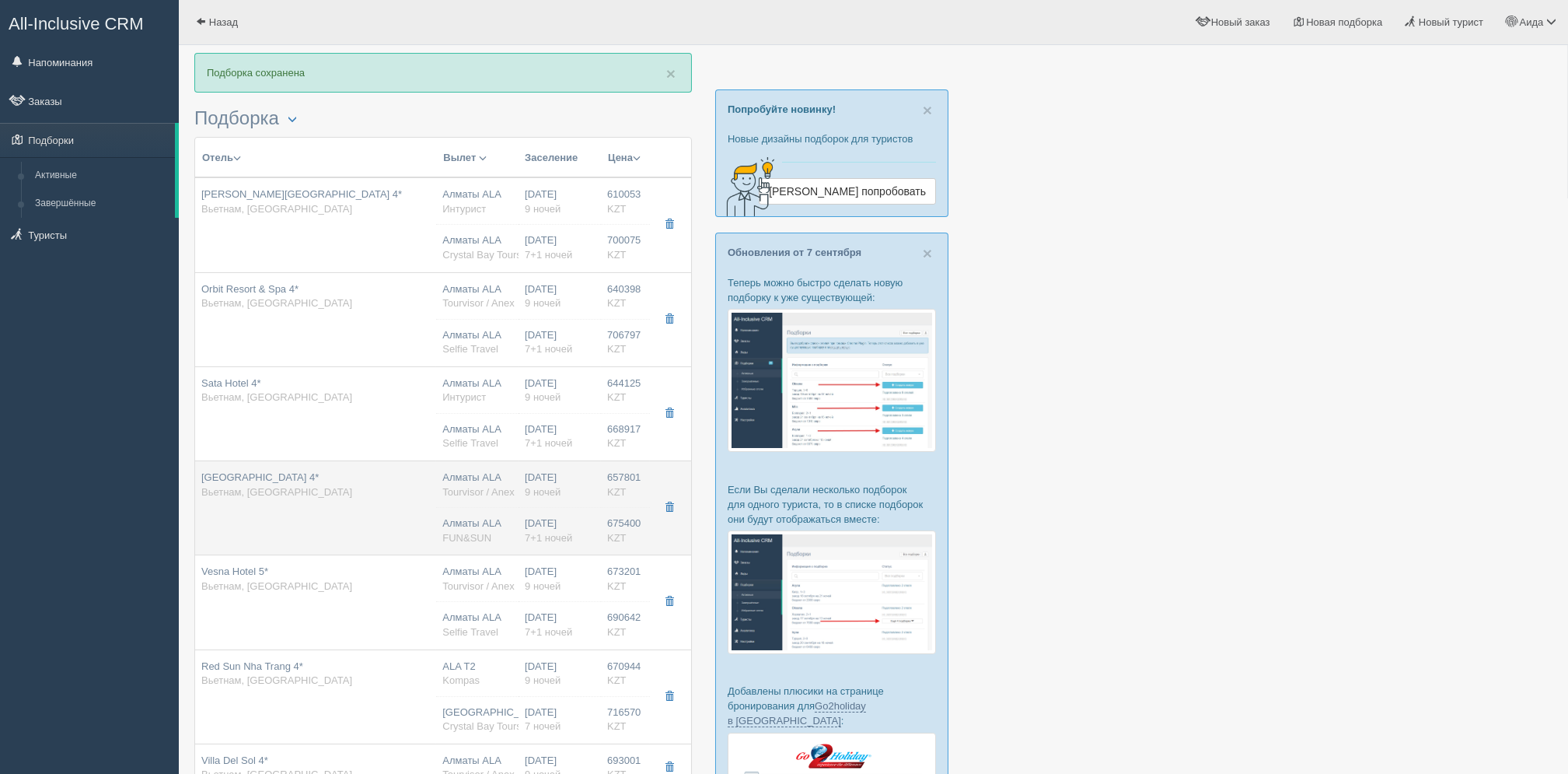
type input "deluxe city view"
type input "FUN&SUN"
type input "[URL][DOMAIN_NAME]"
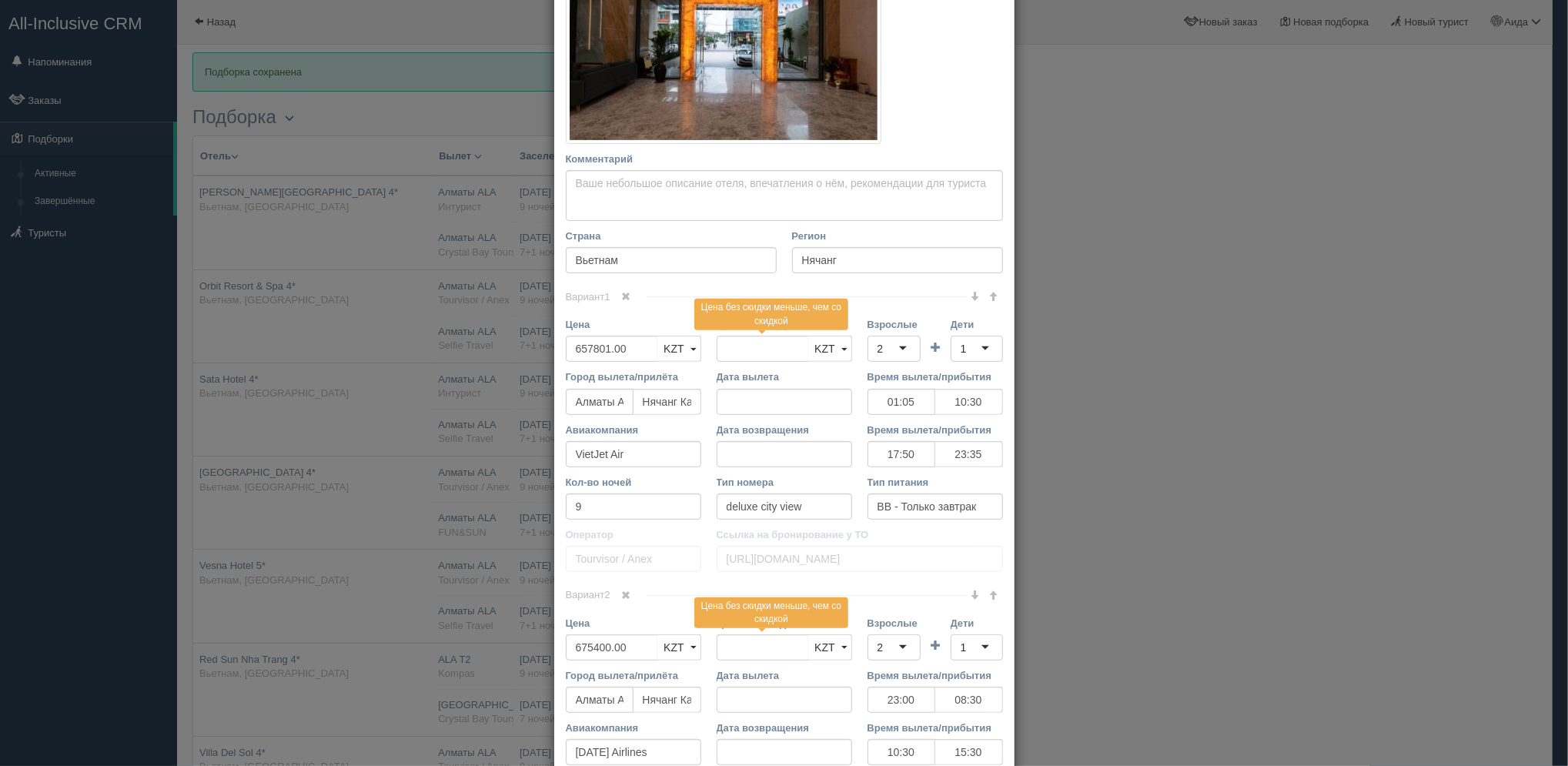
scroll to position [308, 0]
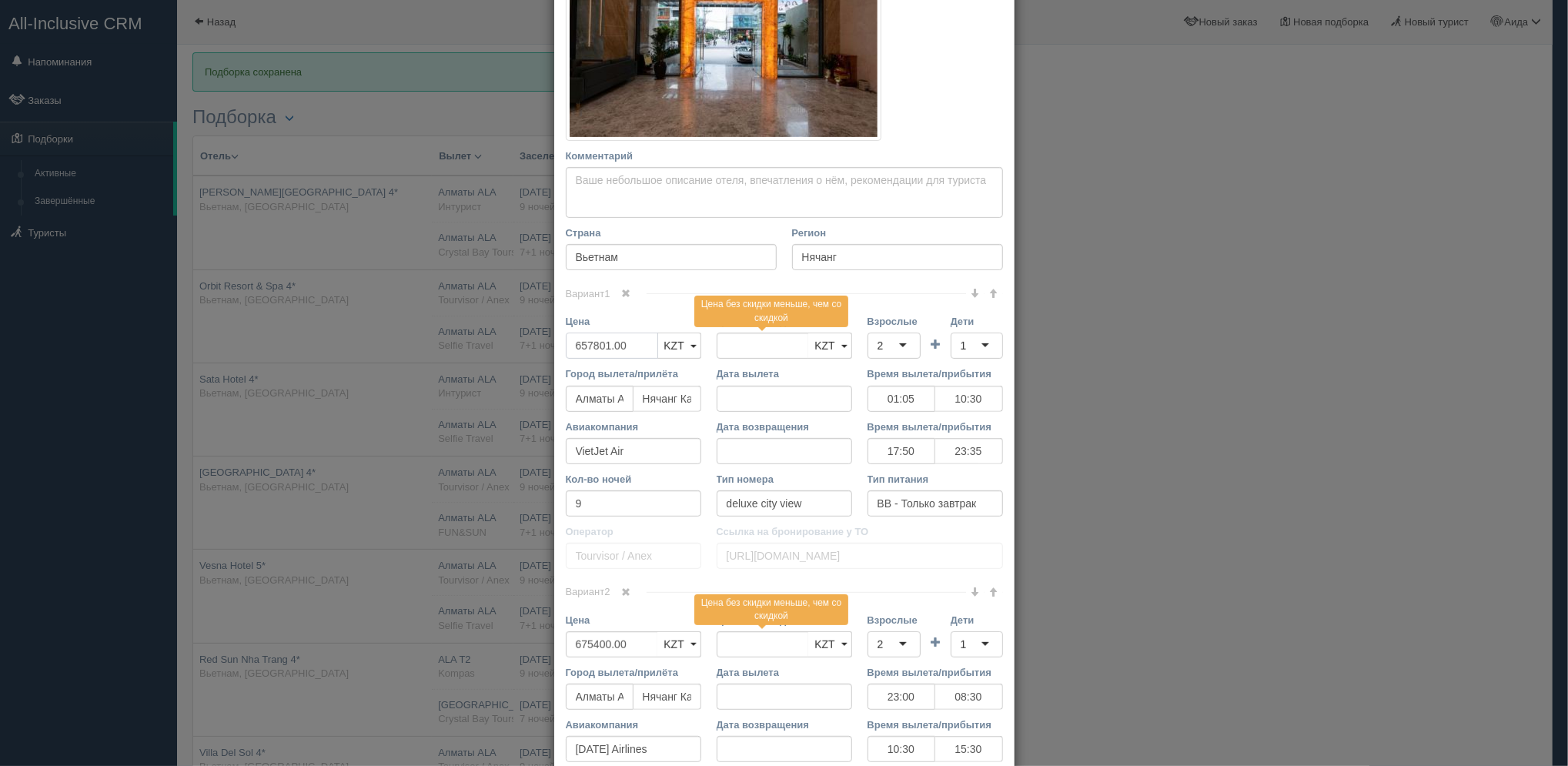
click at [582, 340] on input "657801.00" at bounding box center [612, 345] width 92 height 26
type input "67801.00"
type input "657801.00"
type input "677801.00"
click at [576, 644] on input "675400.00" at bounding box center [612, 644] width 92 height 26
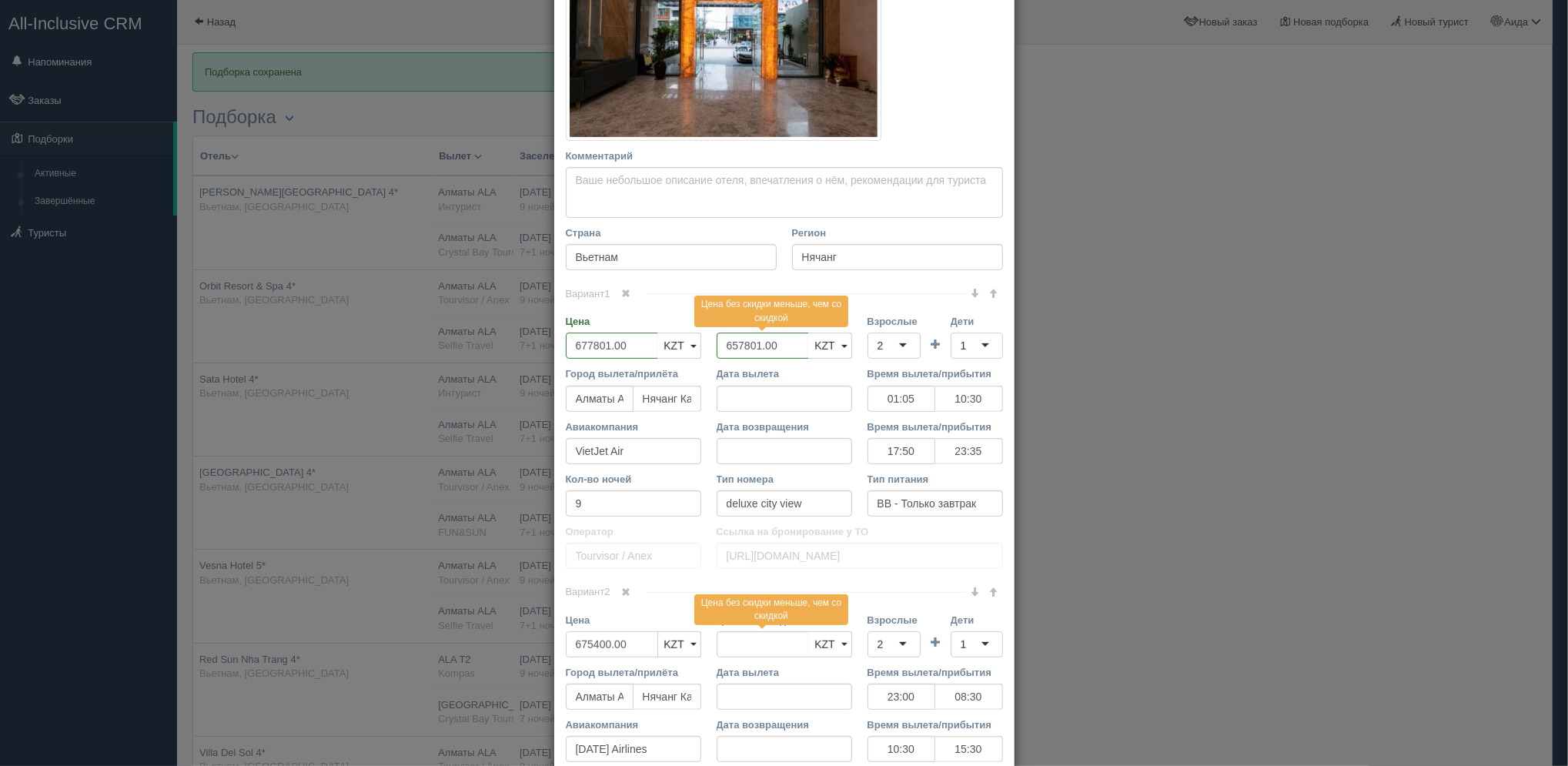
type input "65400.00"
type input "675400.00"
type input "695400.00"
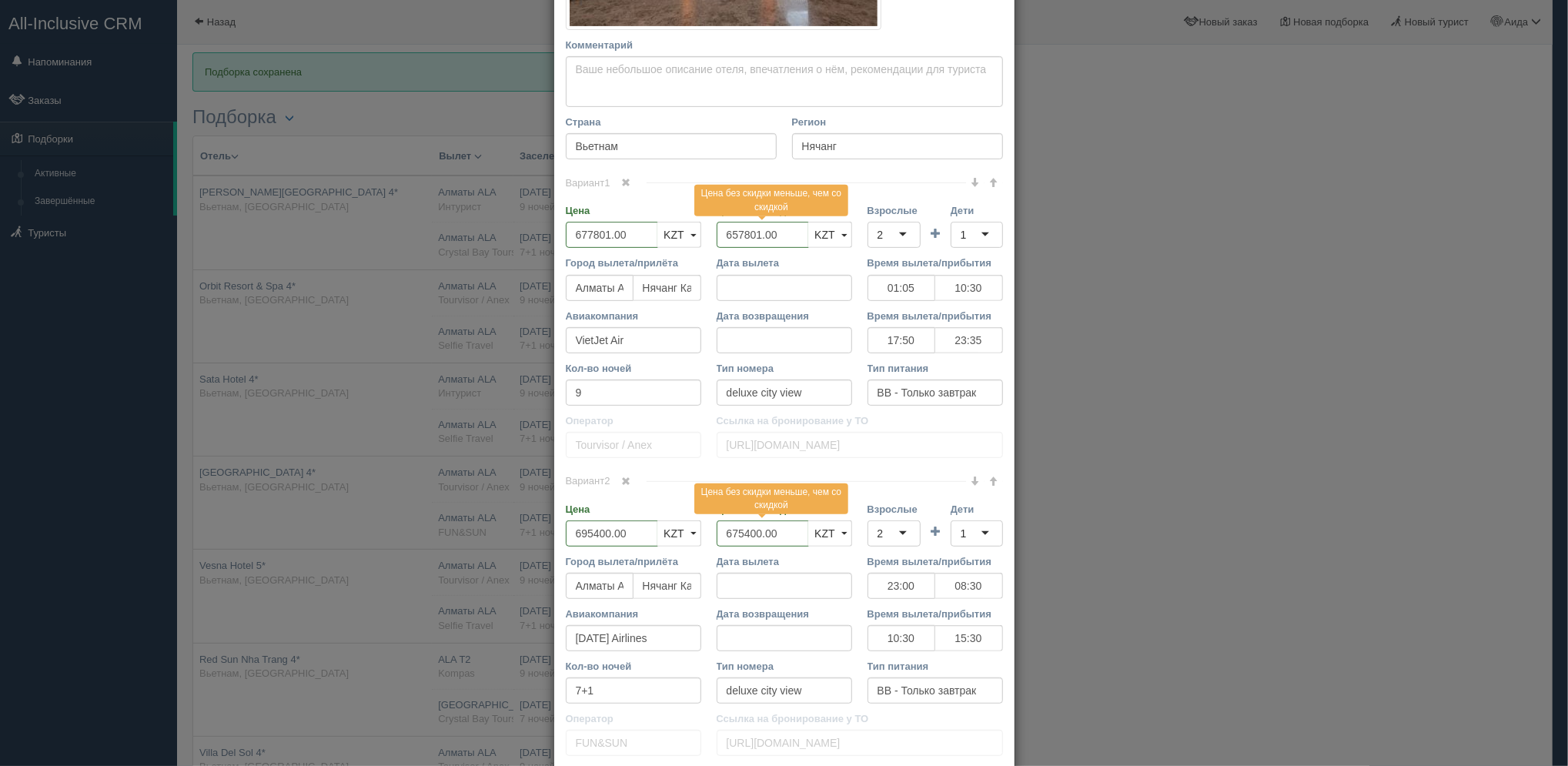
scroll to position [481, 0]
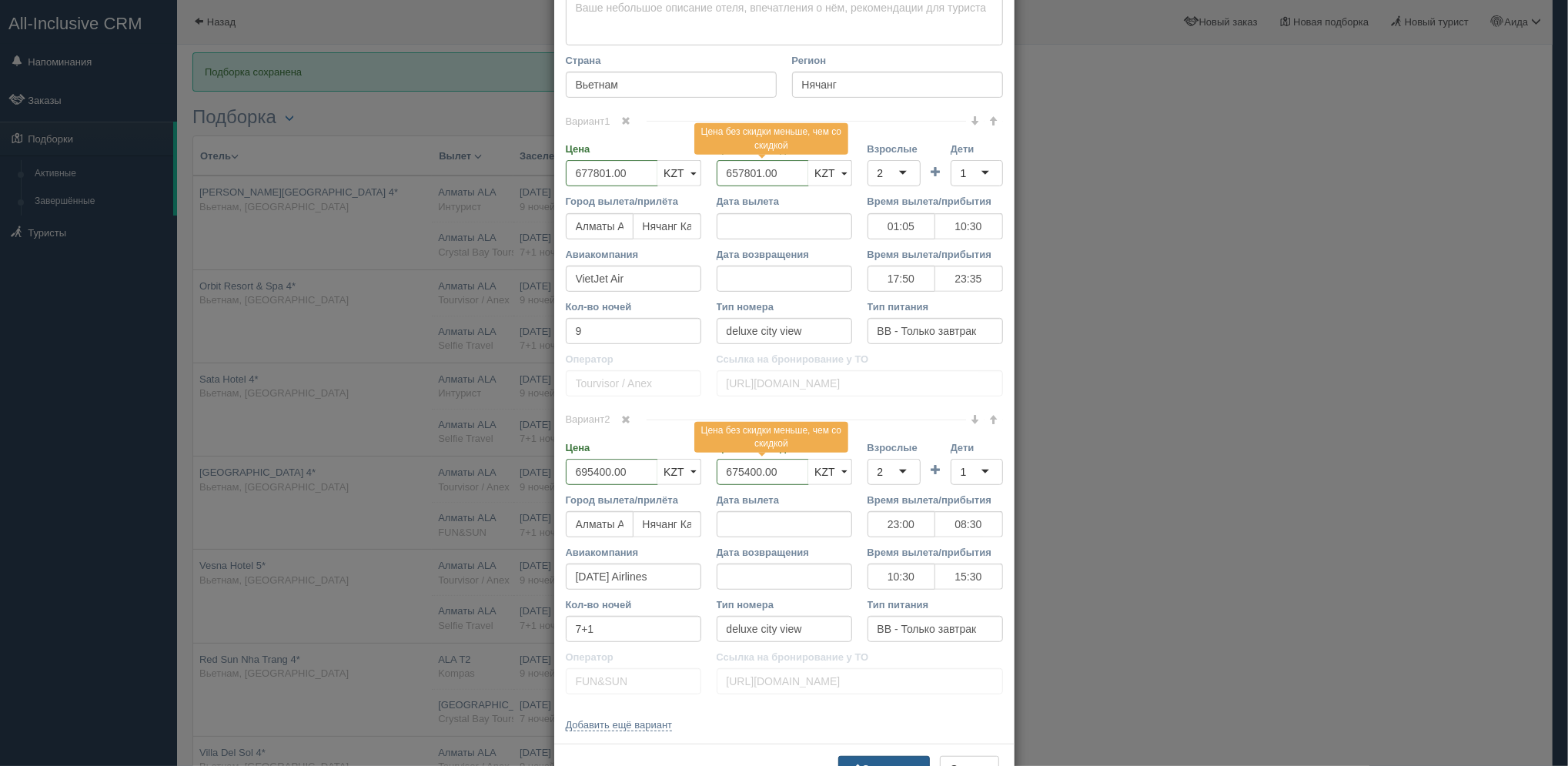
click at [877, 756] on button "Сохранить" at bounding box center [883, 769] width 91 height 26
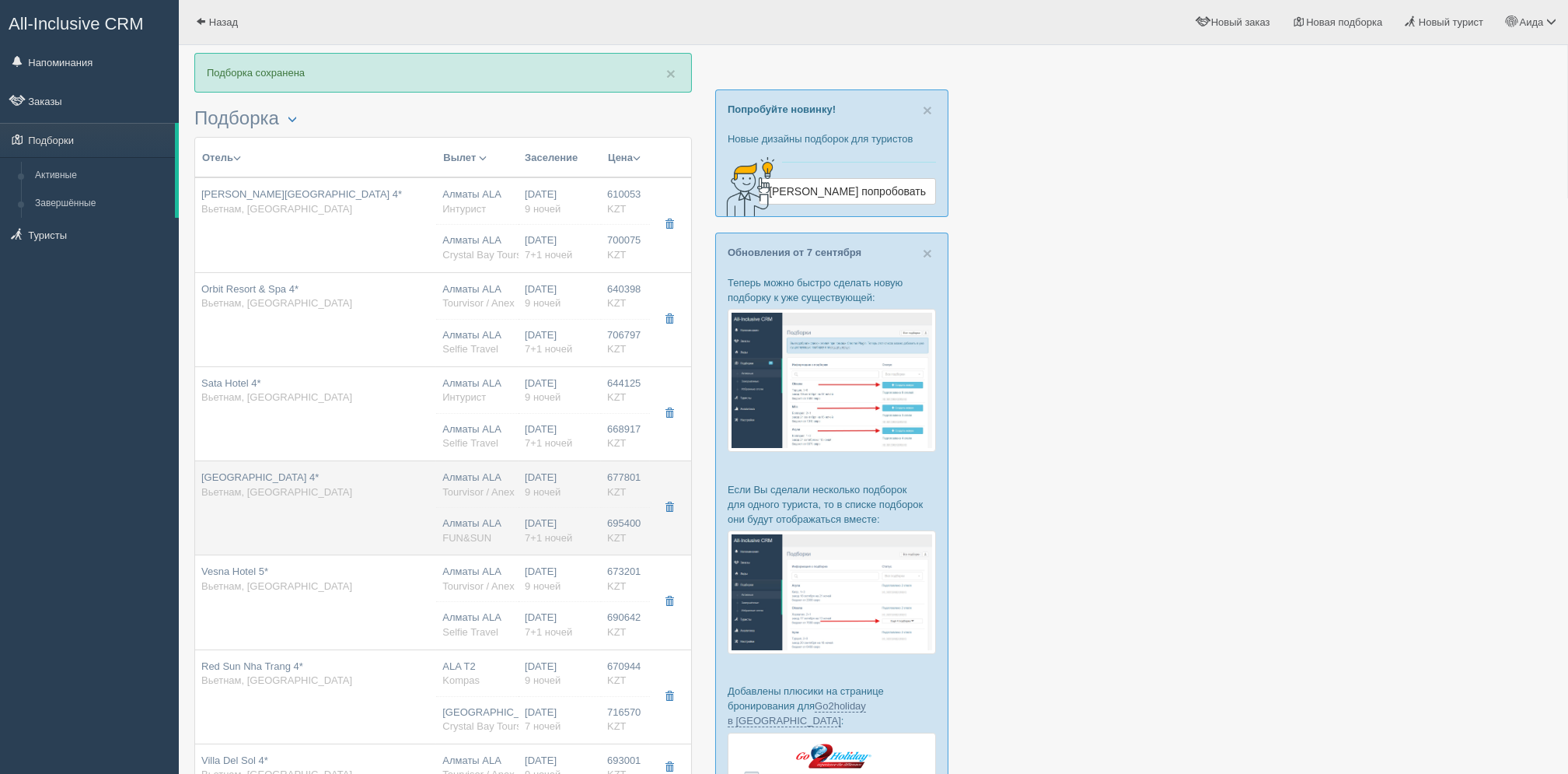
click at [564, 533] on span "7+1 ночей" at bounding box center [548, 538] width 47 height 12
type input "01:05"
type input "10:30"
type input "17:50"
type input "23:35"
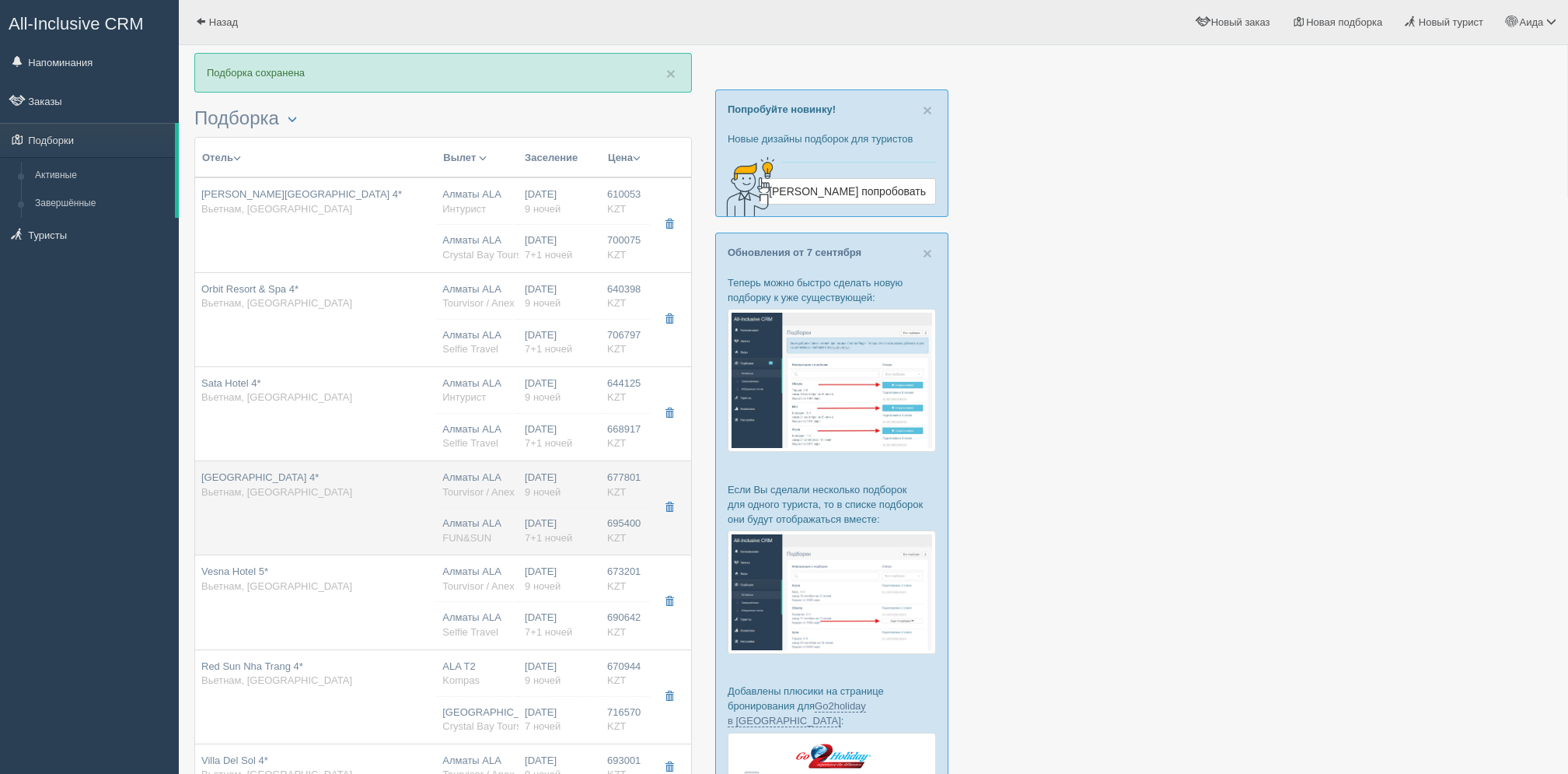
type input "23:00"
type input "08:30"
type input "10:30"
type input "15:30"
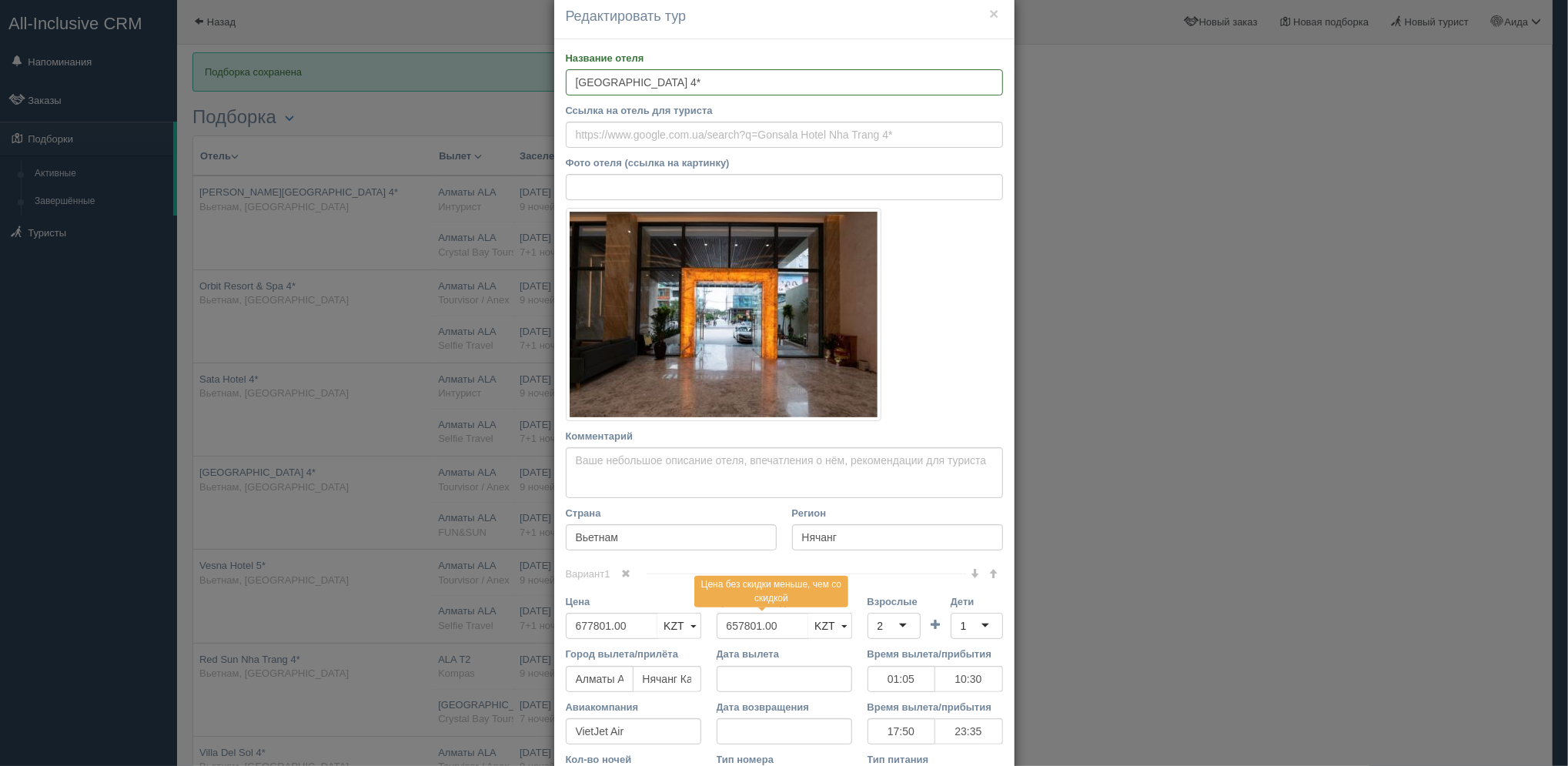
scroll to position [68, 0]
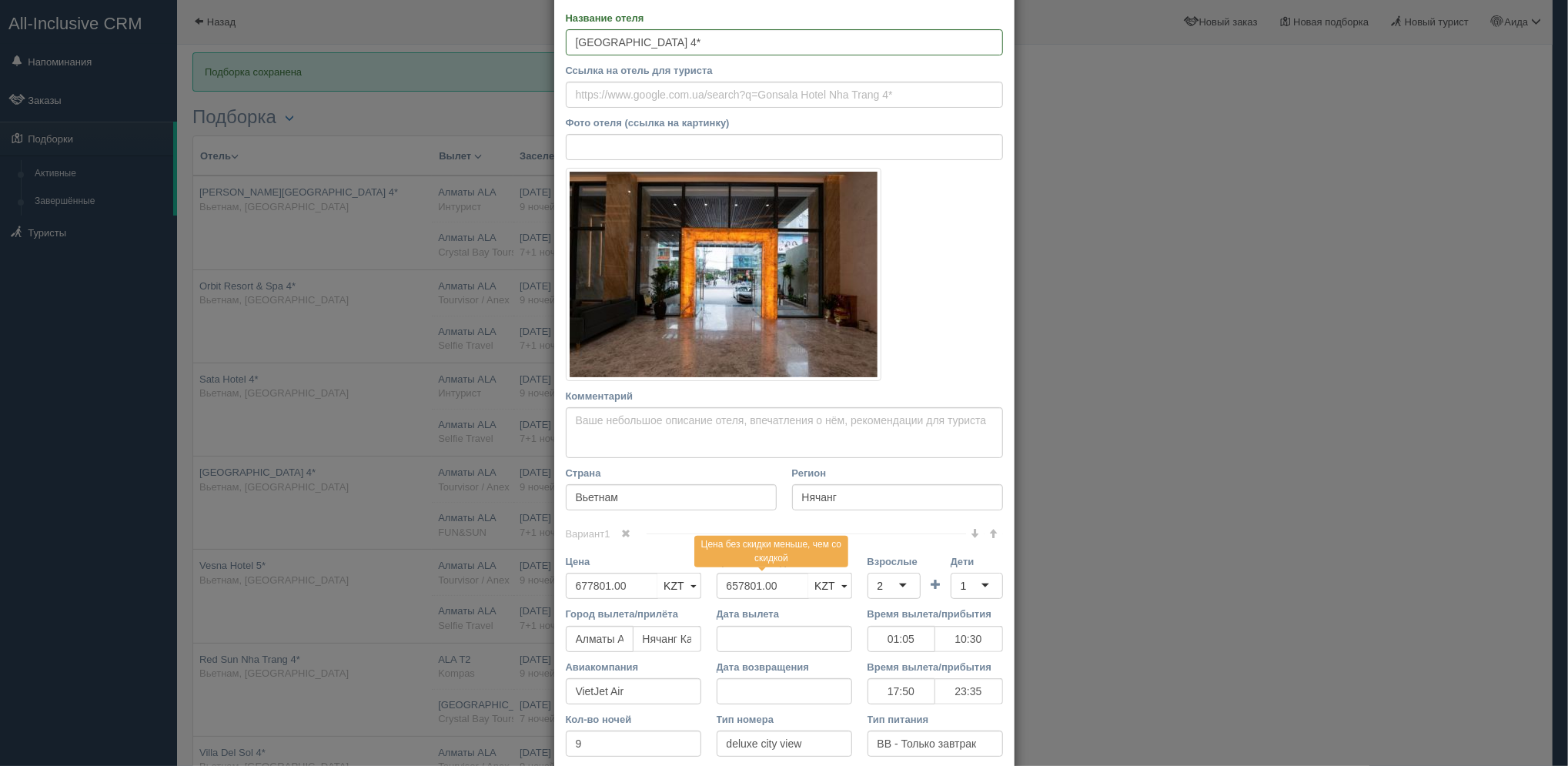
click at [1424, 379] on div "× Редактировать тур Название отеля [GEOGRAPHIC_DATA] 4* Ссылка на отель для тур…" at bounding box center [784, 383] width 1568 height 766
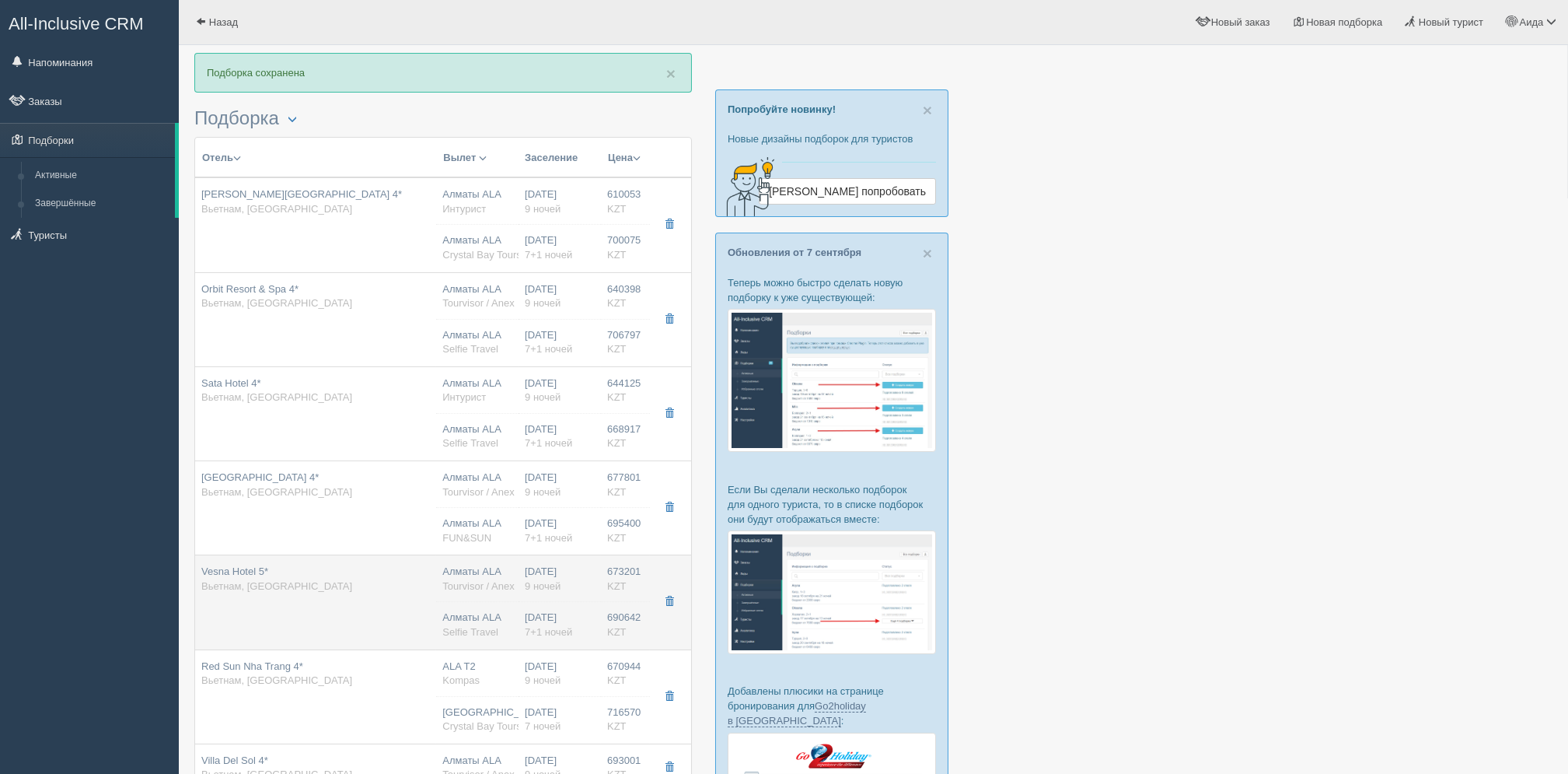
click at [581, 594] on td "[DATE] 9 ночей [DATE] 7+1 ночей" at bounding box center [559, 602] width 83 height 94
type input "Vesna Hotel 5*"
type input "[URL][DOMAIN_NAME]"
type input "673201.00"
type input "01:05"
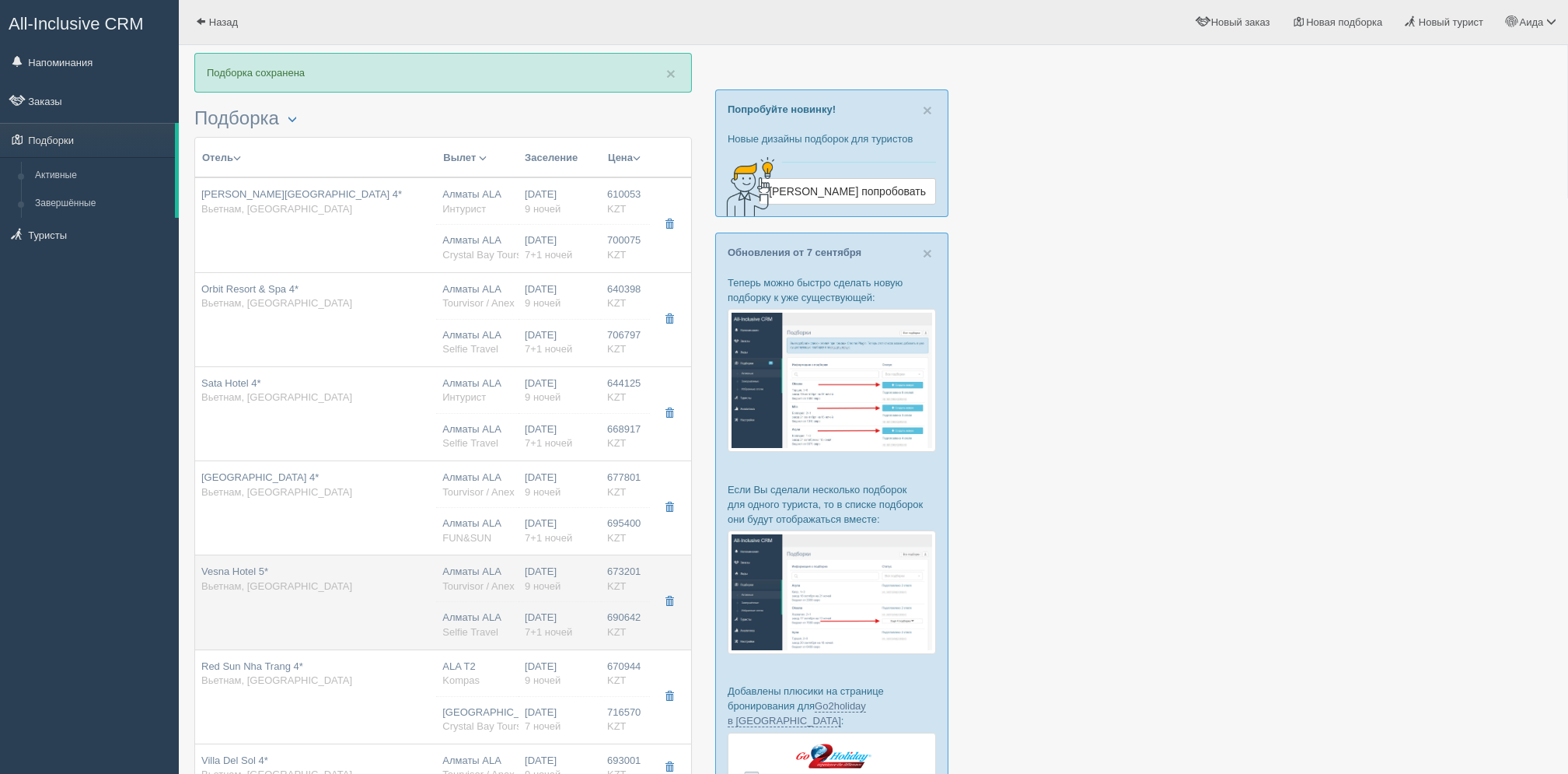
type input "10:30"
type input "17:50"
type input "23:35"
type input "superior no view"
type input "[URL][DOMAIN_NAME]"
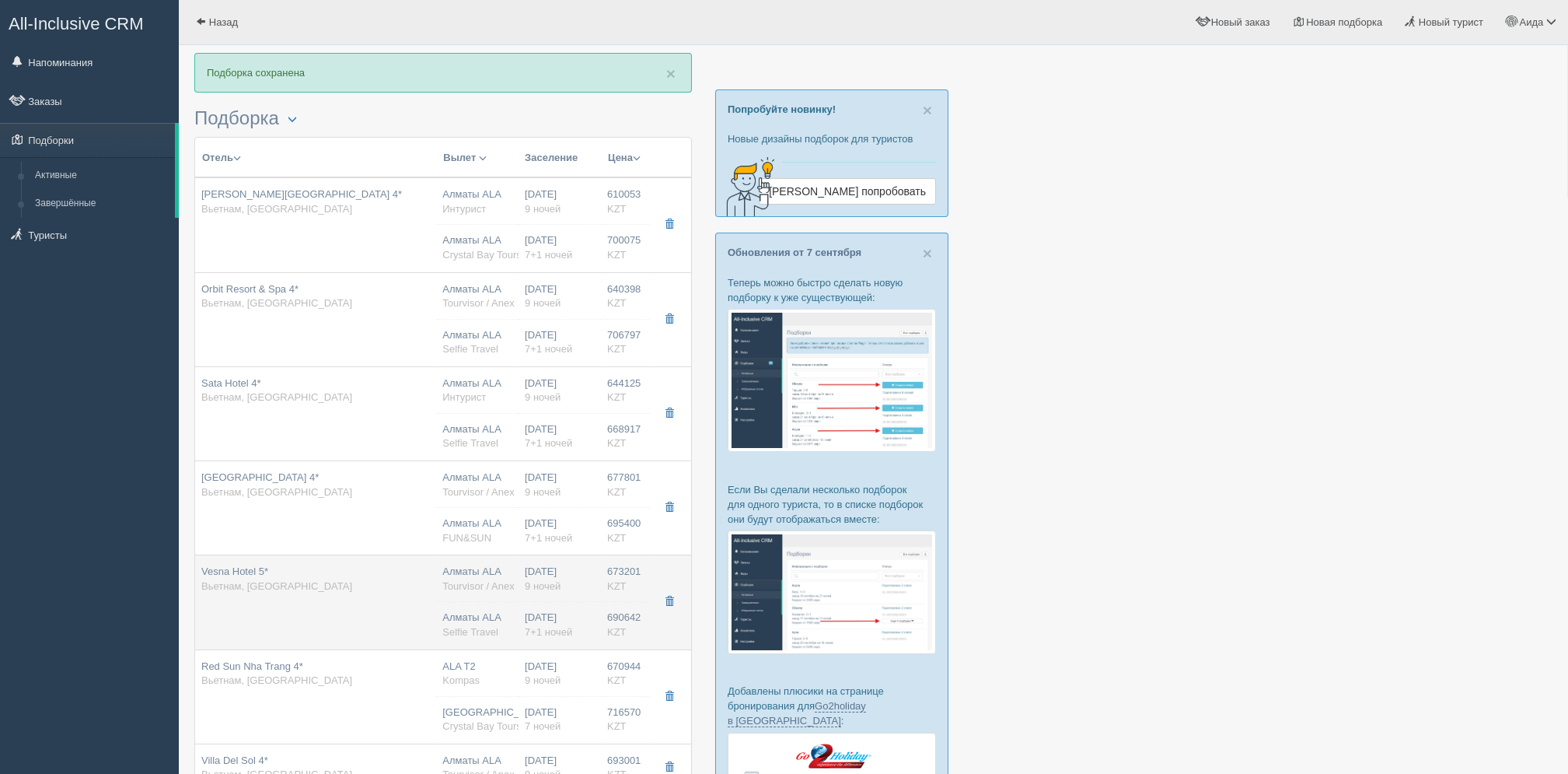
type input "690642.00"
type input "23:00"
type input "08:30"
type input "10:30"
type input "15:30"
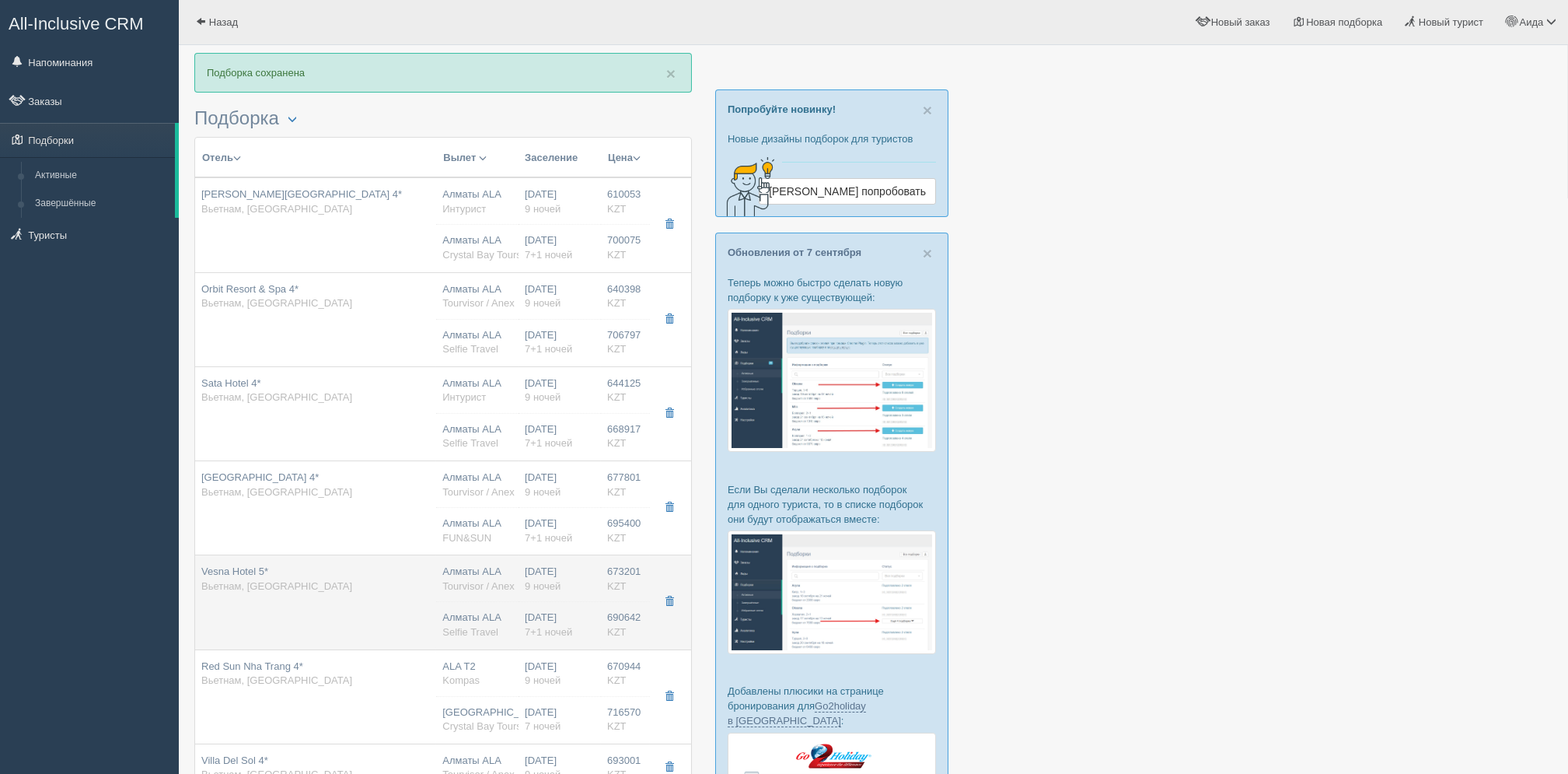
type input "superior no view"
type input "Selfie Travel"
type input "[URL][DOMAIN_NAME]"
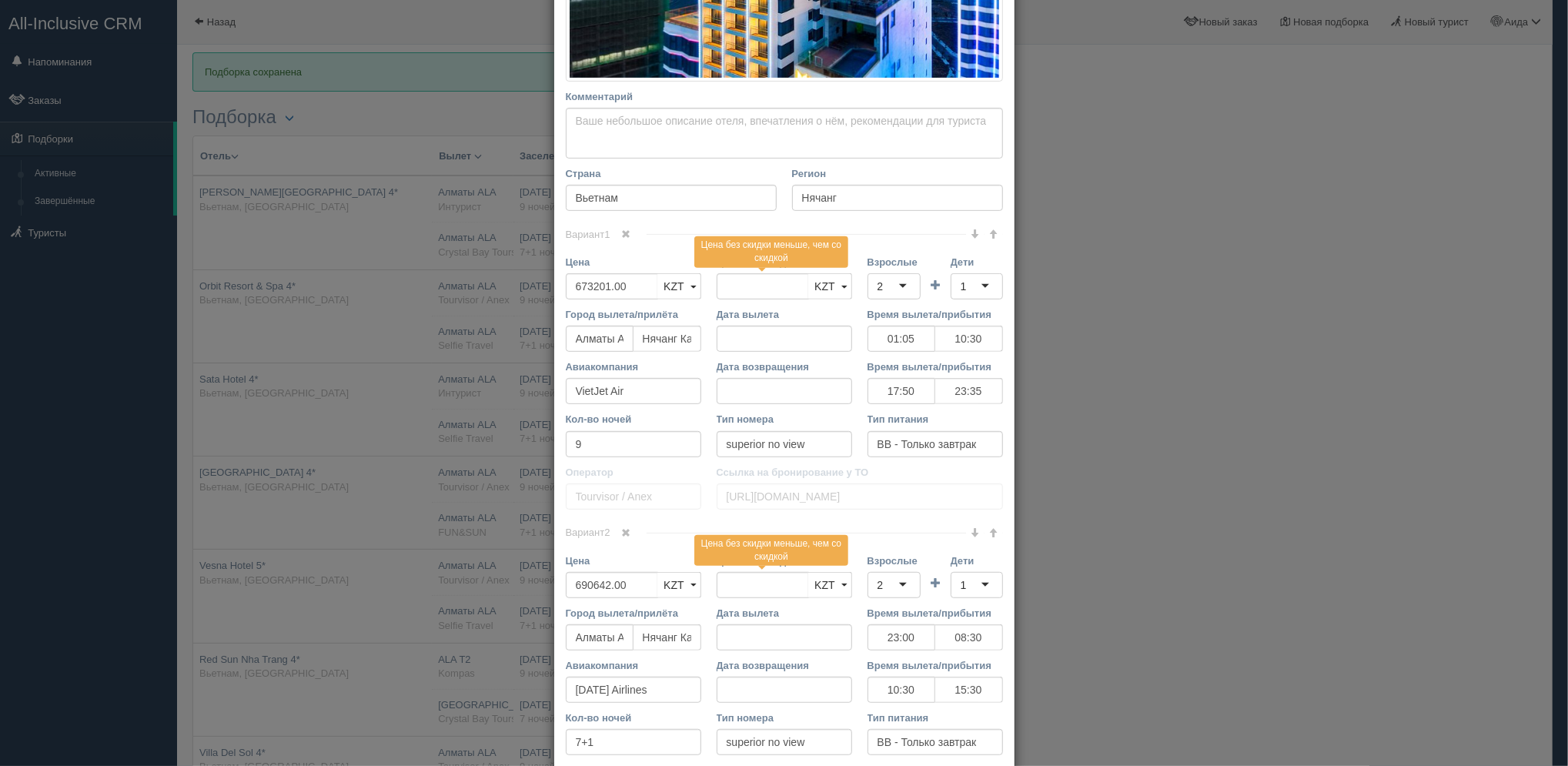
scroll to position [487, 0]
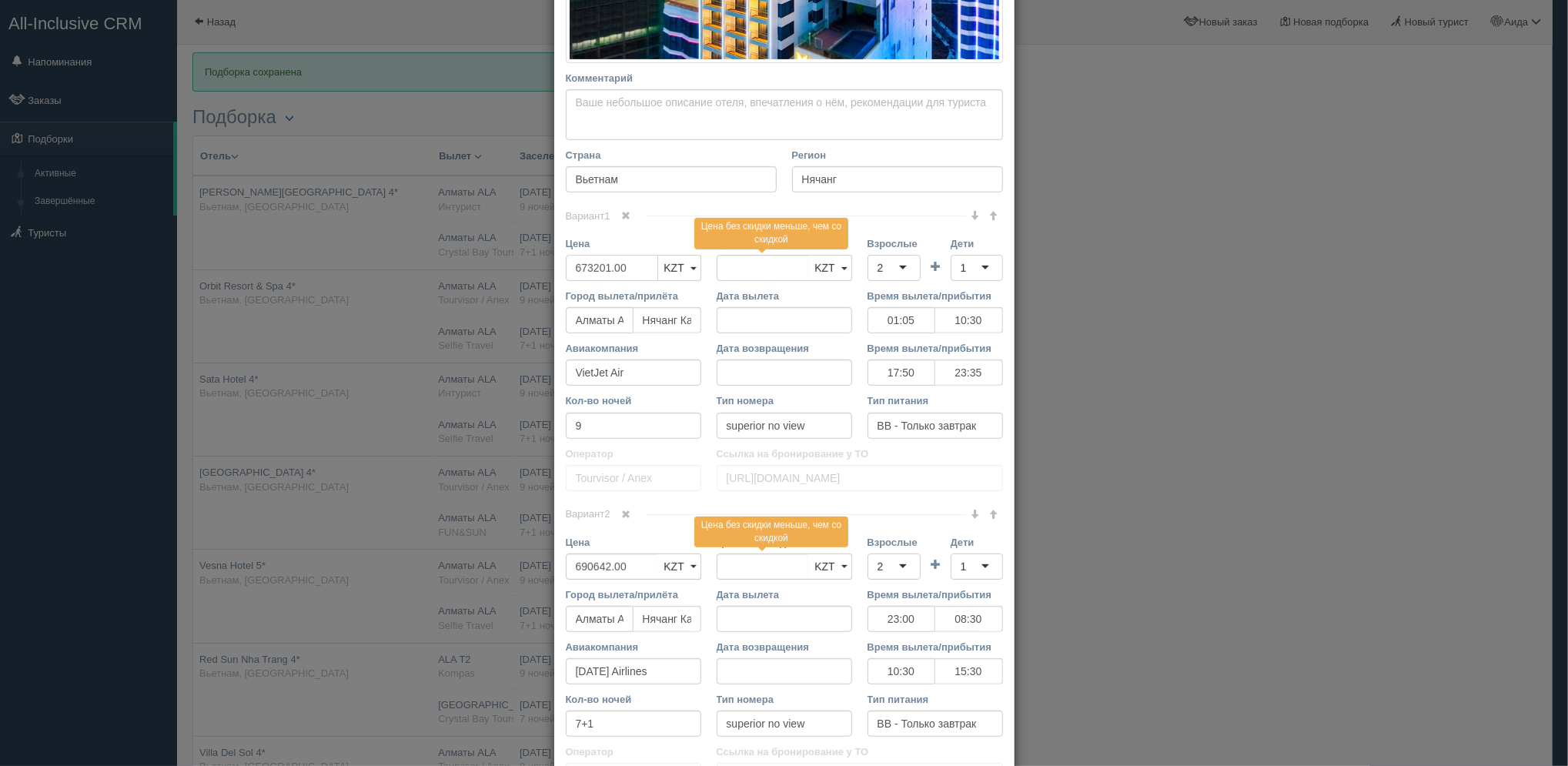
click at [575, 266] on input "673201.00" at bounding box center [612, 268] width 92 height 26
type input "63201.00"
type input "673201.00"
type input "693201.00"
click at [573, 568] on input "690642.00" at bounding box center [612, 566] width 92 height 26
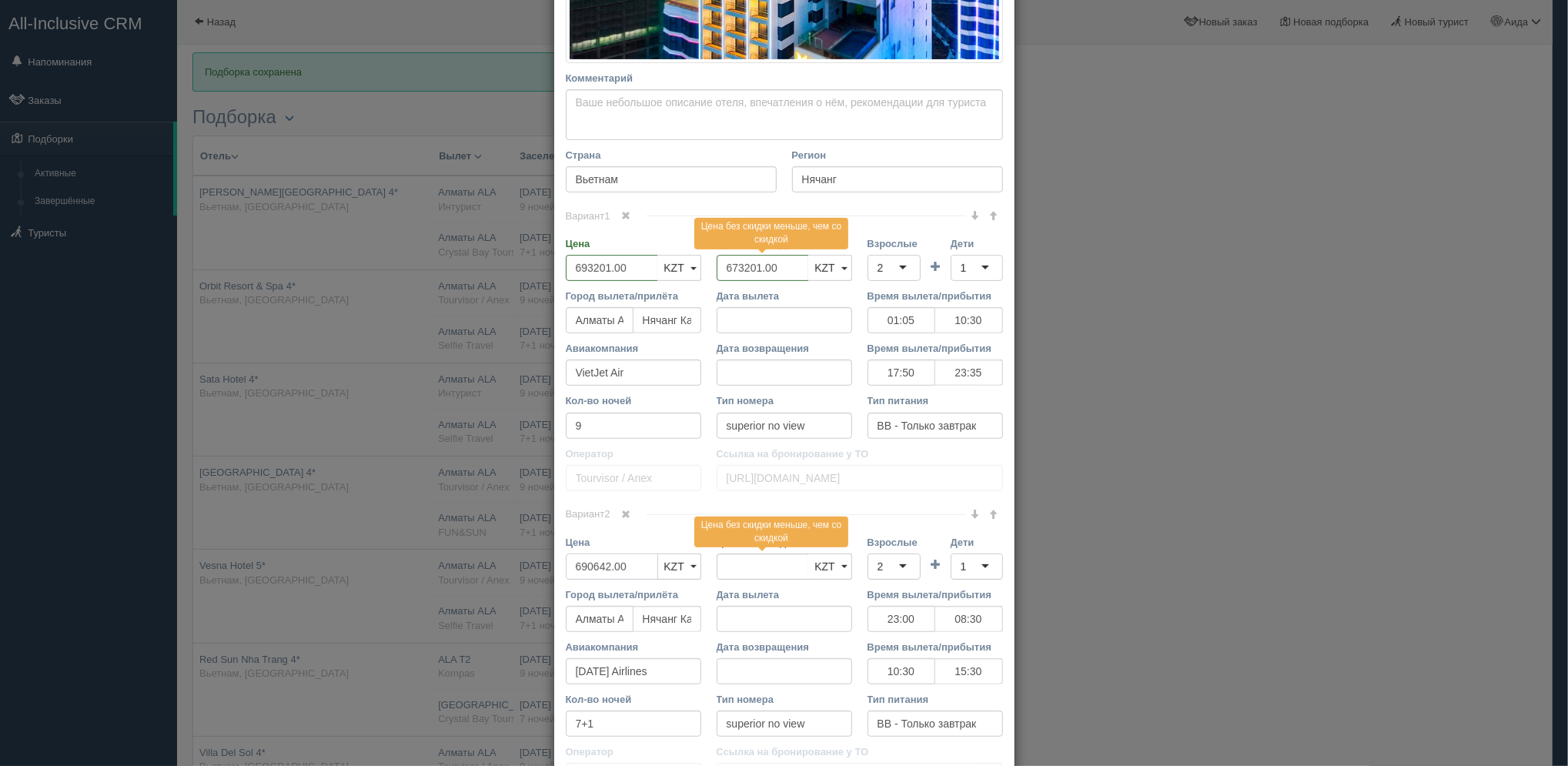
click at [575, 566] on input "690642.00" at bounding box center [612, 566] width 92 height 26
type input "60642.00"
type input "690642.00"
type input "720642.00"
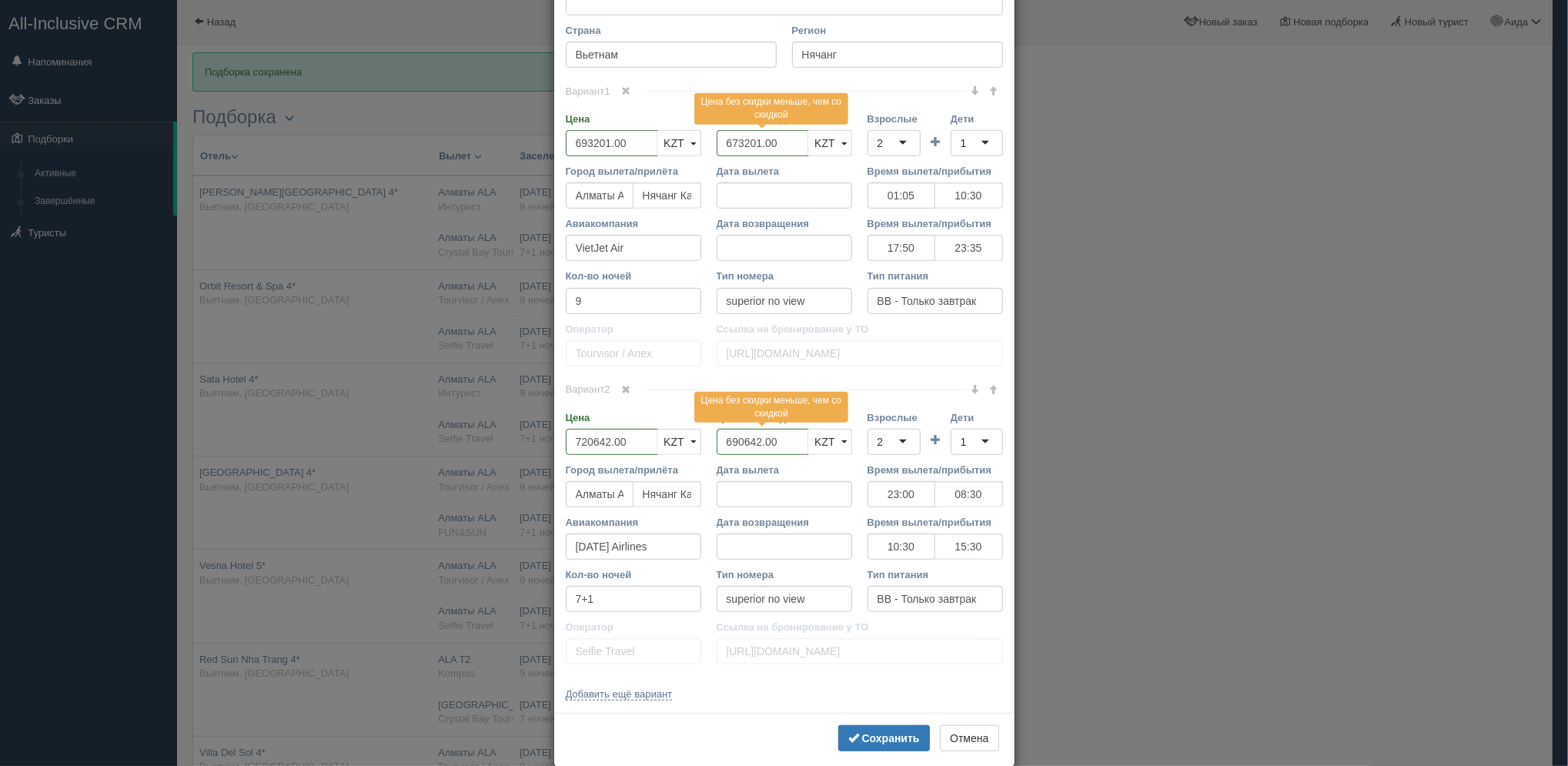
scroll to position [637, 0]
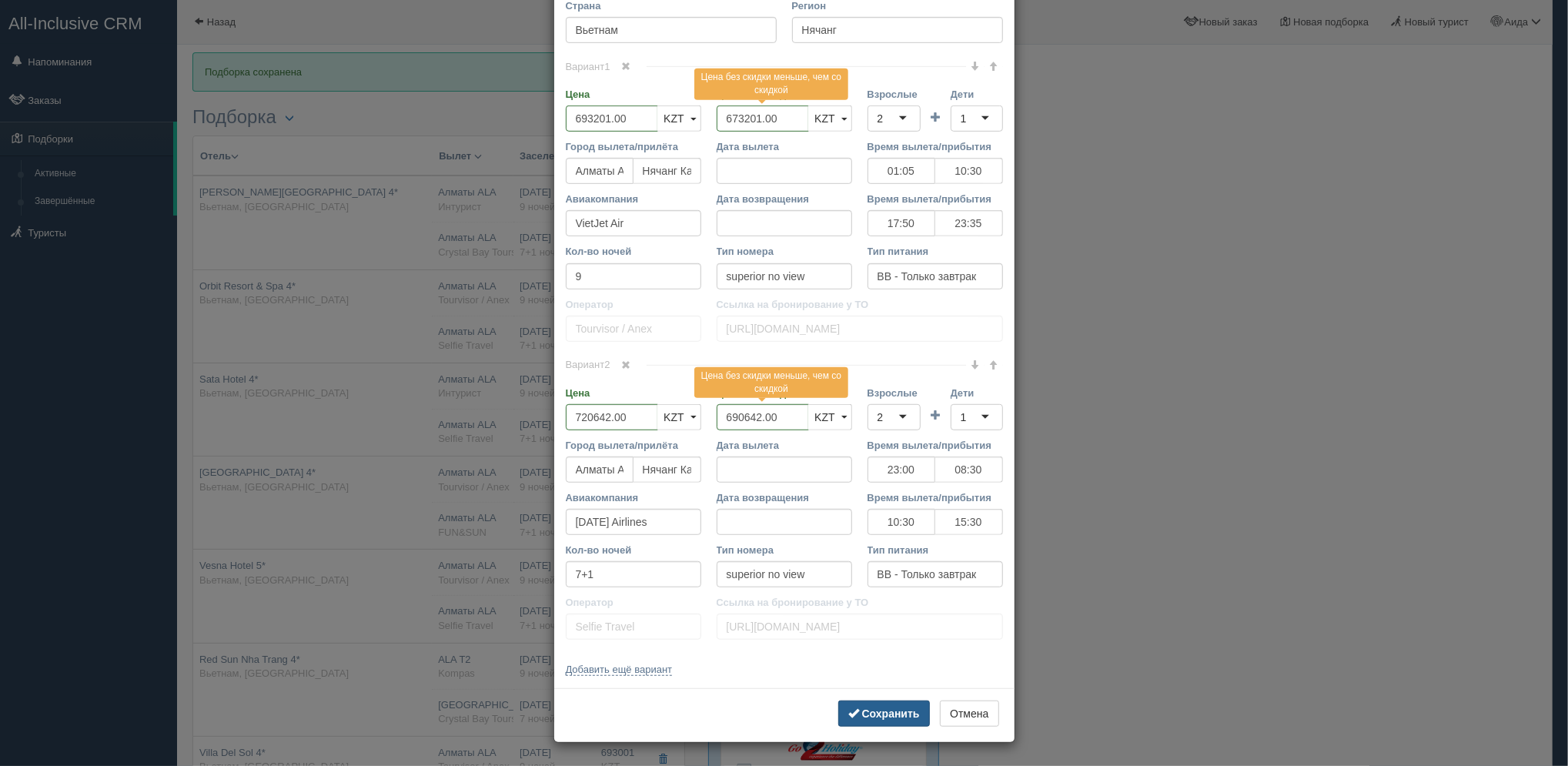
click at [869, 714] on b "Сохранить" at bounding box center [891, 713] width 58 height 12
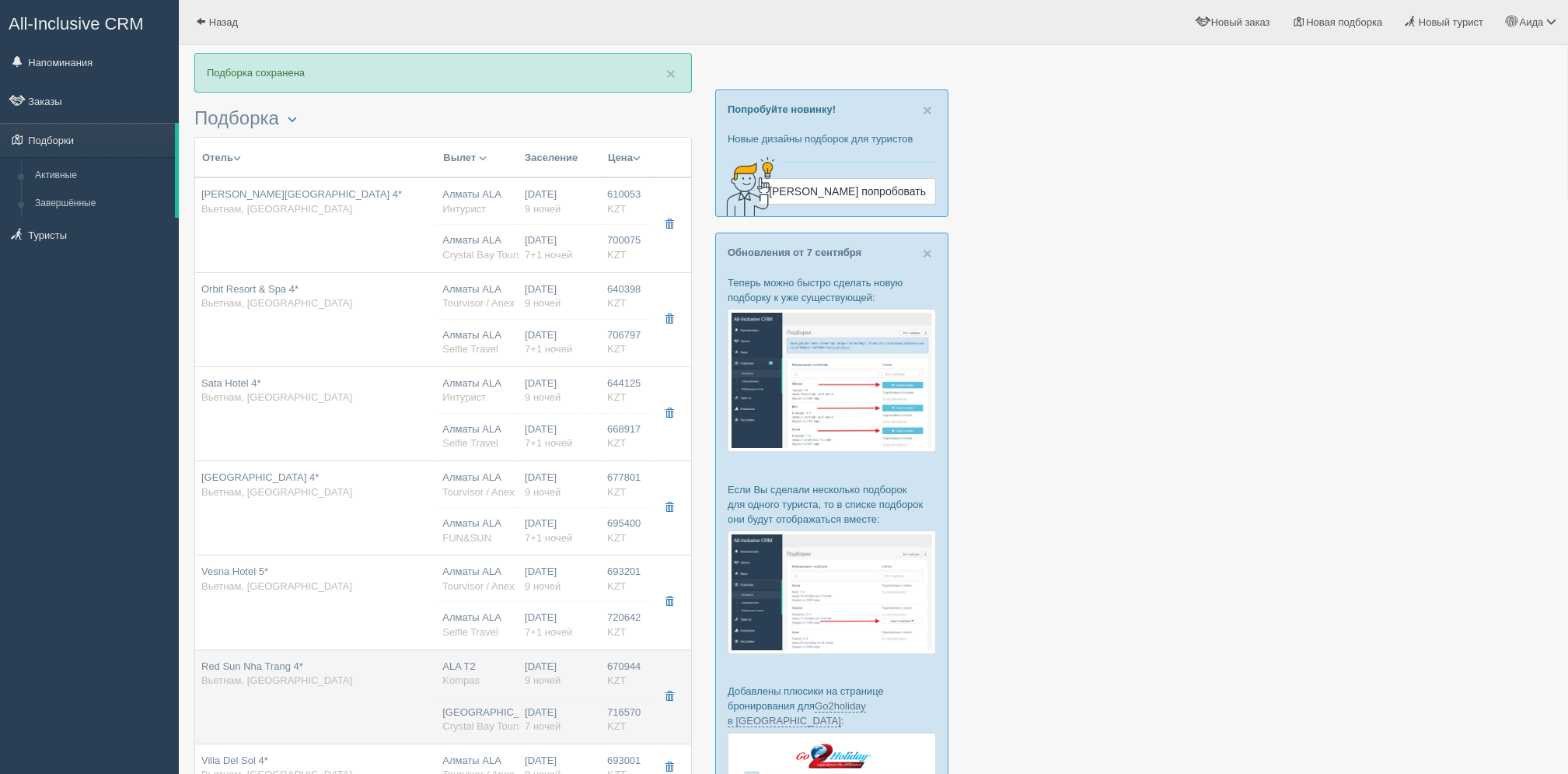
click at [501, 674] on div "ALA T2 Kompas" at bounding box center [477, 674] width 70 height 29
type input "Red Sun Nha Trang 4*"
type input "[URL][DOMAIN_NAME]"
type input "670944.00"
type input "ALA T2"
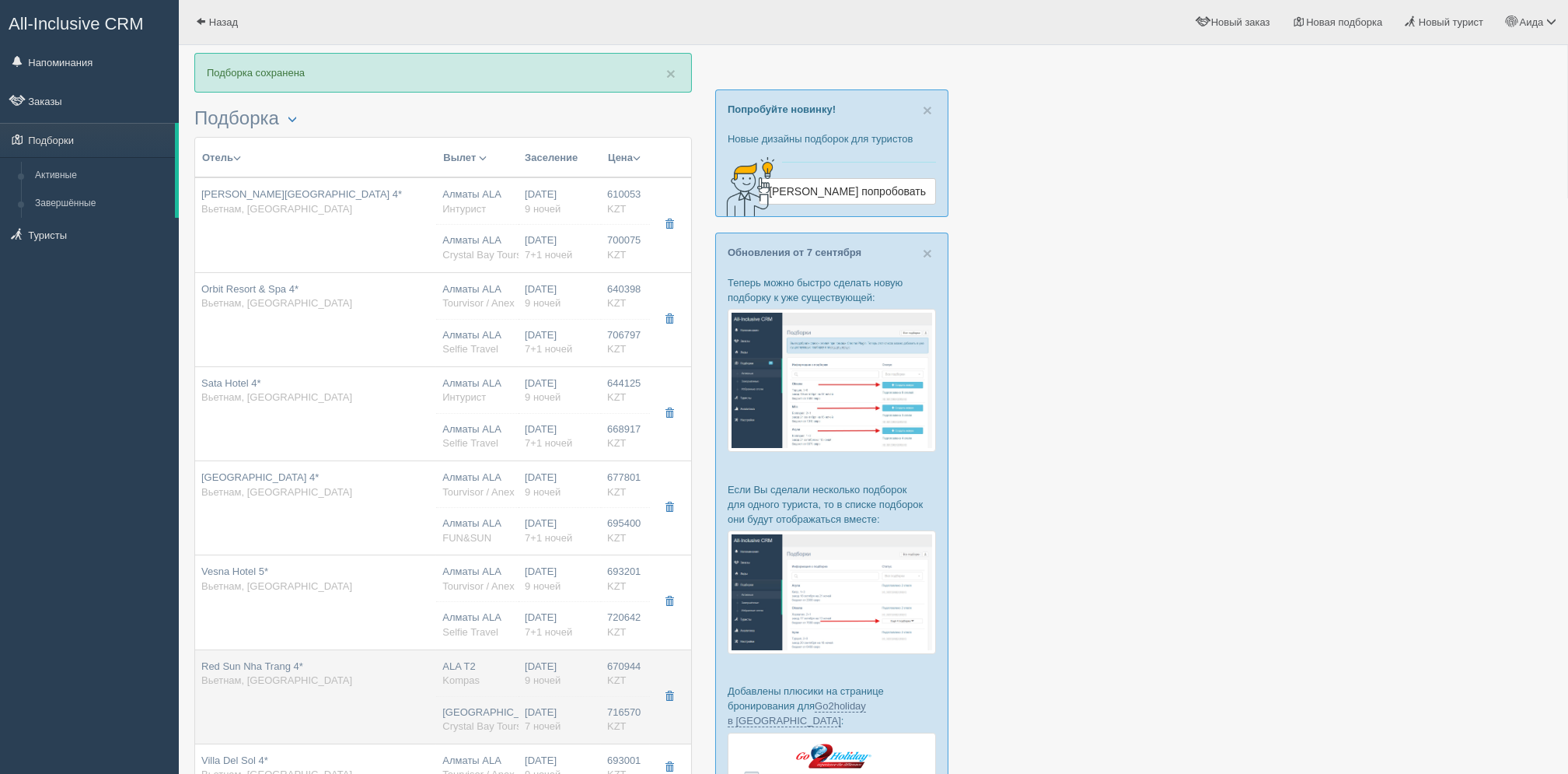
type input "01:05"
type input "10:30"
type input "17:50"
type input "23:35"
type input "superior"
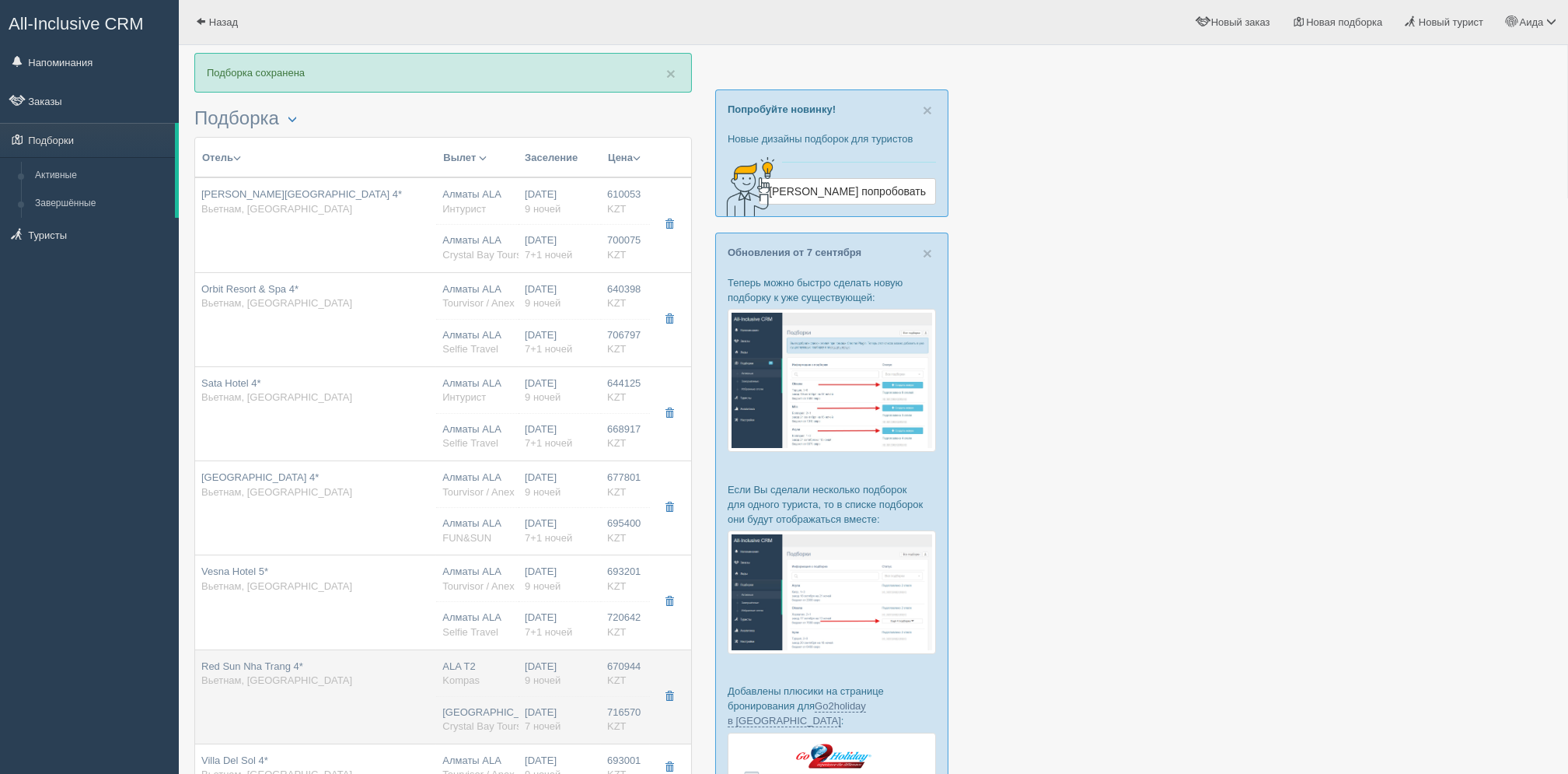
type input "Kompas"
type input "[URL][DOMAIN_NAME]"
type input "716570.00"
type input "[GEOGRAPHIC_DATA]"
type input "7"
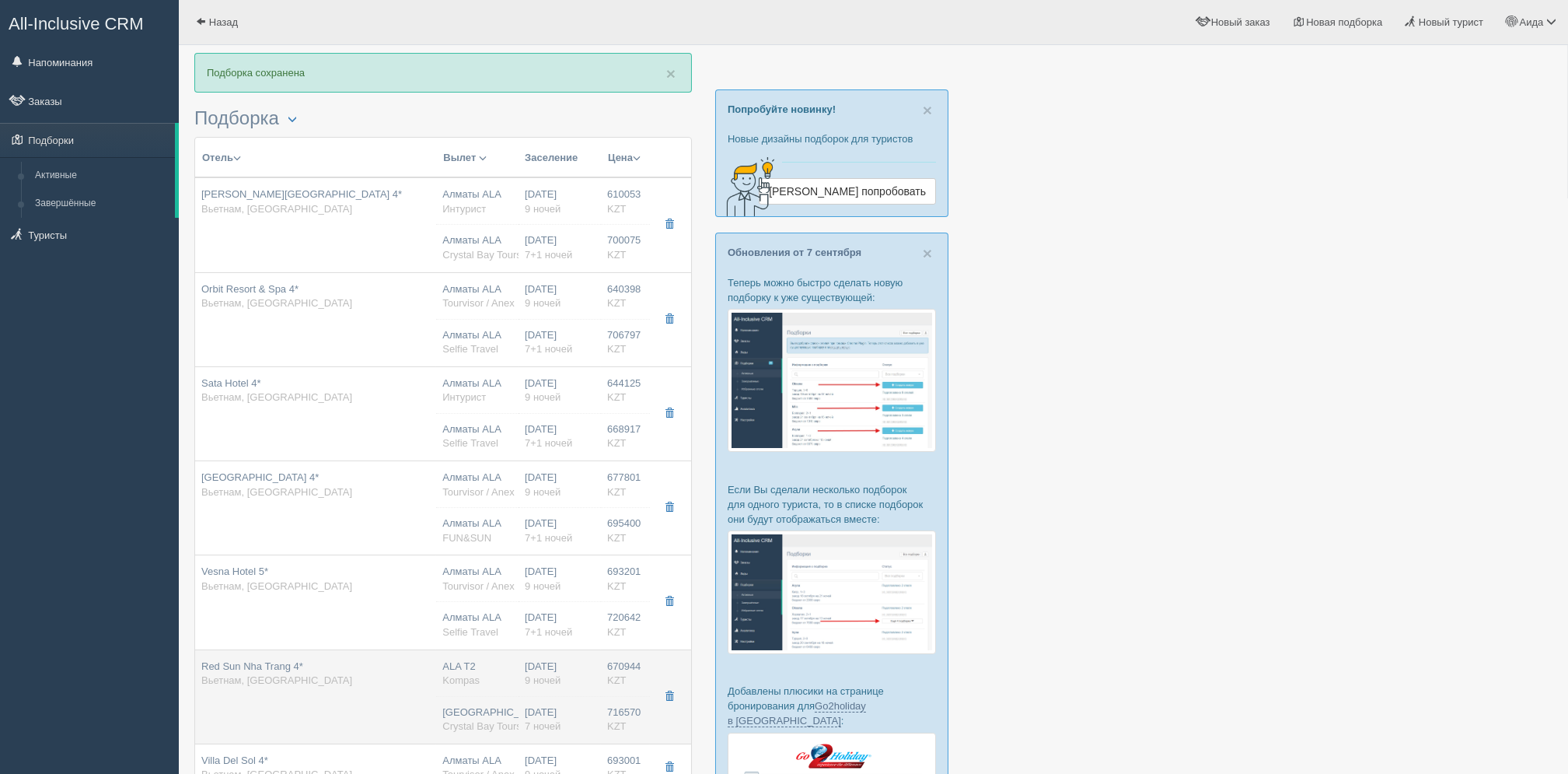
type input "superior"
type input "Crystal Bay Tours"
type input "[URL][DOMAIN_NAME]"
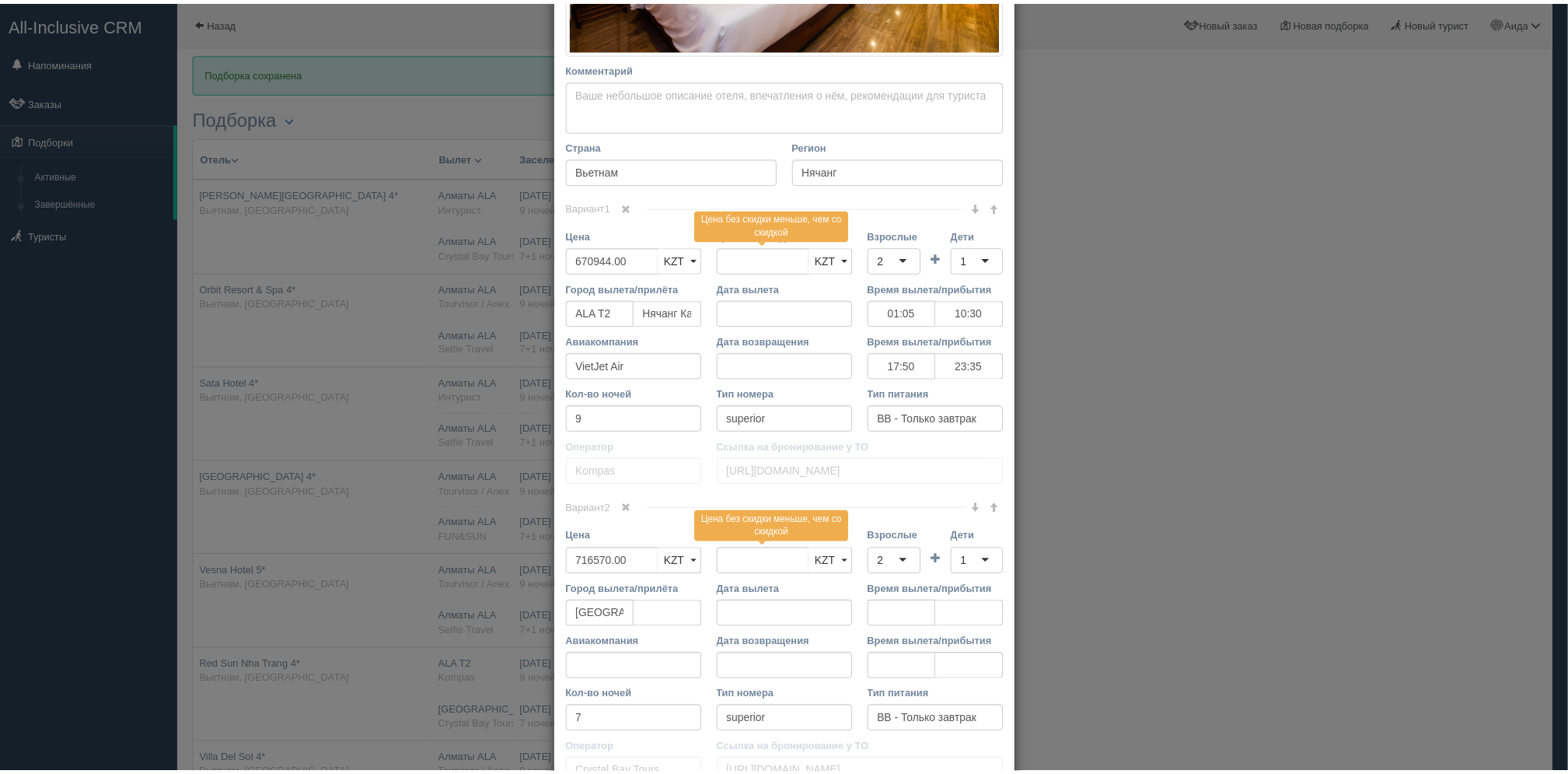
scroll to position [537, 0]
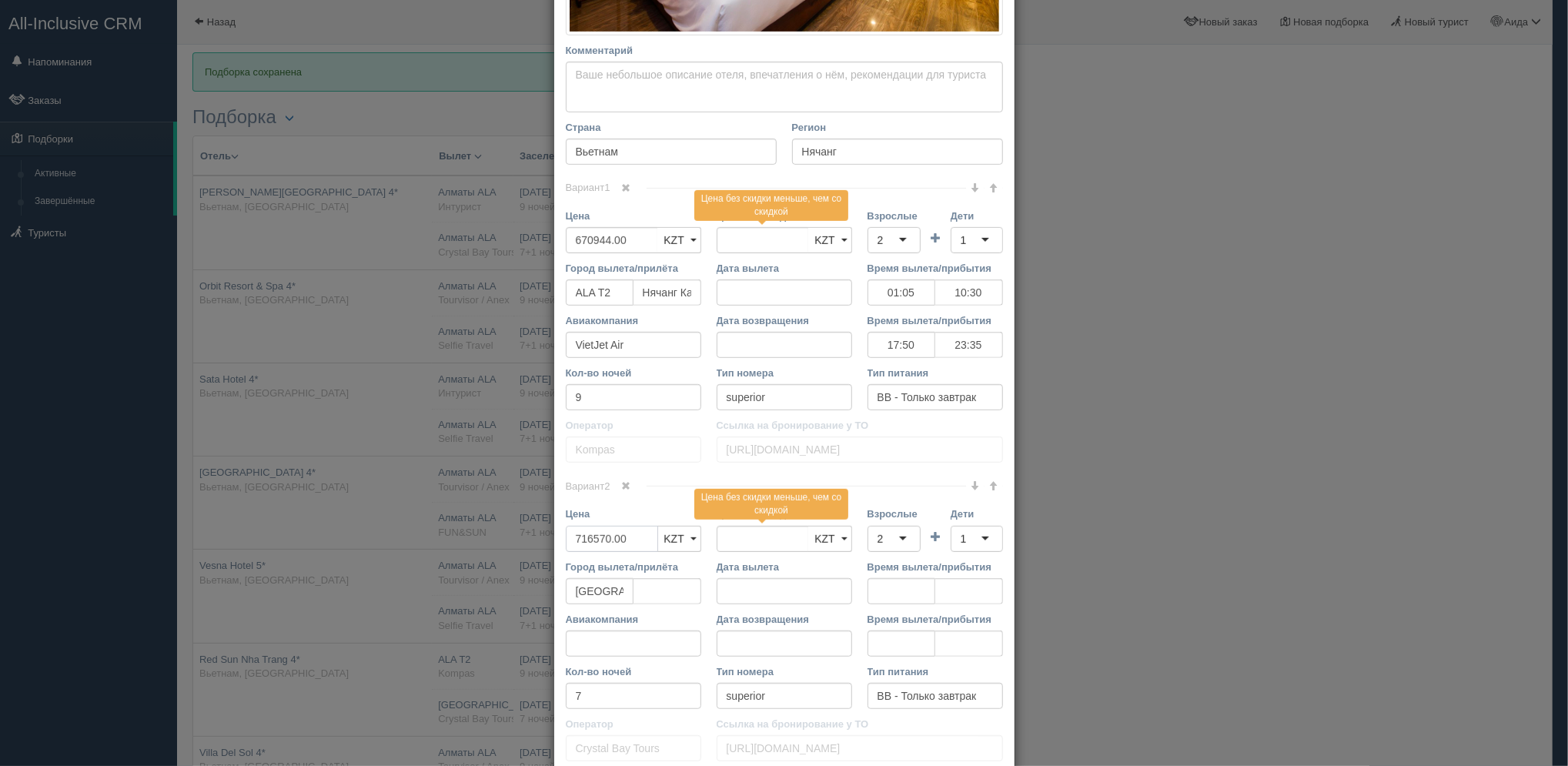
click at [581, 534] on input "716570.00" at bounding box center [612, 539] width 92 height 26
type input "7106570.00"
type input "716570.00"
type input "7206570.00"
click at [579, 232] on input "670944.00" at bounding box center [612, 240] width 92 height 26
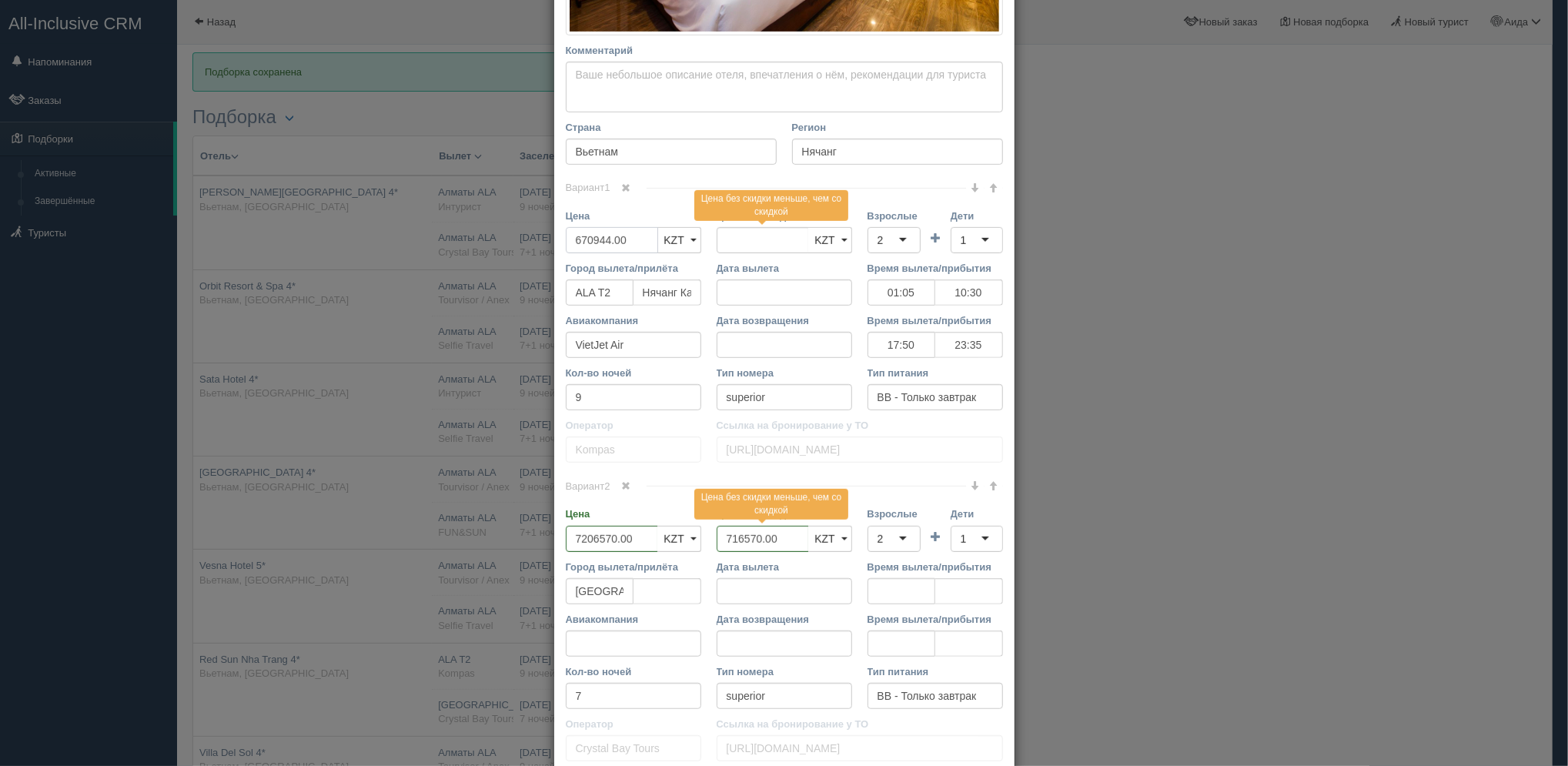
type input "60944.00"
type input "670944.00"
drag, startPoint x: 1549, startPoint y: 317, endPoint x: 1555, endPoint y: 334, distance: 18.0
click at [1552, 334] on div "× Редактировать тур Название отеля [GEOGRAPHIC_DATA] 4* Ссылка на отель для тур…" at bounding box center [784, 383] width 1568 height 766
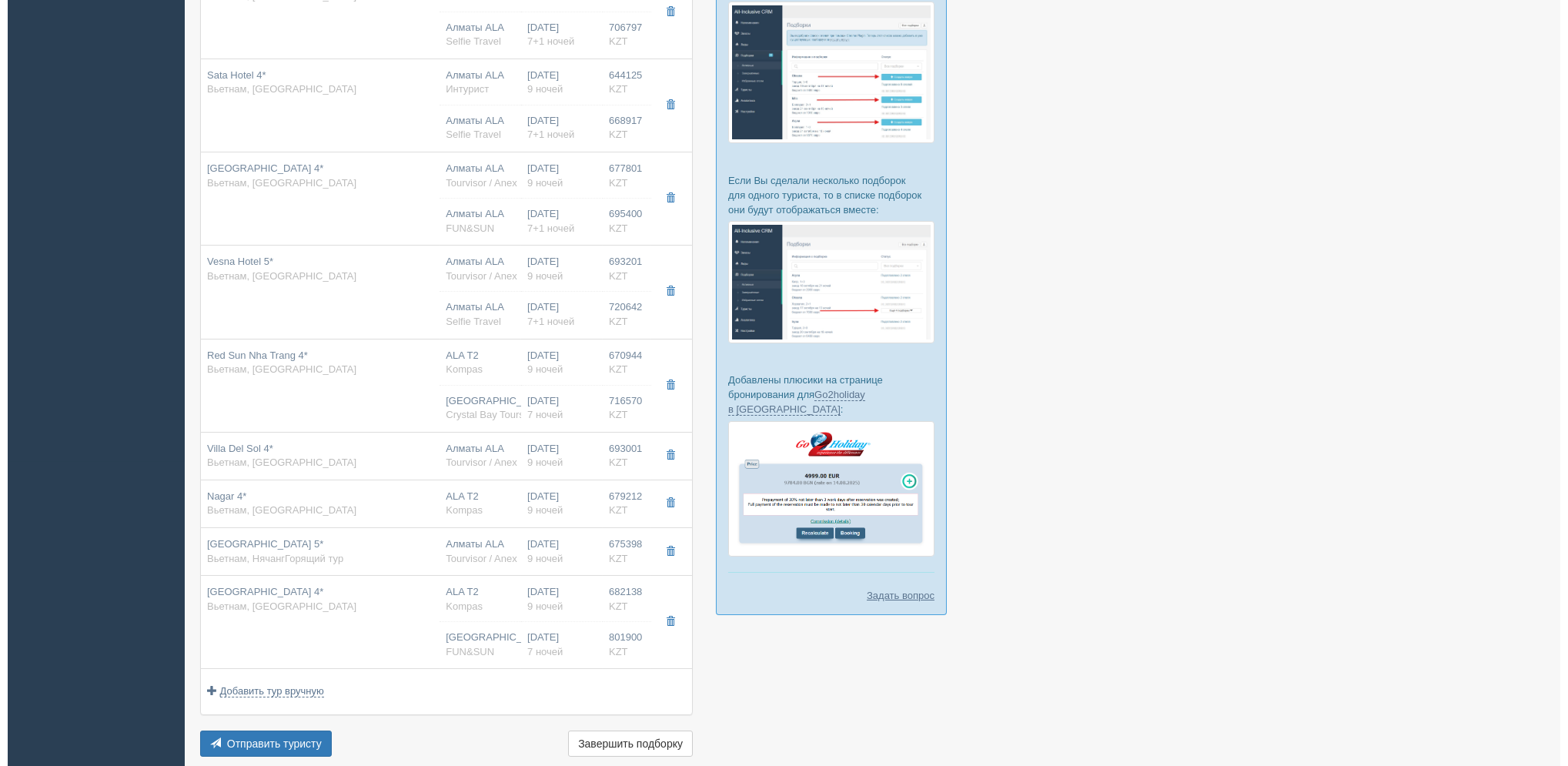
scroll to position [306, 0]
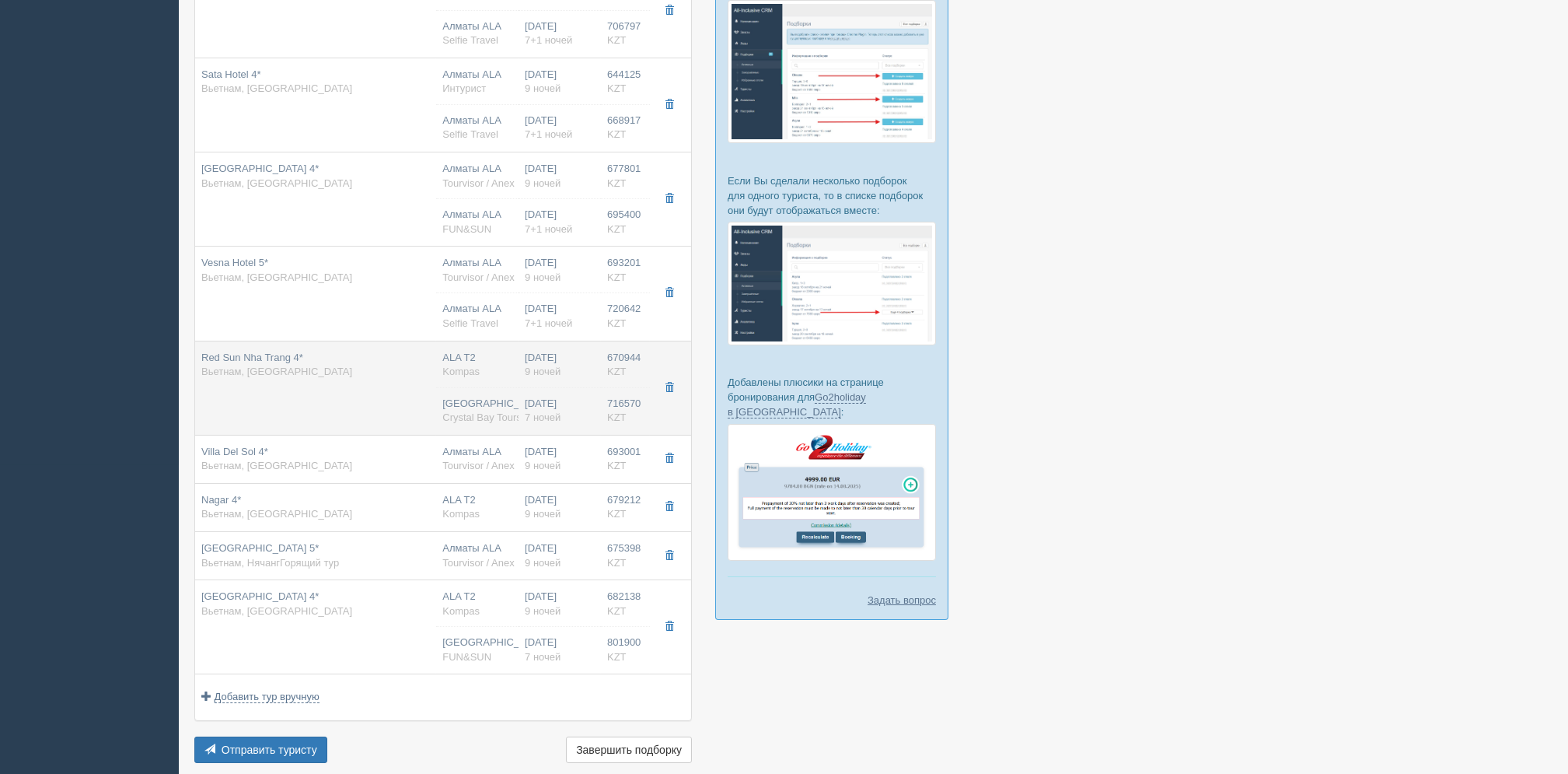
click at [481, 353] on div "ALA T2 Kompas" at bounding box center [477, 365] width 70 height 29
type input "670944.00"
type input "01:05"
type input "10:30"
type input "17:50"
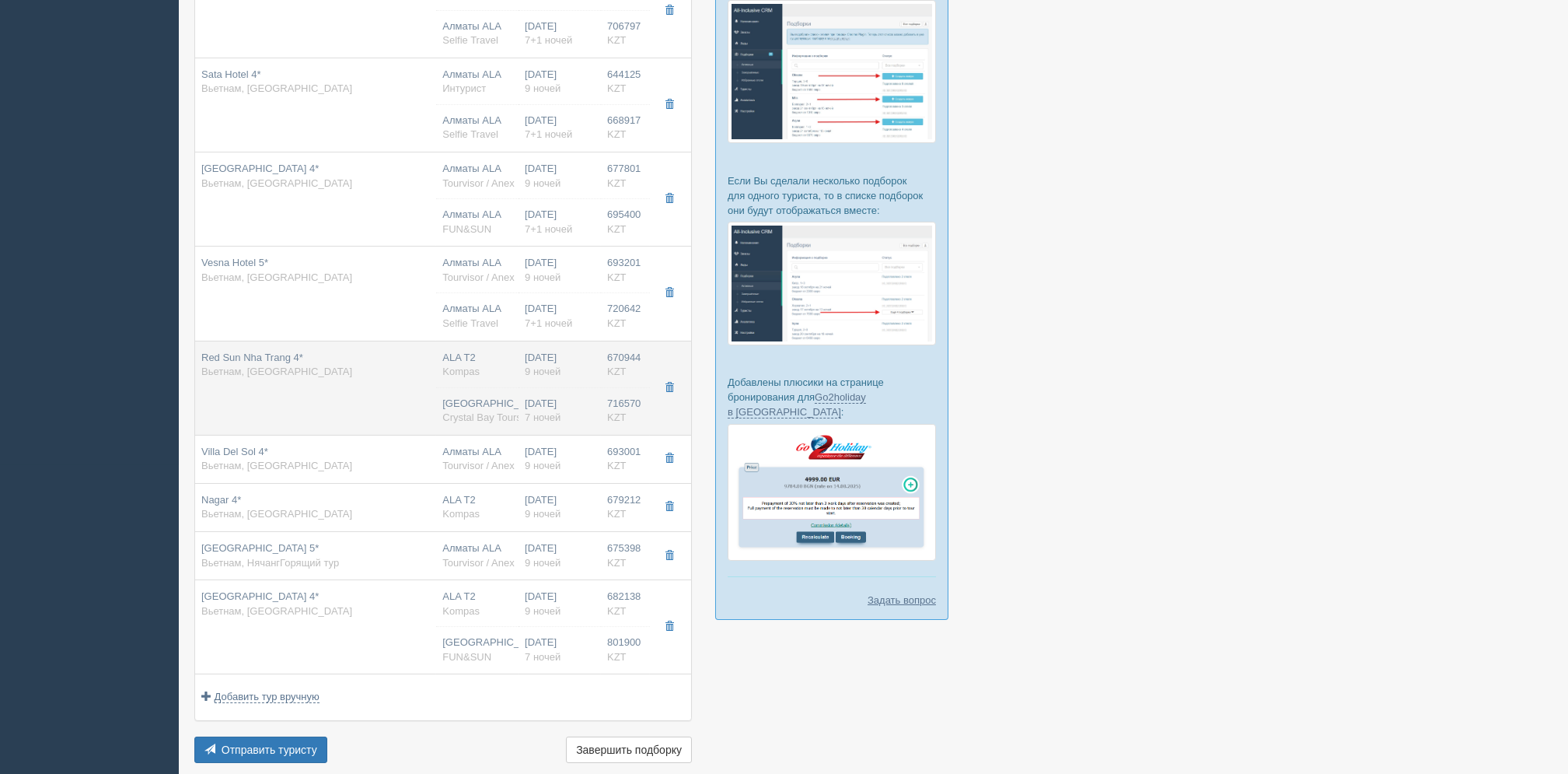
type input "23:35"
type input "716570.00"
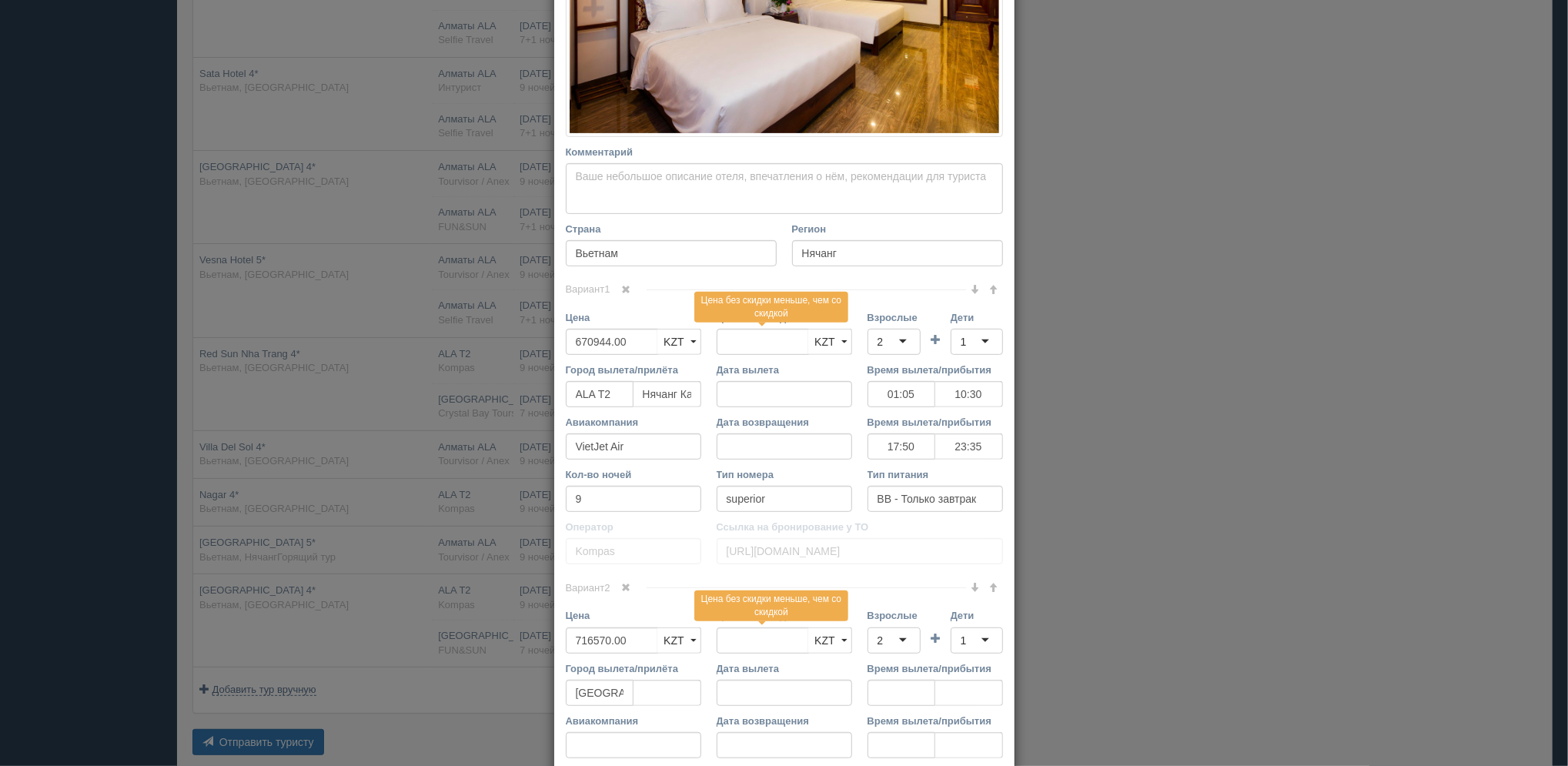
scroll to position [522, 0]
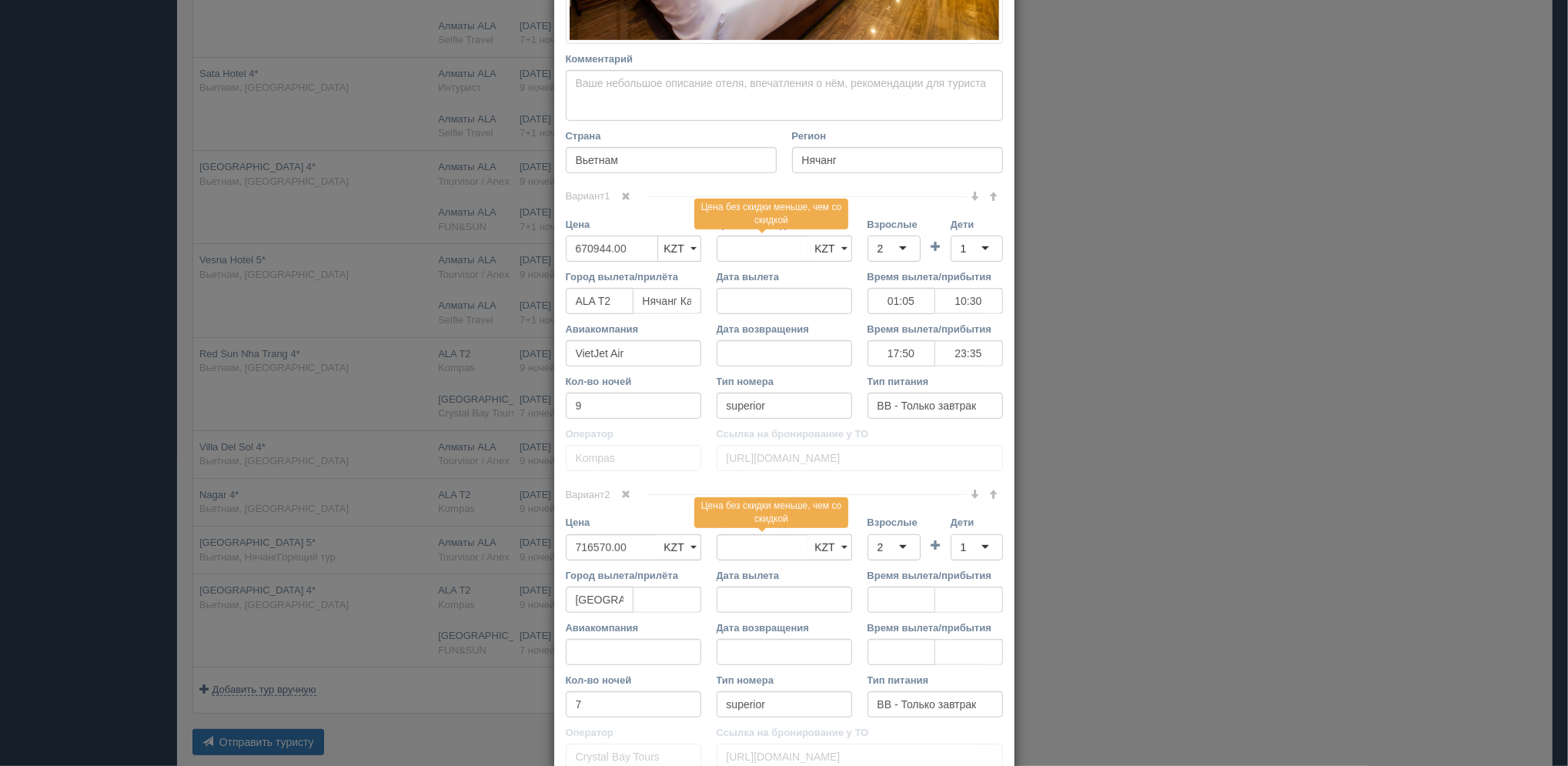
click at [579, 250] on input "670944.00" at bounding box center [612, 249] width 92 height 26
type input "60944.00"
type input "670944.00"
type input "690944.00"
click at [578, 551] on input "716570.00" at bounding box center [612, 547] width 92 height 26
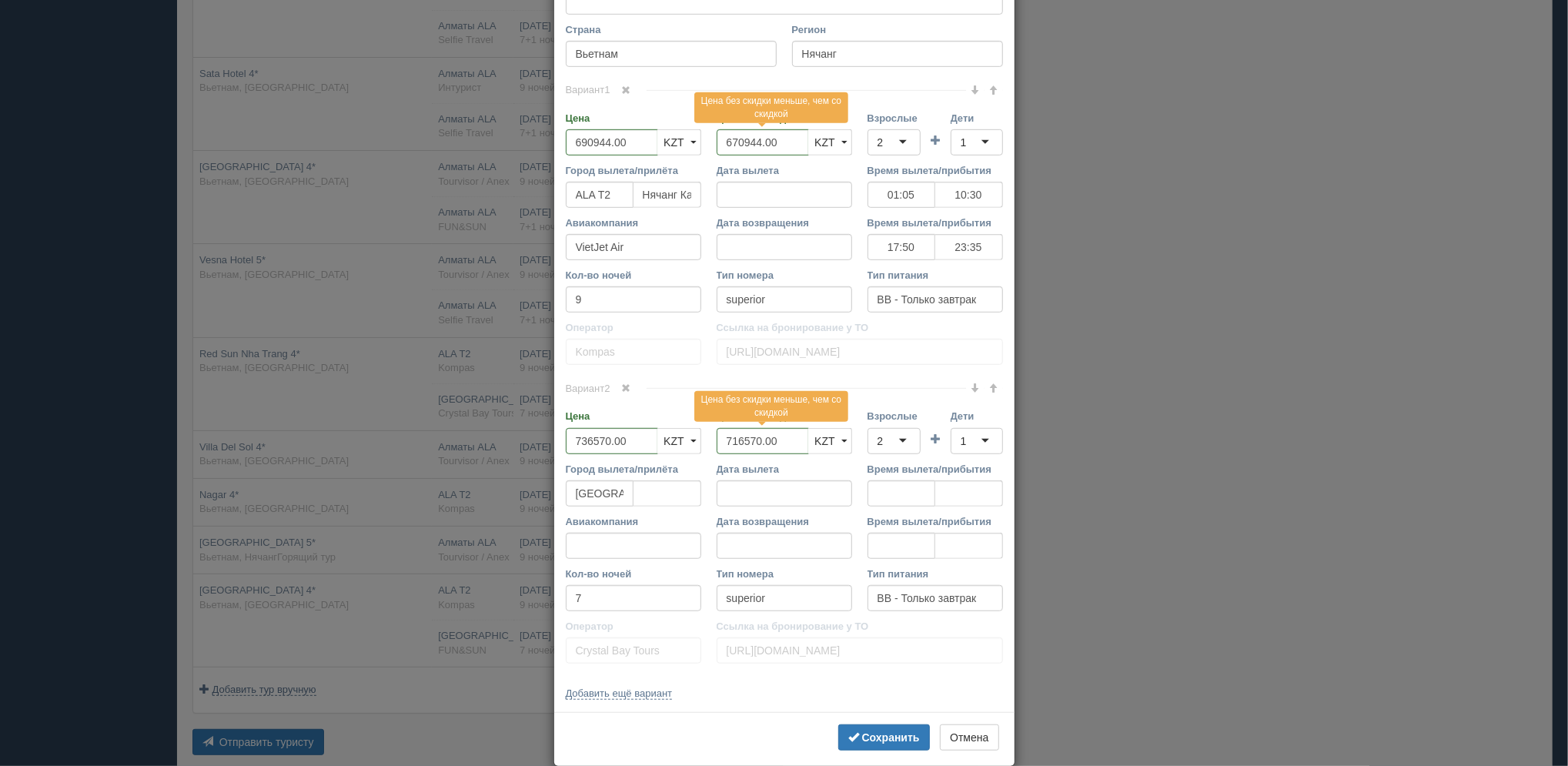
scroll to position [654, 0]
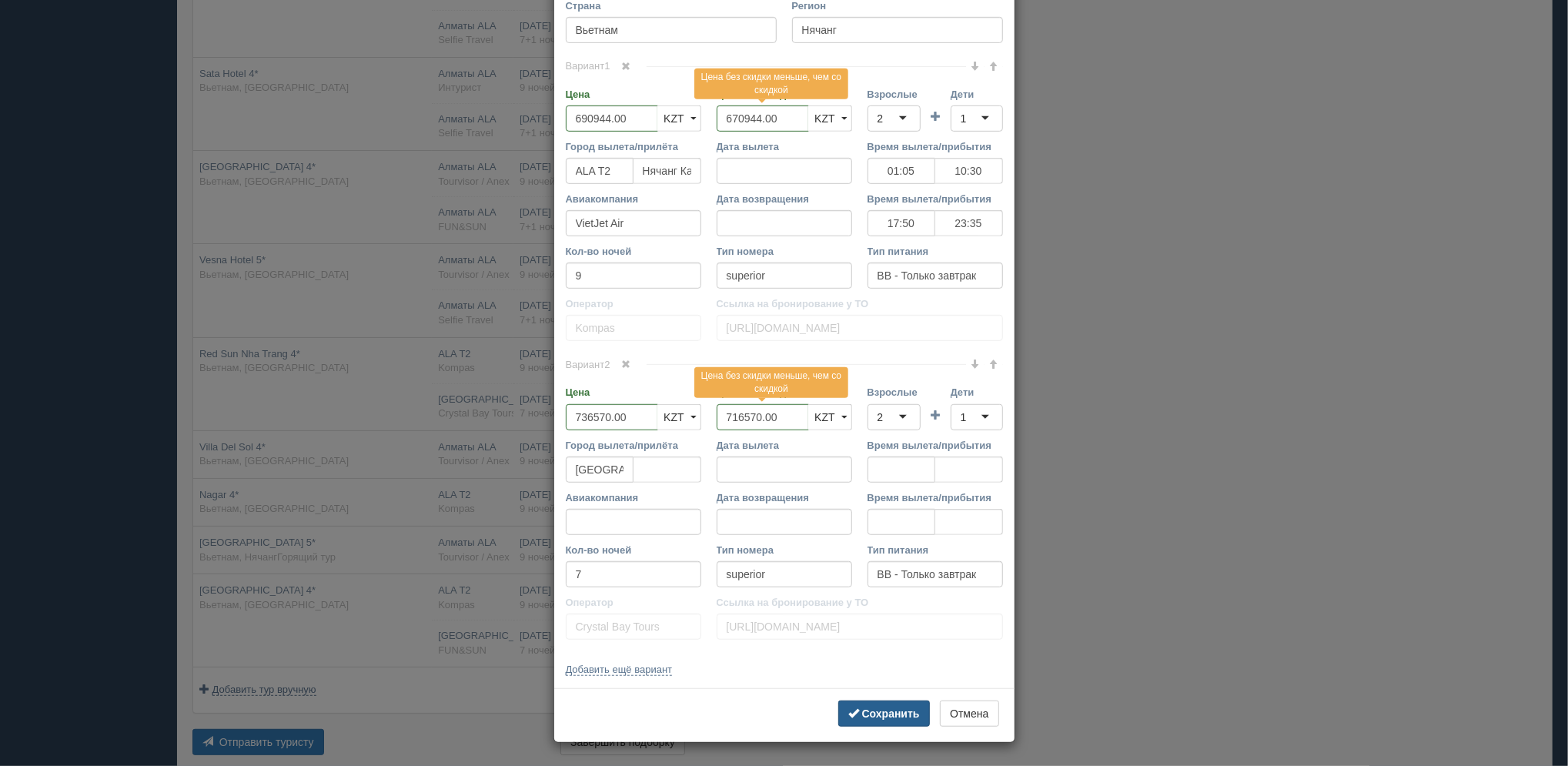
click at [870, 724] on button "Сохранить" at bounding box center [883, 714] width 91 height 26
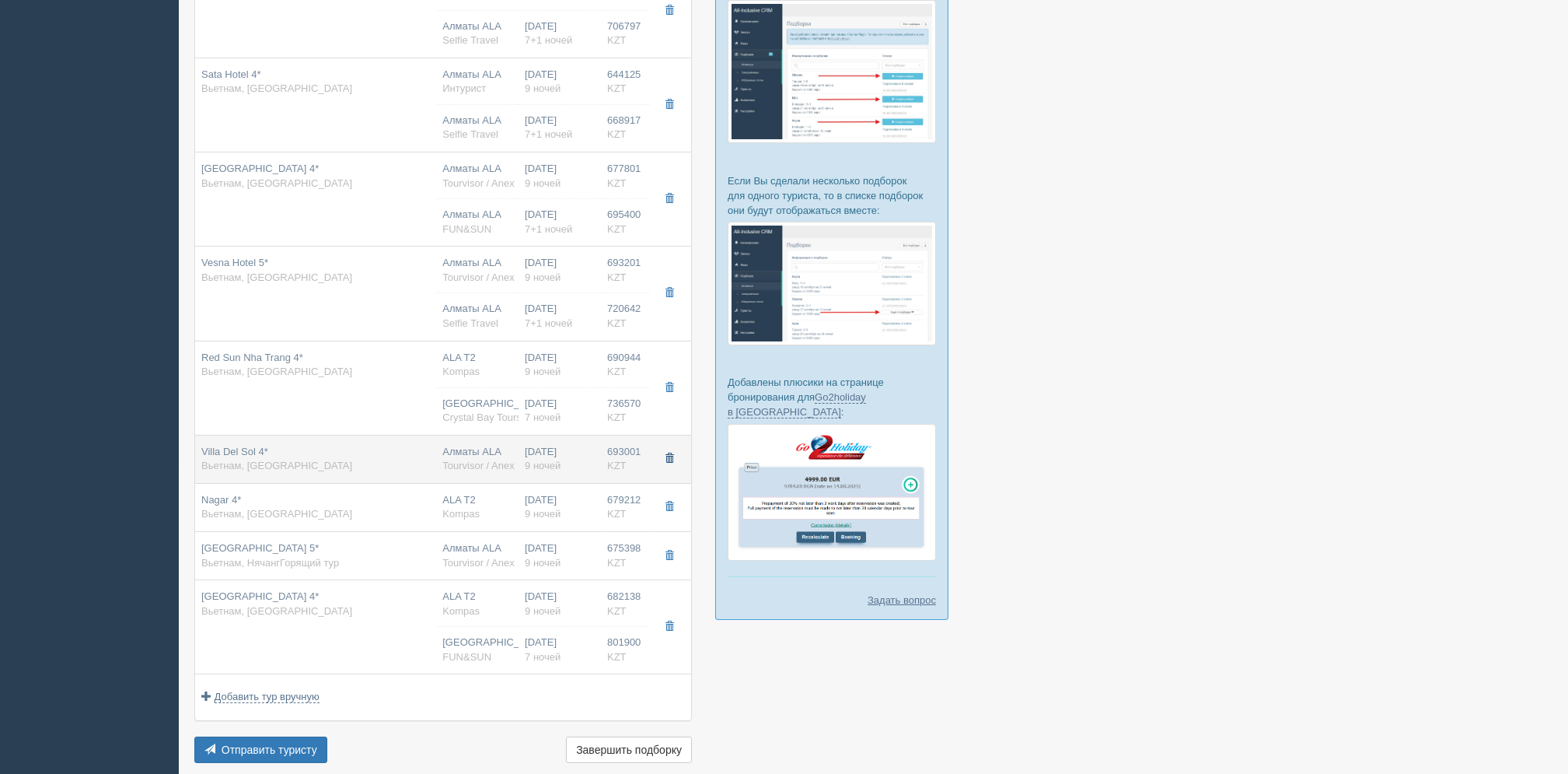
click at [662, 461] on button "button" at bounding box center [669, 459] width 26 height 23
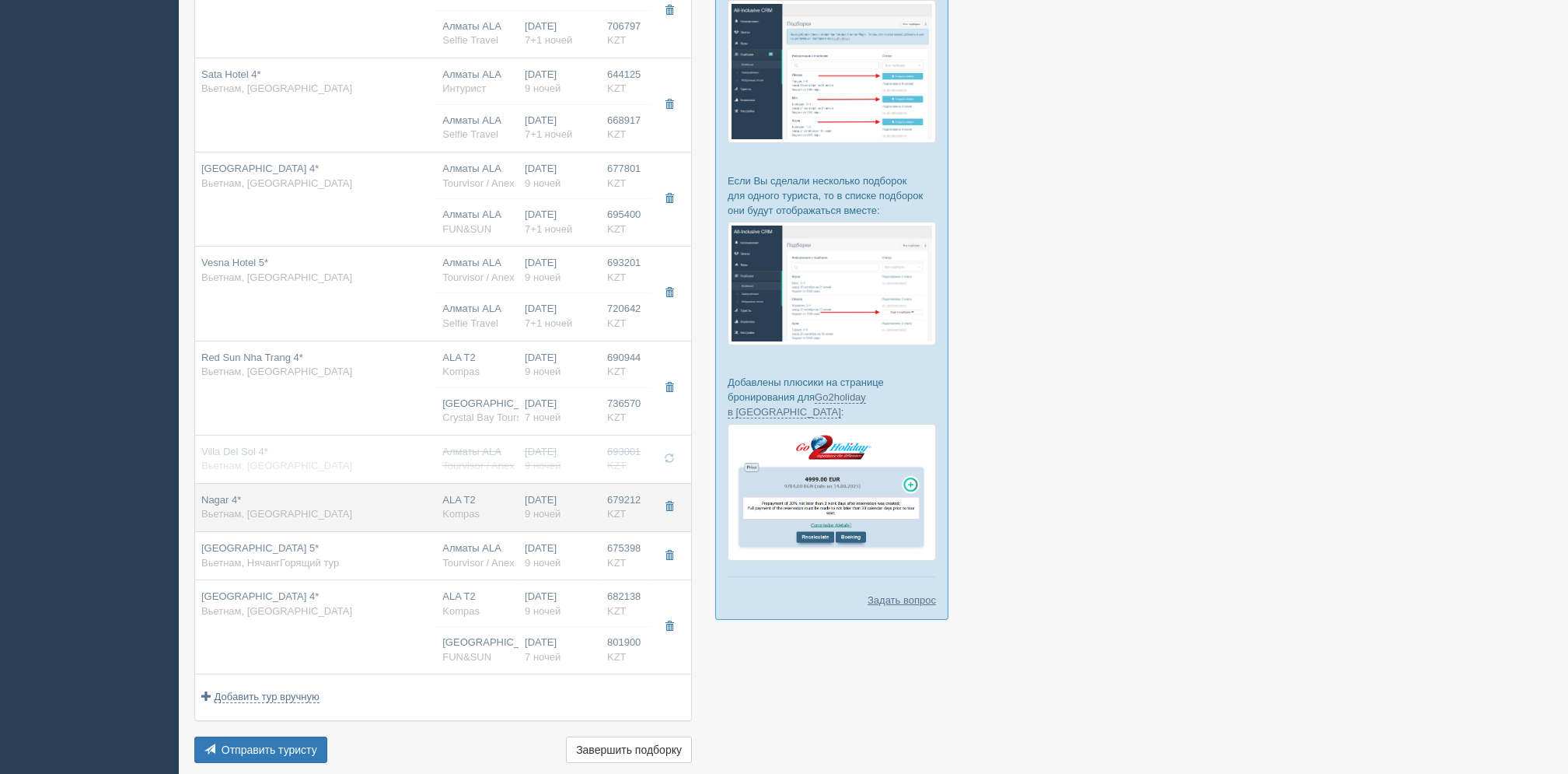
click at [611, 508] on span "KZT" at bounding box center [617, 514] width 20 height 12
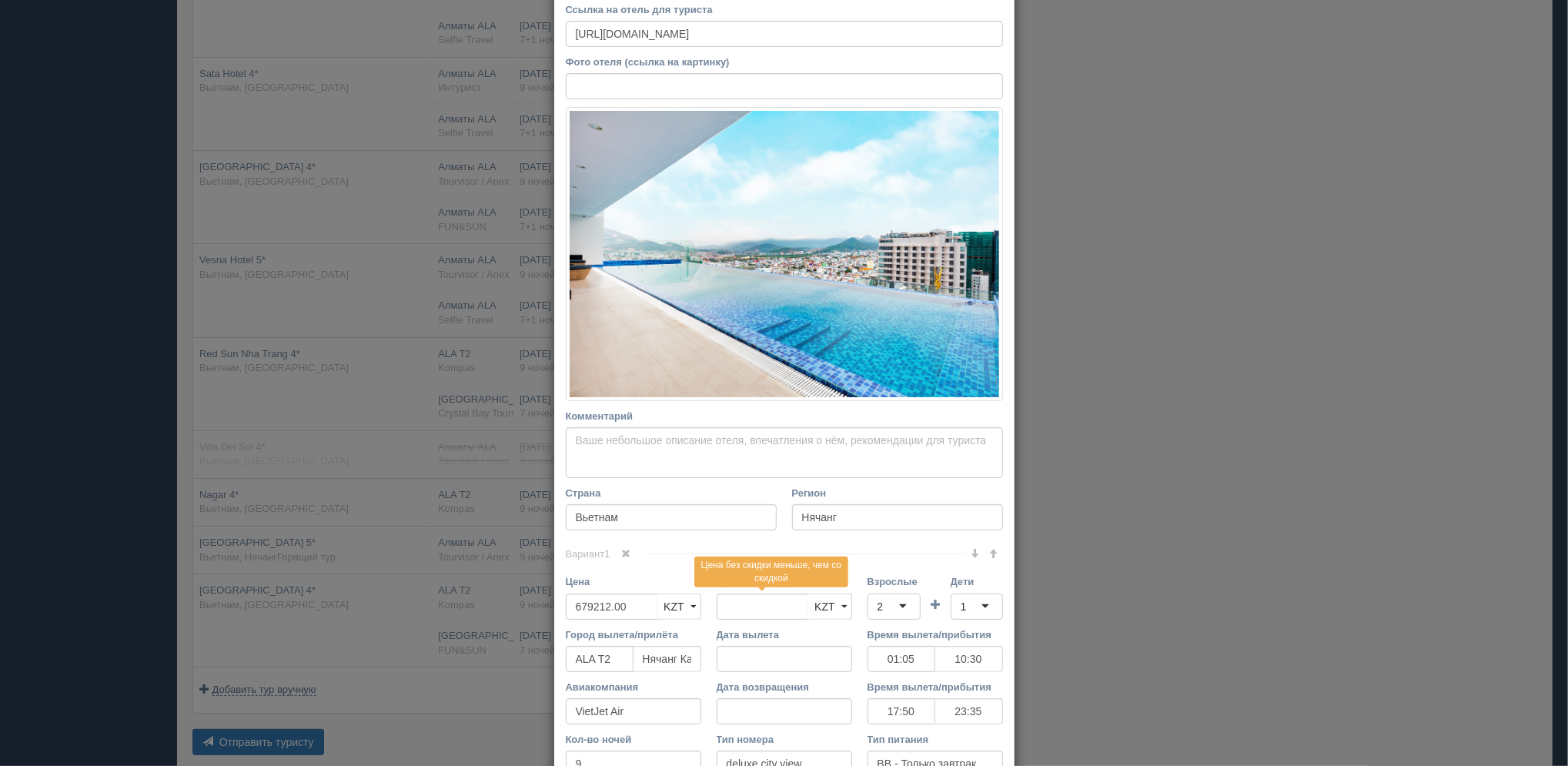
scroll to position [214, 0]
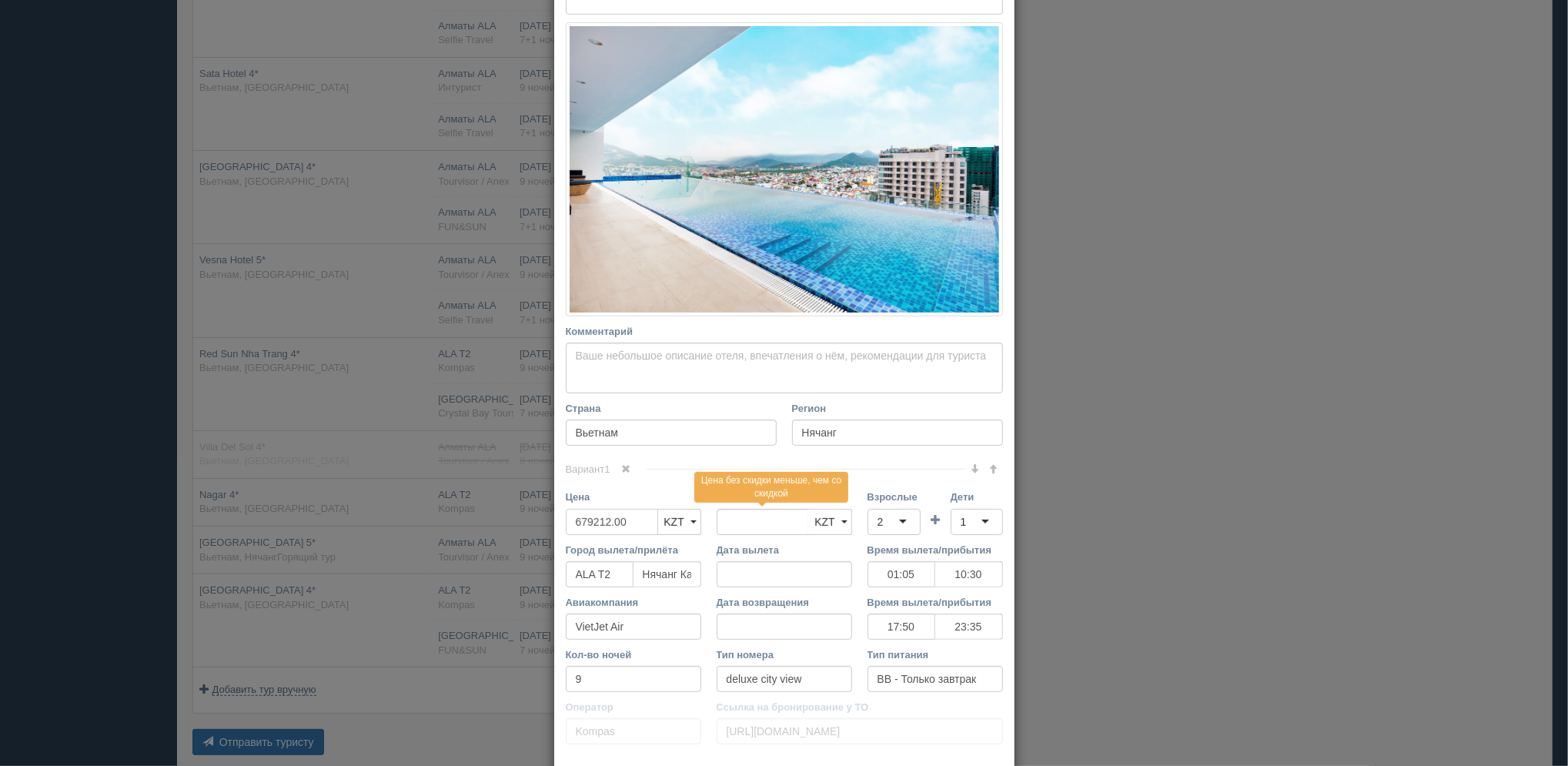
click at [578, 521] on input "679212.00" at bounding box center [612, 521] width 92 height 26
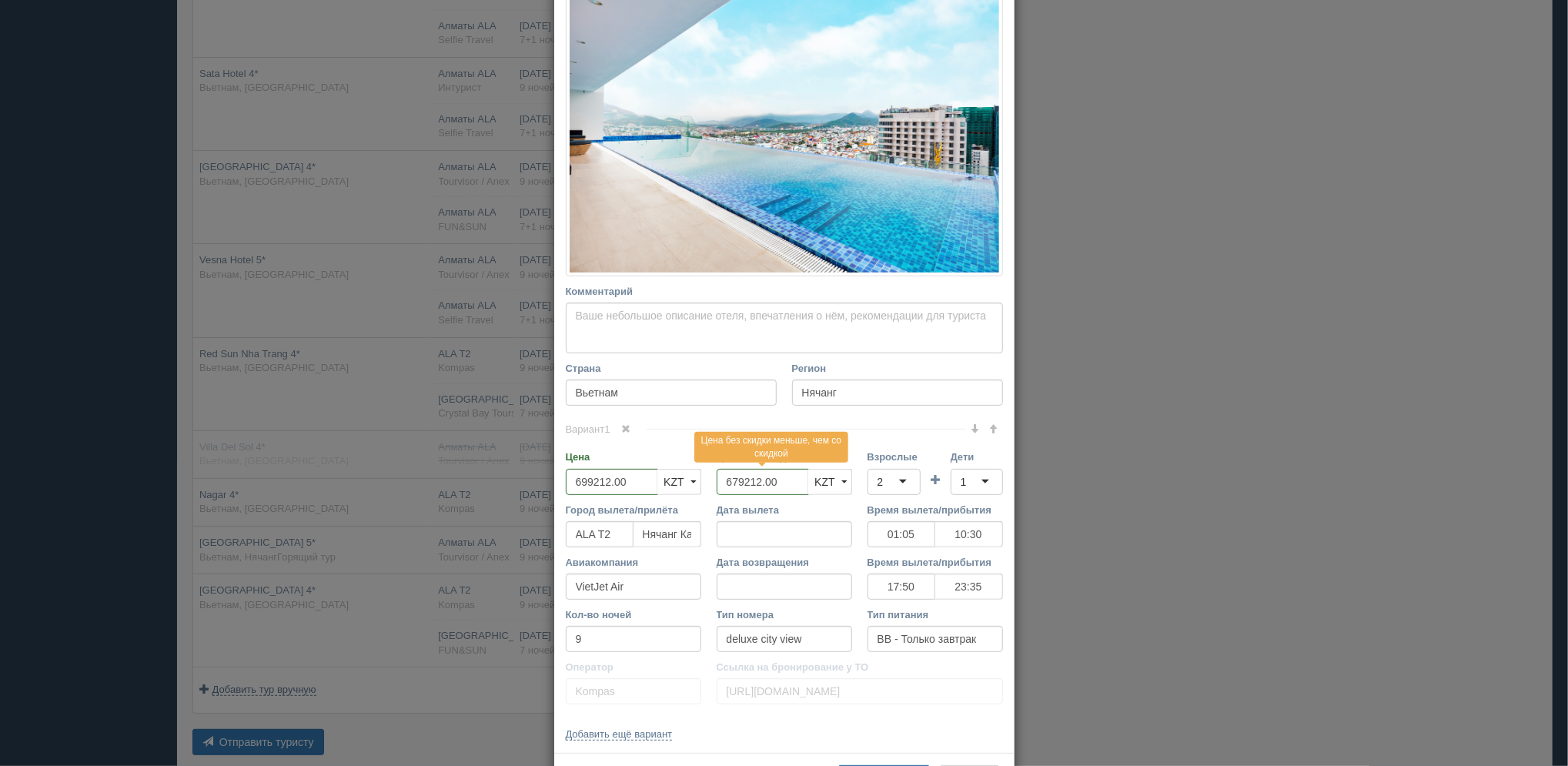
scroll to position [277, 0]
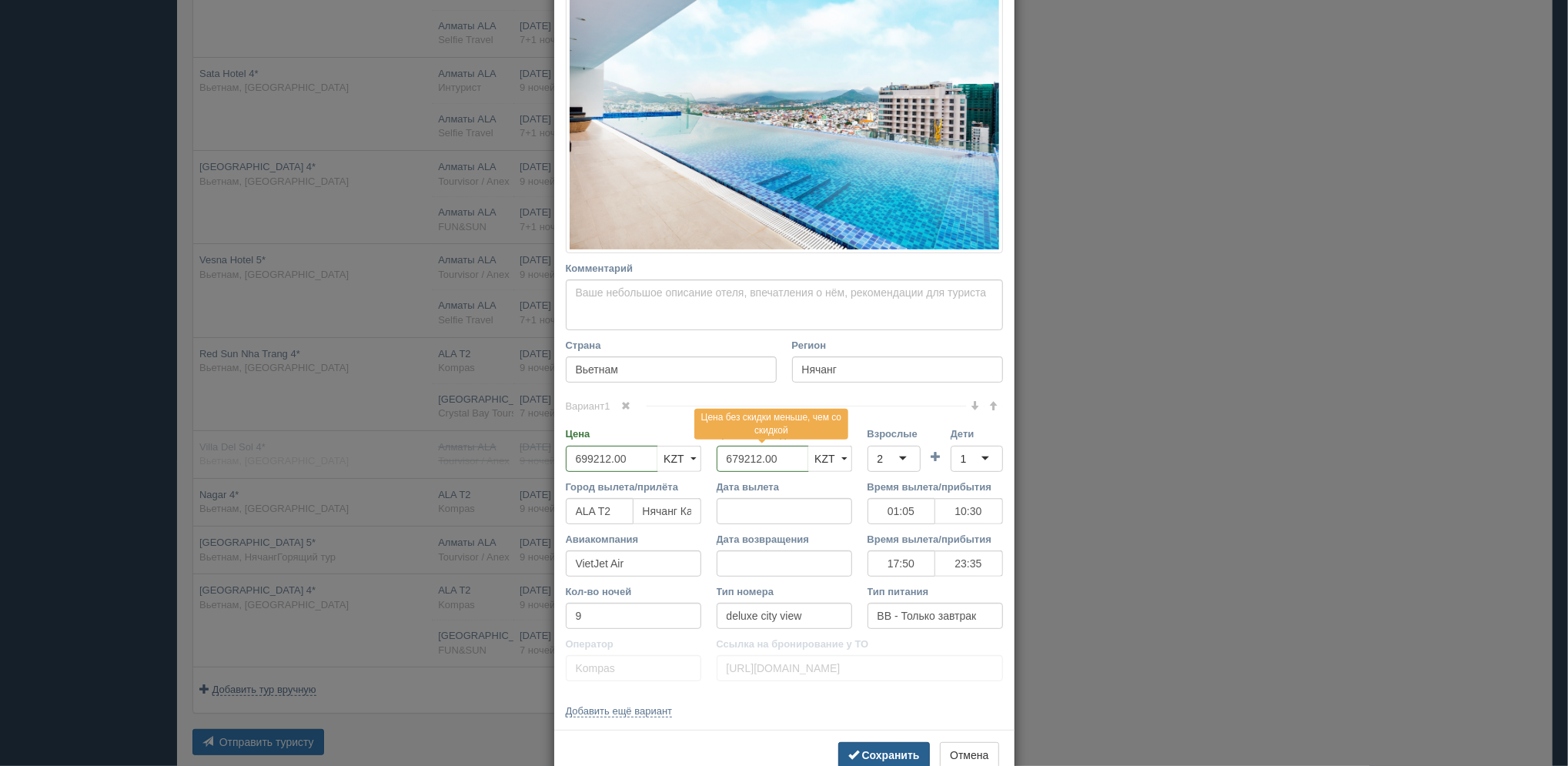
click at [883, 762] on button "Сохранить" at bounding box center [883, 755] width 91 height 26
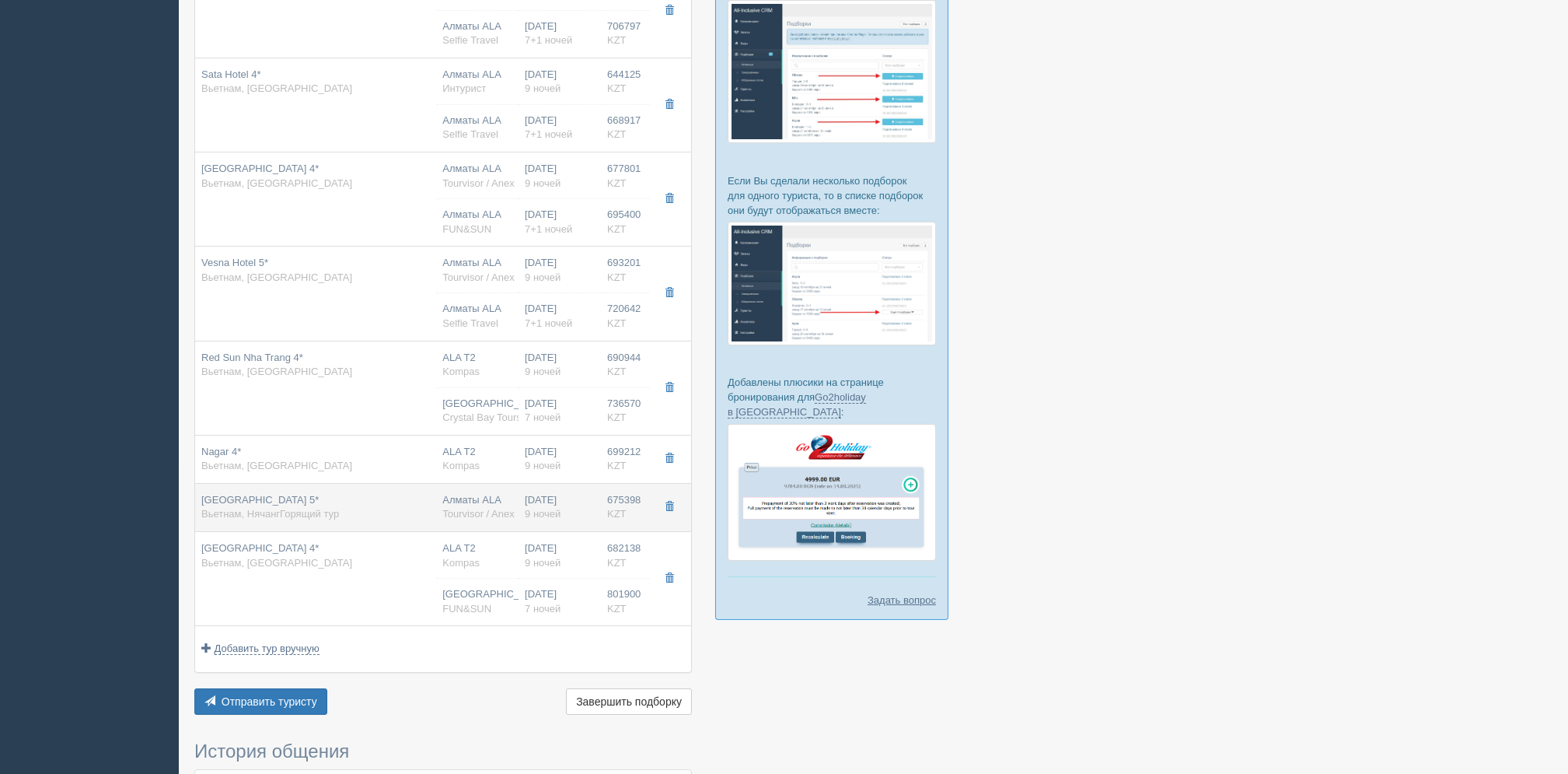
click at [455, 523] on td "Алматы ALA Tourvisor / Anex" at bounding box center [477, 507] width 83 height 48
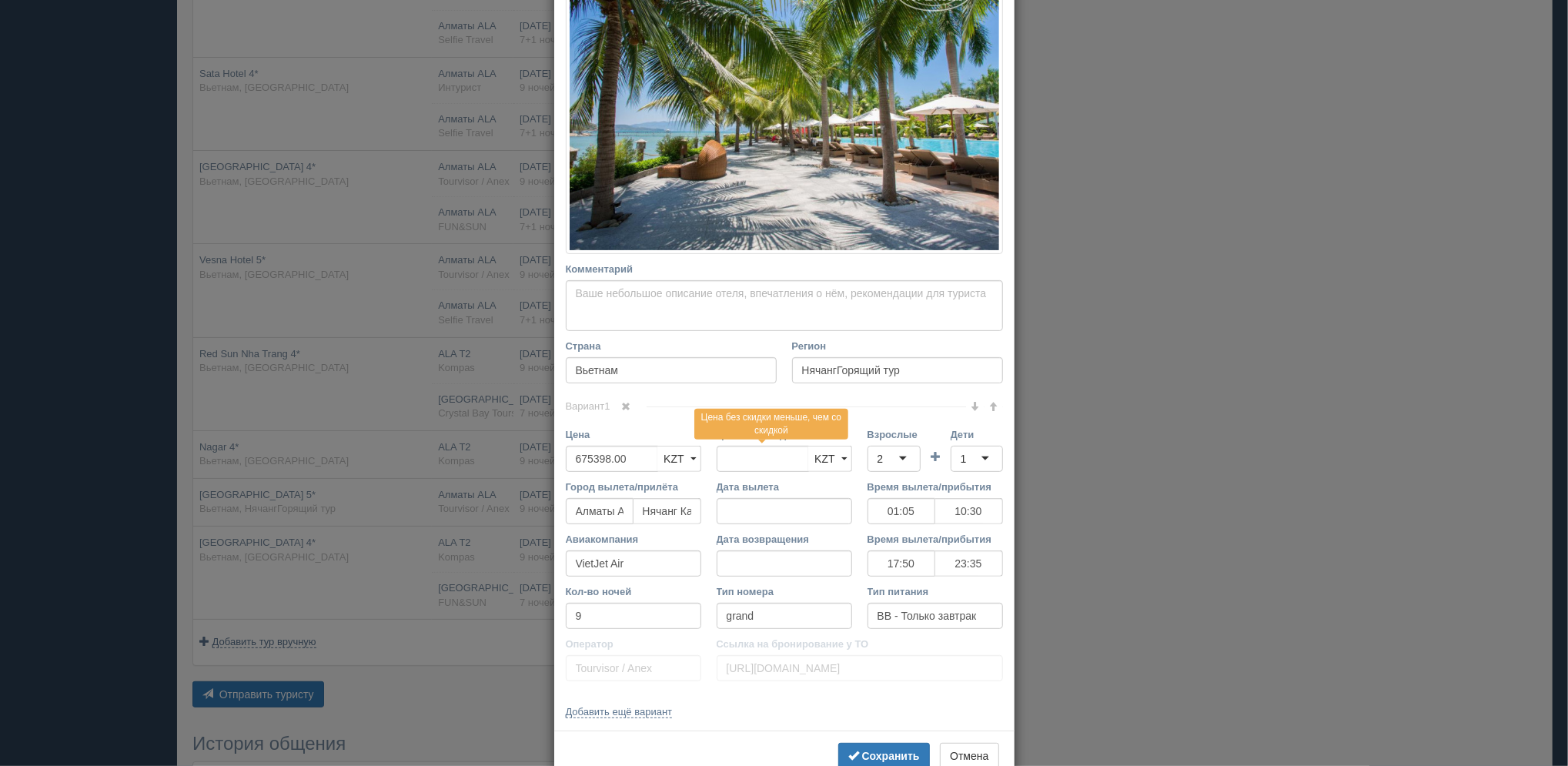
scroll to position [286, 0]
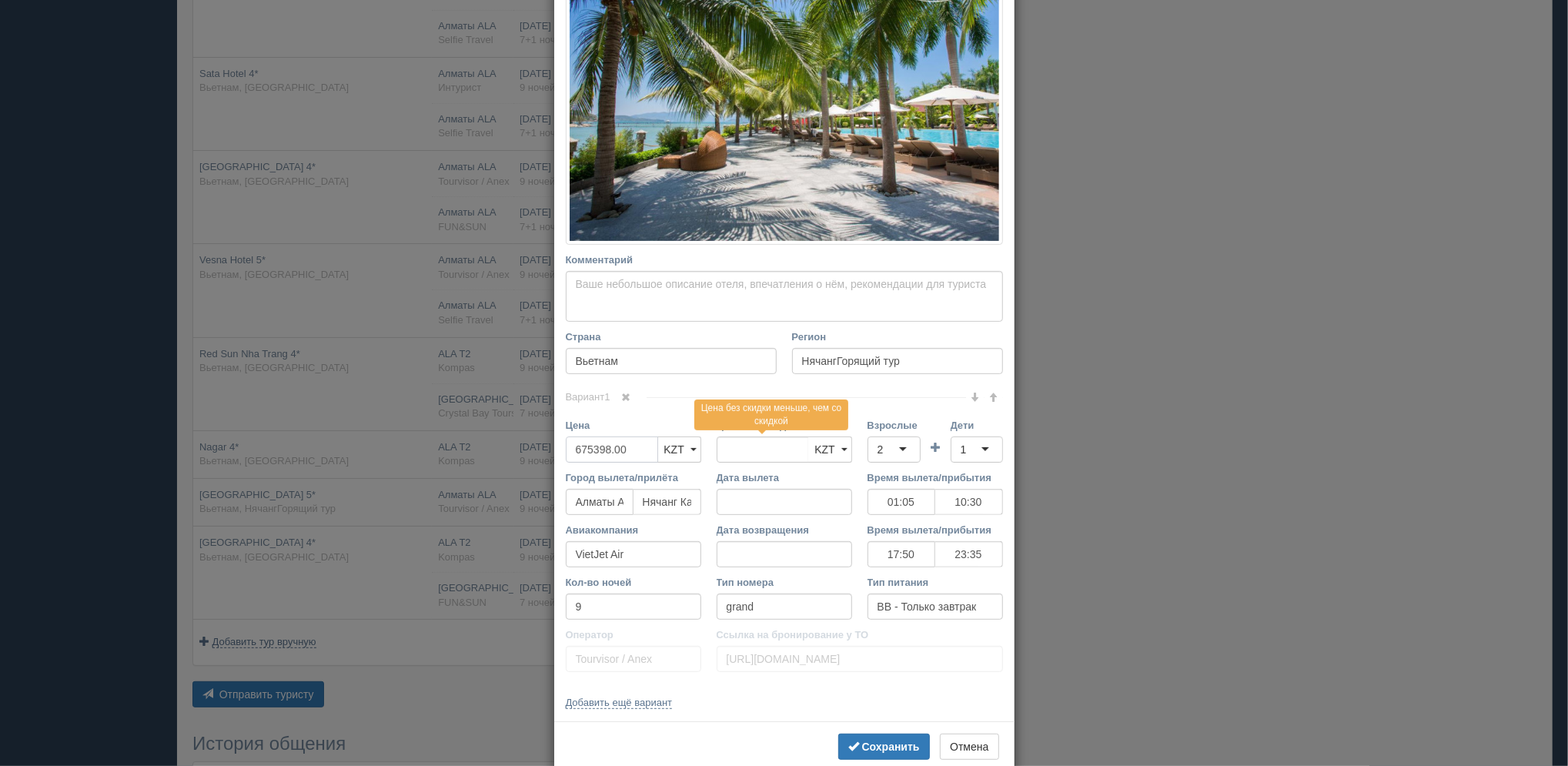
click at [577, 447] on input "675398.00" at bounding box center [612, 449] width 92 height 26
click at [869, 759] on button "Сохранить" at bounding box center [883, 746] width 91 height 26
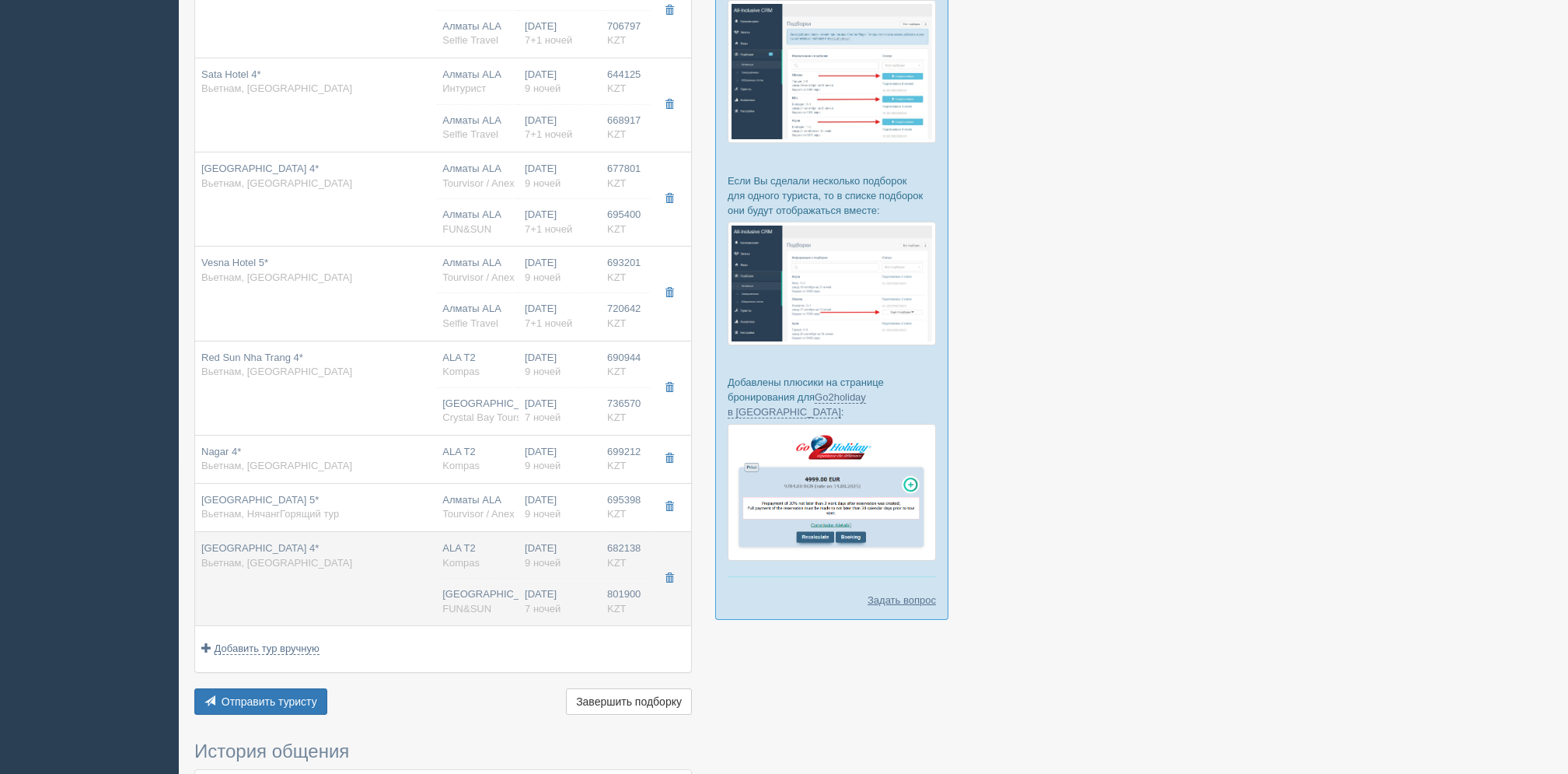
click at [667, 590] on td at bounding box center [671, 579] width 41 height 94
click at [667, 587] on button "button" at bounding box center [669, 578] width 26 height 23
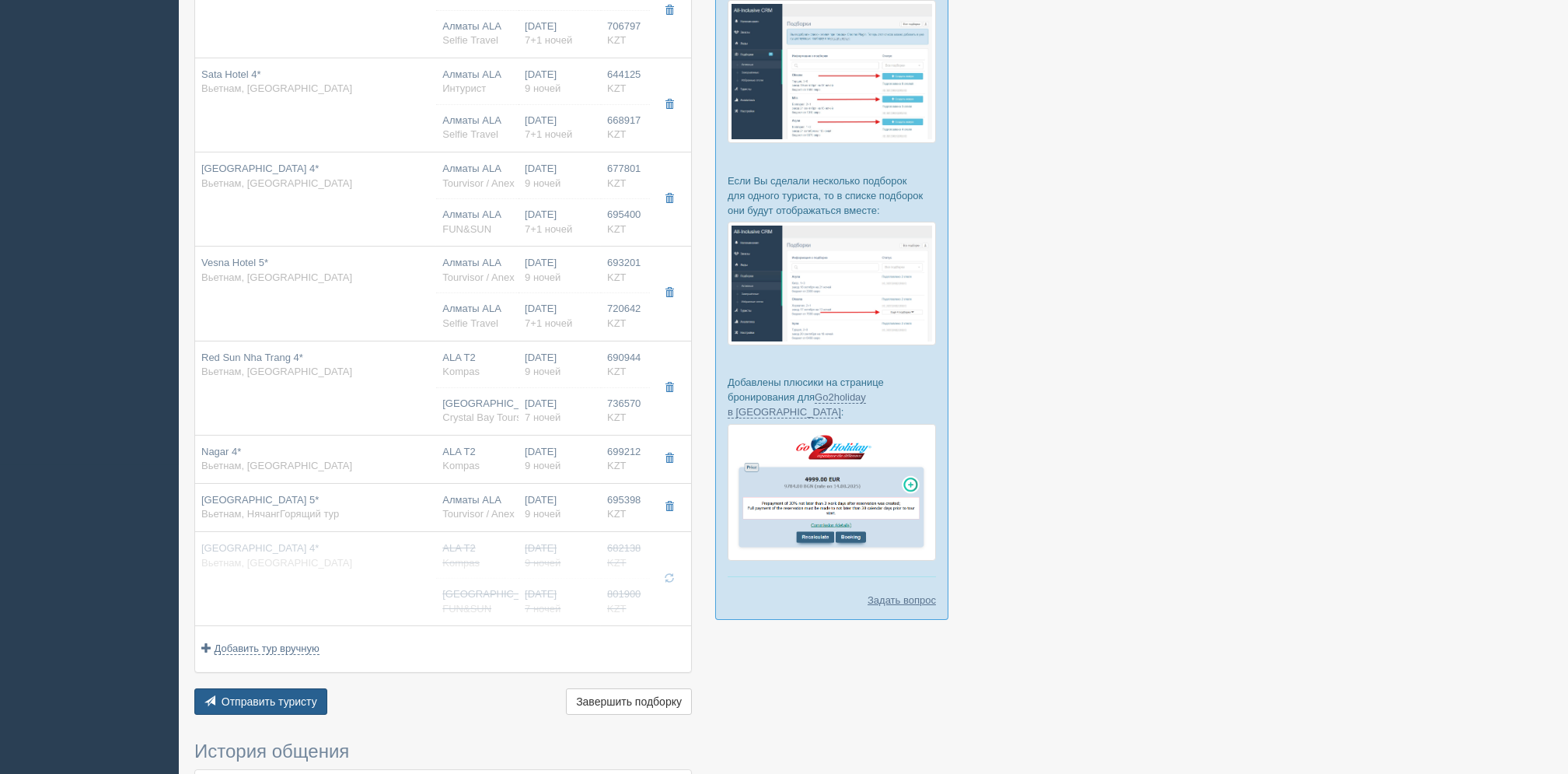
click at [283, 692] on button "Отправить туристу Отправить" at bounding box center [260, 701] width 133 height 26
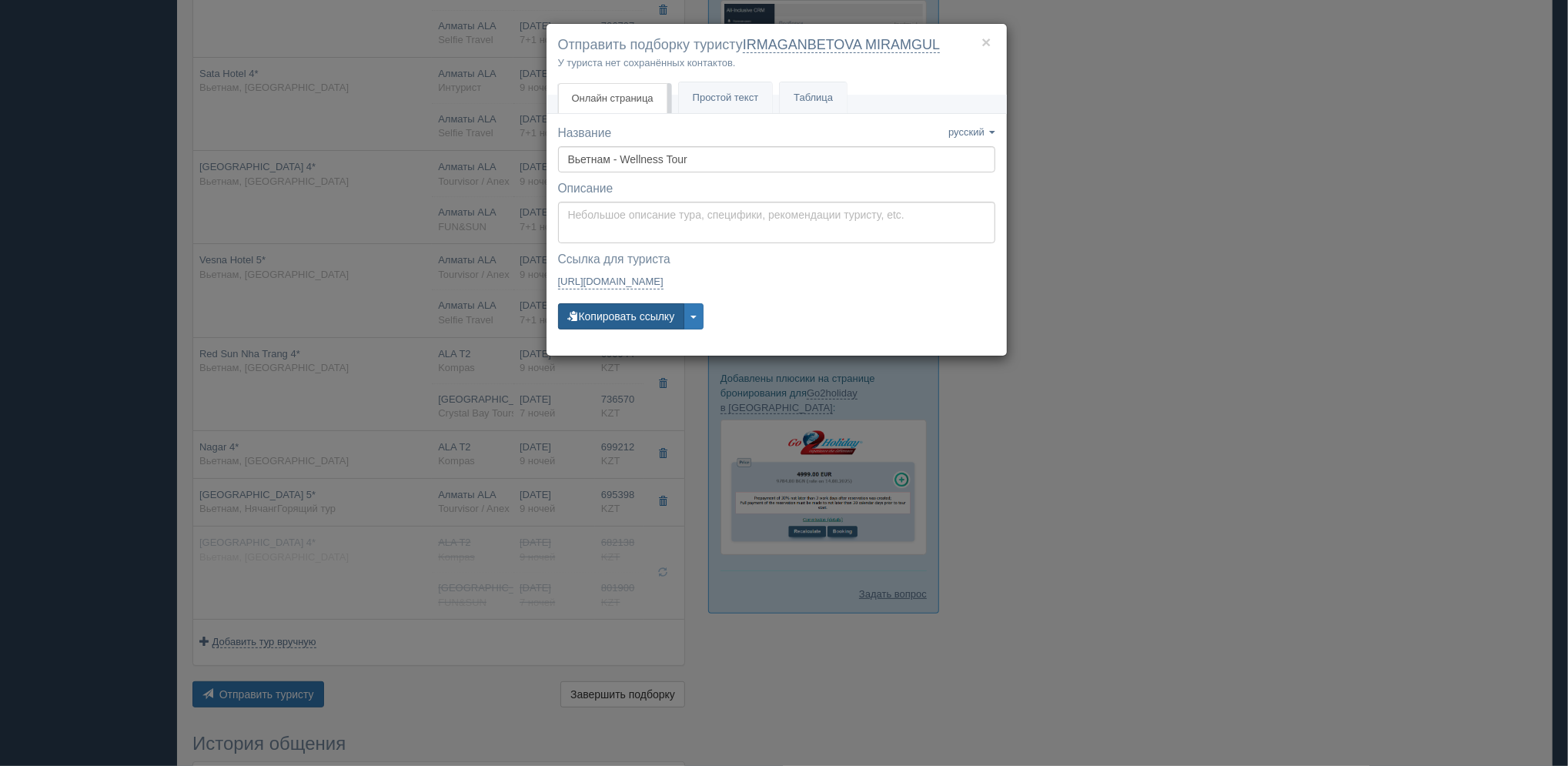
click at [653, 321] on button "Копировать ссылку" at bounding box center [622, 316] width 127 height 26
